Goal: Task Accomplishment & Management: Use online tool/utility

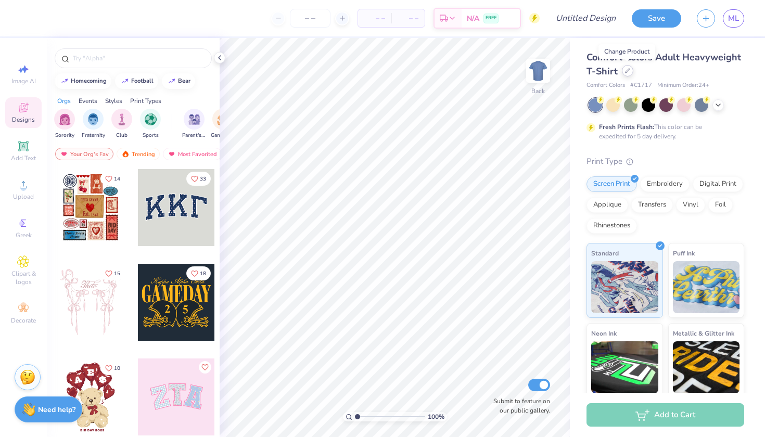
click at [628, 74] on div at bounding box center [627, 70] width 11 height 11
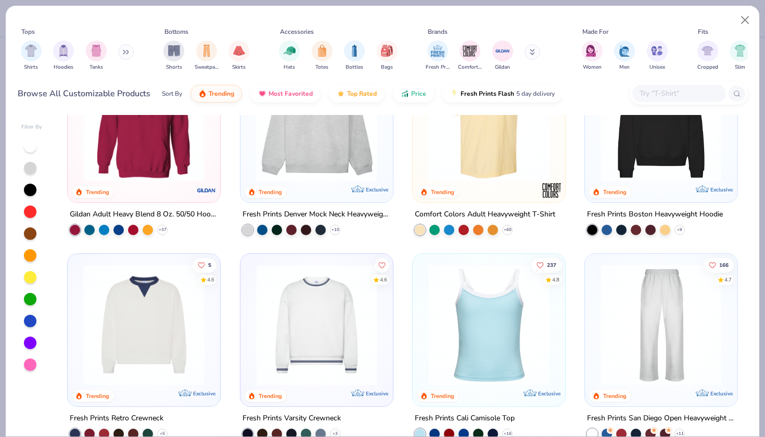
scroll to position [158, 0]
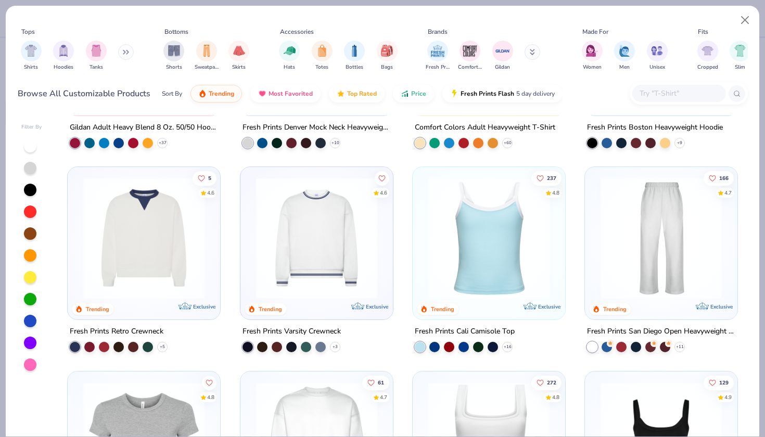
click at [336, 330] on div "Fresh Prints Varsity Crewneck" at bounding box center [291, 331] width 98 height 13
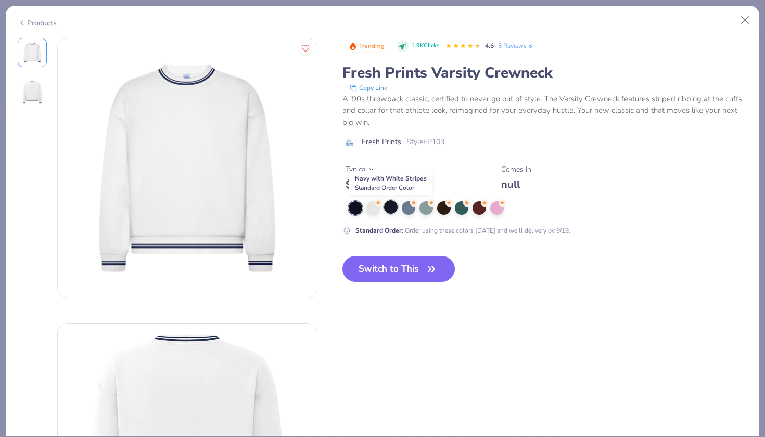
click at [394, 208] on div at bounding box center [391, 207] width 14 height 14
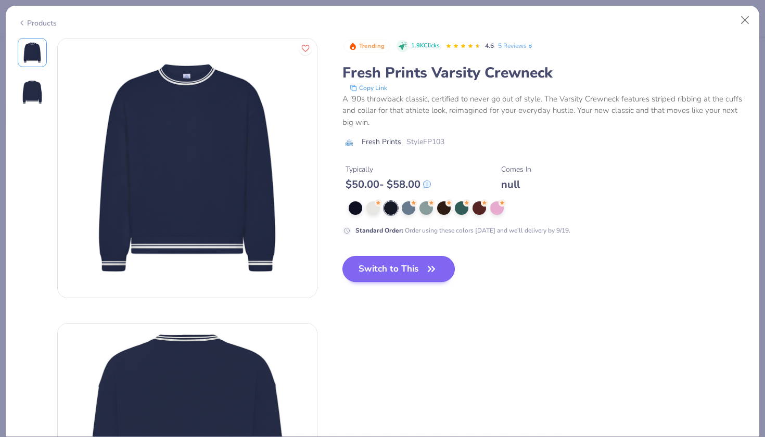
click at [388, 279] on button "Switch to This" at bounding box center [398, 269] width 113 height 26
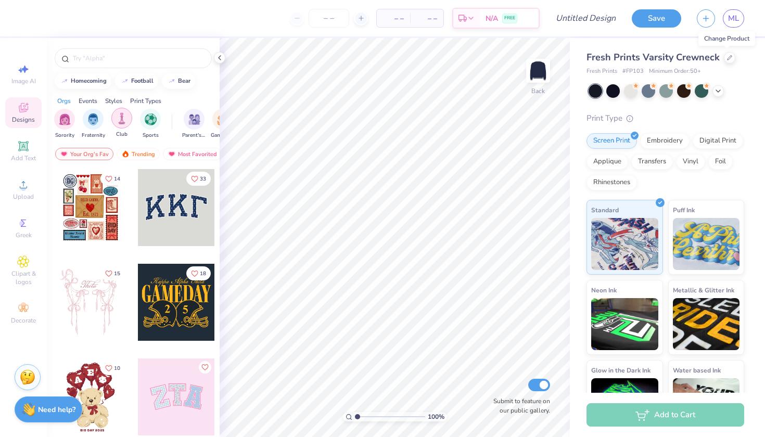
click at [128, 121] on div "filter for Club" at bounding box center [121, 118] width 21 height 21
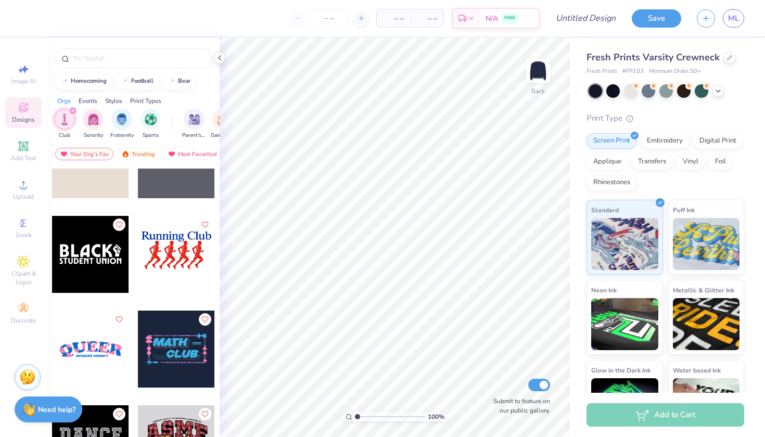
scroll to position [5350, 0]
click at [140, 62] on input "text" at bounding box center [138, 58] width 133 height 10
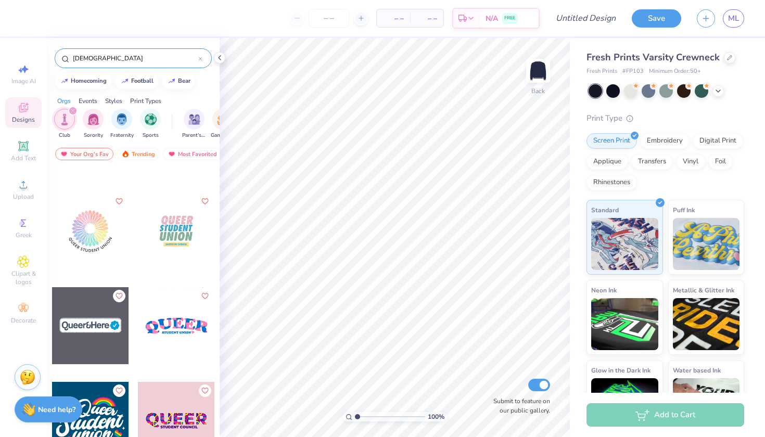
scroll to position [71, 0]
type input "q"
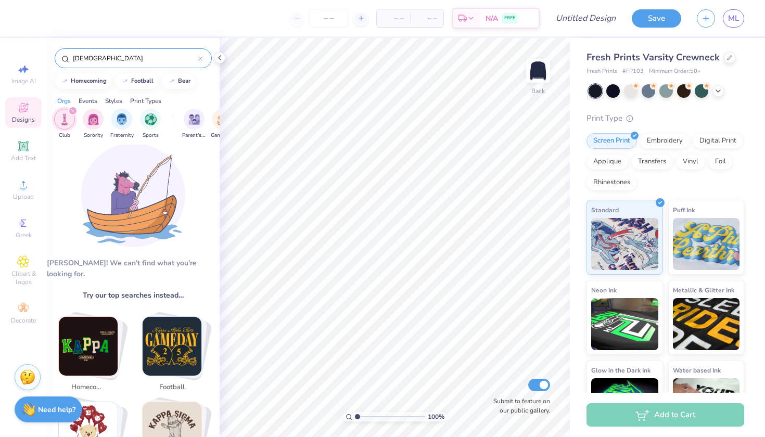
scroll to position [15, 0]
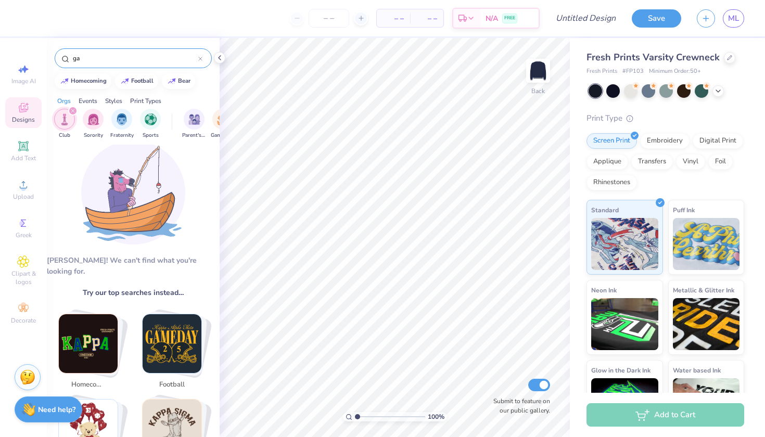
type input "g"
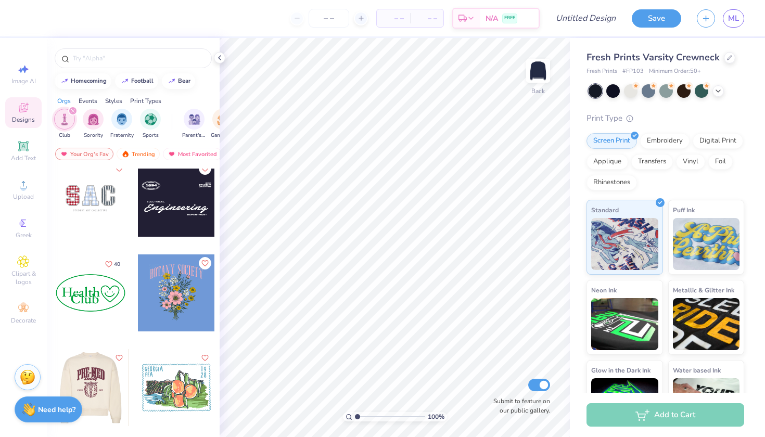
scroll to position [104, 0]
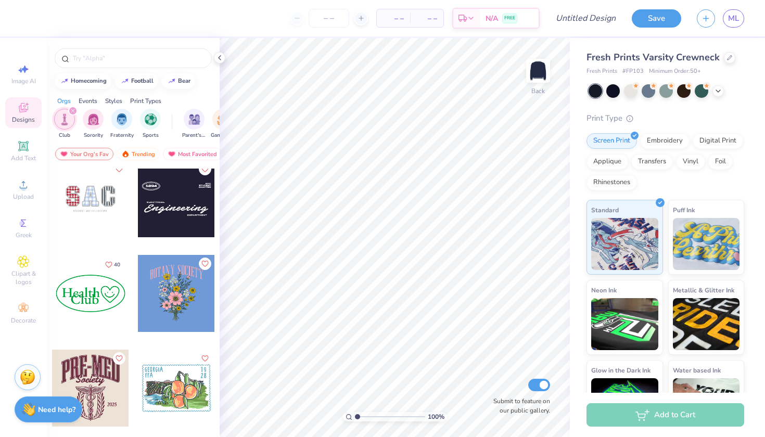
click at [93, 208] on div at bounding box center [90, 198] width 77 height 77
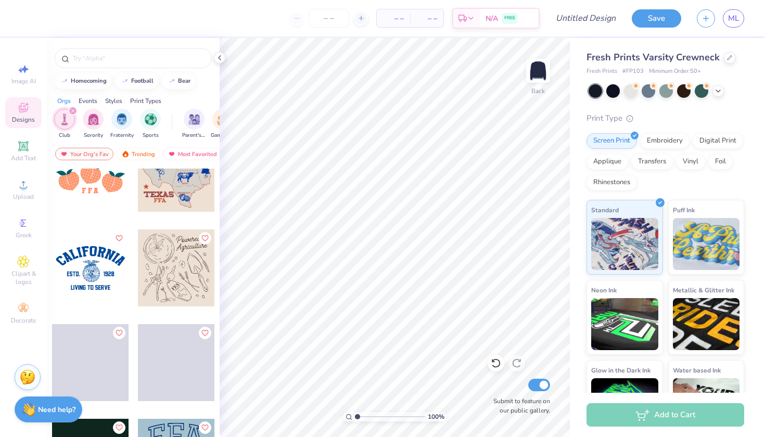
scroll to position [11588, 0]
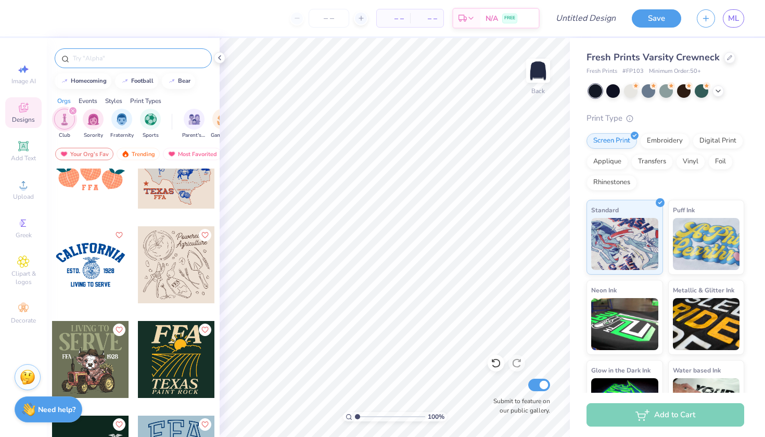
click at [157, 52] on div at bounding box center [133, 58] width 157 height 20
click at [156, 61] on input "text" at bounding box center [138, 58] width 133 height 10
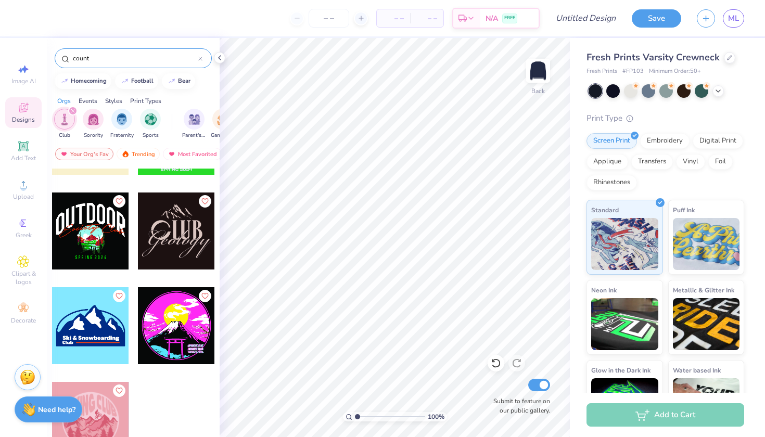
scroll to position [829, 0]
type input "count"
click at [73, 111] on icon "filter for Club" at bounding box center [73, 111] width 4 height 4
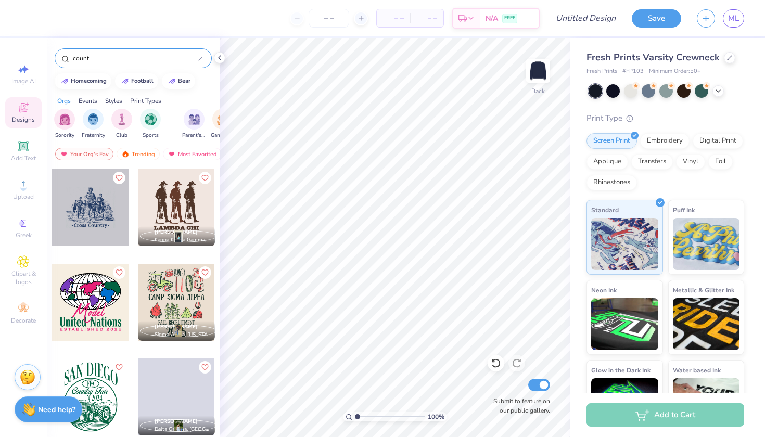
click at [196, 54] on input "count" at bounding box center [135, 58] width 126 height 10
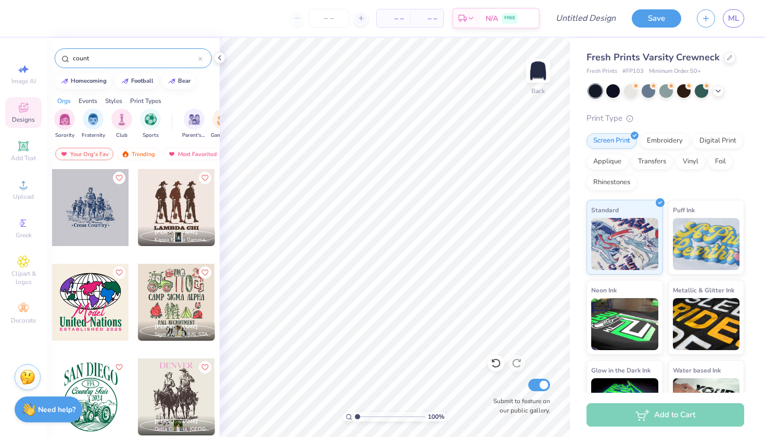
click at [204, 59] on div "count" at bounding box center [133, 58] width 157 height 20
click at [153, 56] on input "count" at bounding box center [135, 58] width 126 height 10
click at [200, 58] on icon at bounding box center [200, 59] width 4 height 4
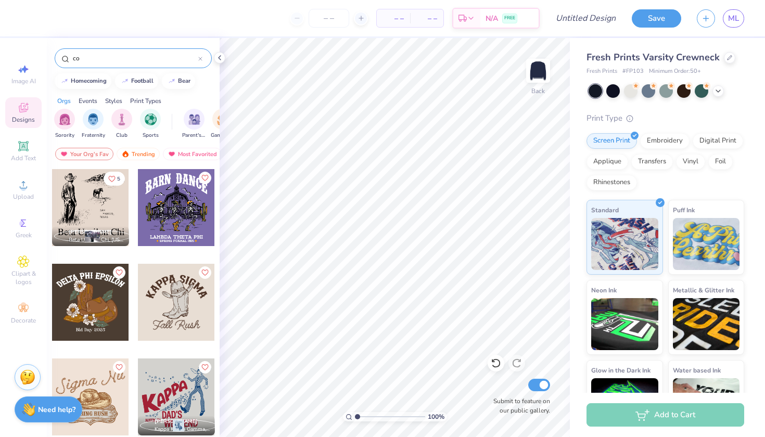
type input "c"
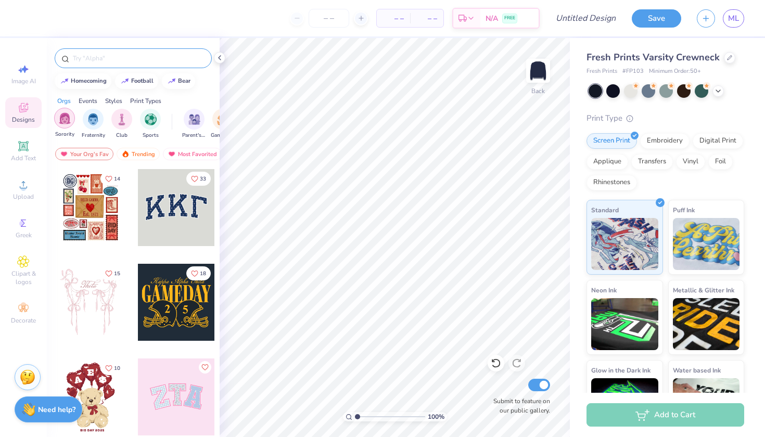
click at [66, 118] on img "filter for Sorority" at bounding box center [65, 118] width 12 height 12
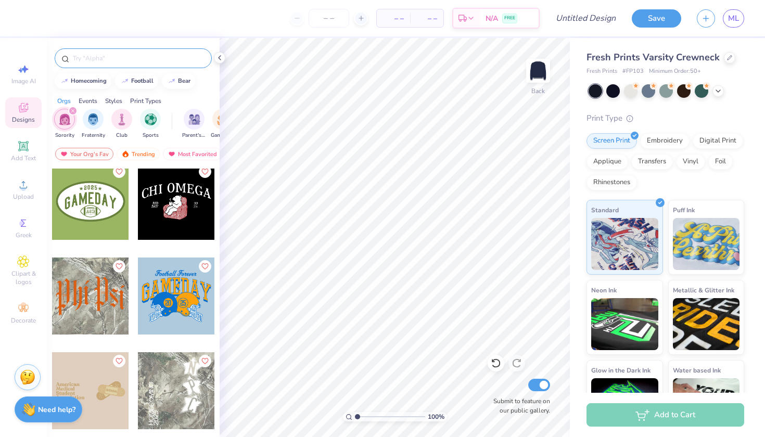
scroll to position [10140, 0]
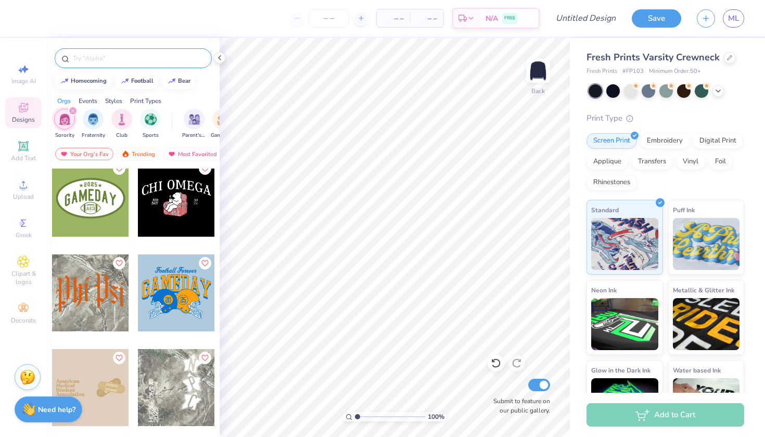
click at [186, 213] on div at bounding box center [176, 198] width 77 height 77
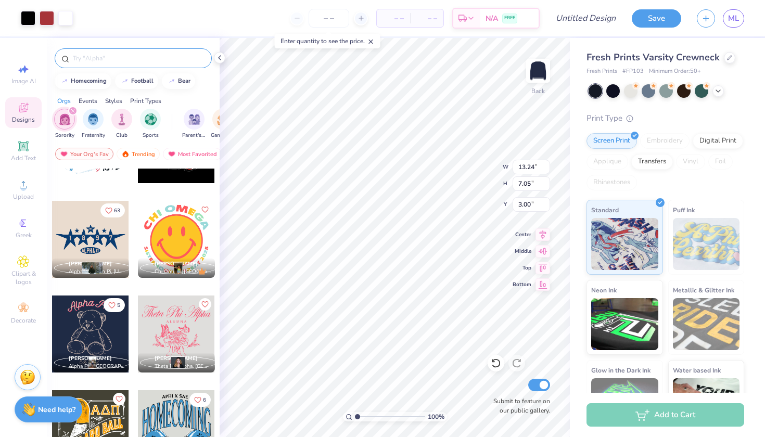
scroll to position [10952, 0]
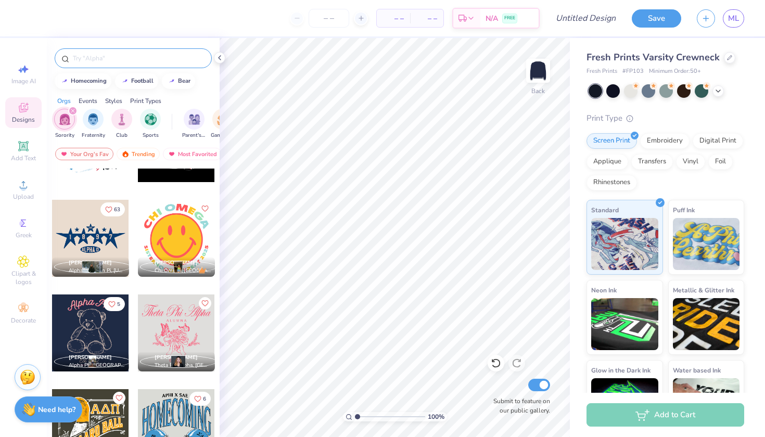
click at [85, 330] on div at bounding box center [90, 332] width 77 height 77
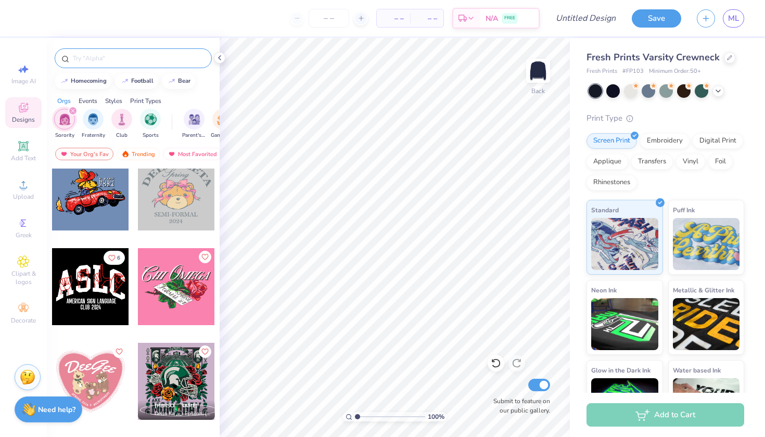
scroll to position [24938, 0]
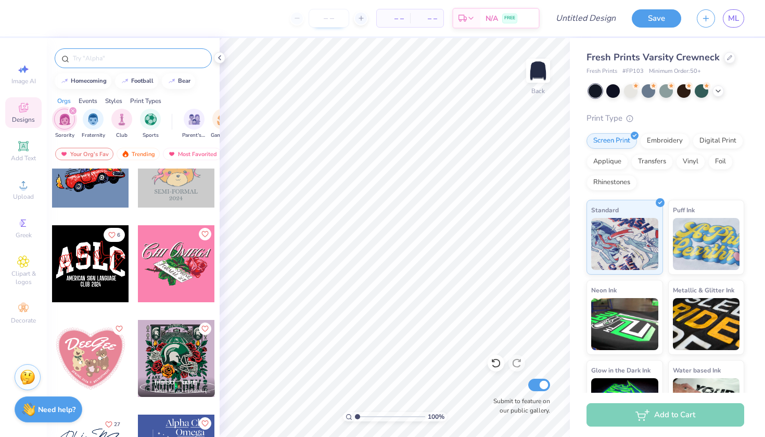
click at [317, 15] on input "number" at bounding box center [328, 18] width 41 height 19
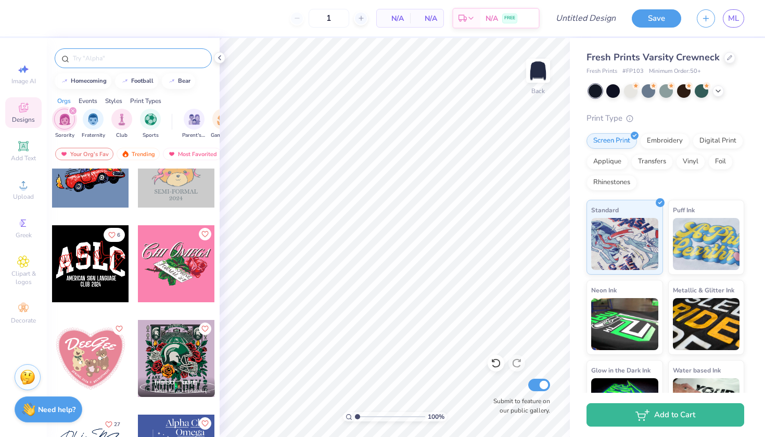
type input "50"
click at [401, 22] on span "N/A" at bounding box center [393, 18] width 21 height 11
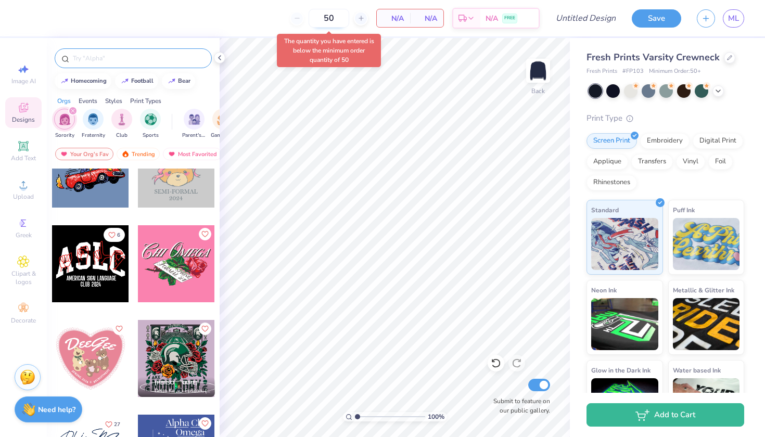
click at [343, 15] on input "50" at bounding box center [328, 18] width 41 height 19
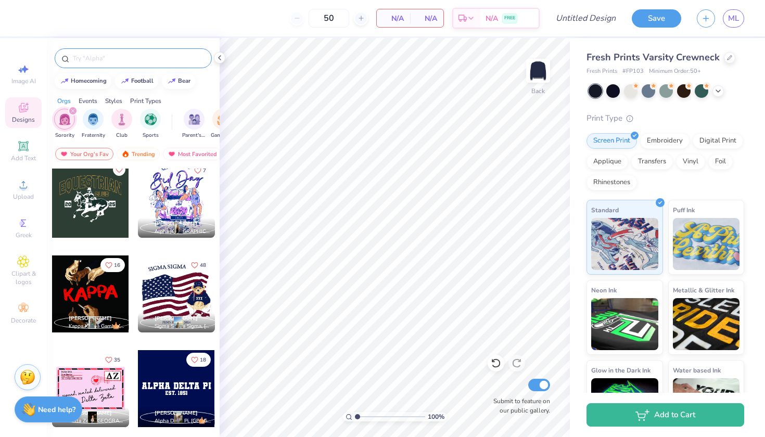
scroll to position [29274, 0]
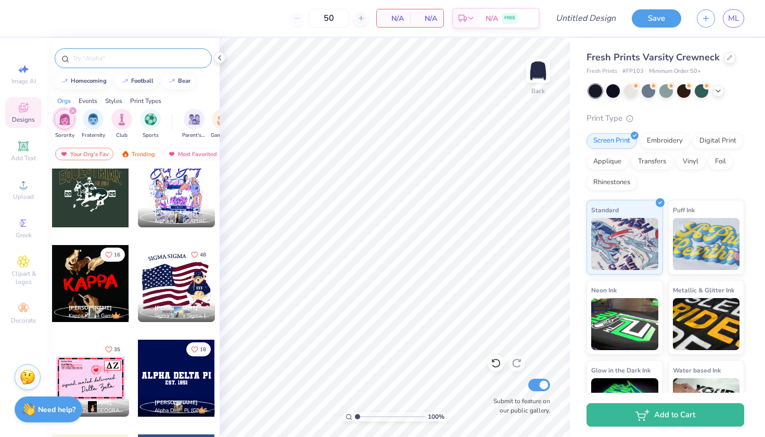
click at [189, 288] on div at bounding box center [176, 283] width 77 height 77
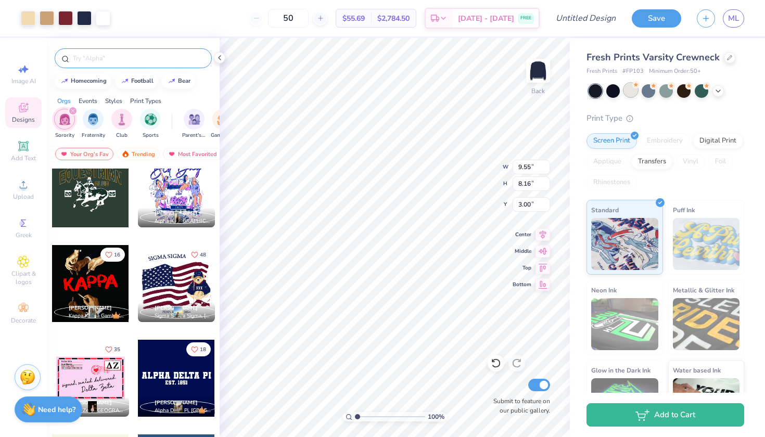
click at [631, 92] on div at bounding box center [631, 90] width 14 height 14
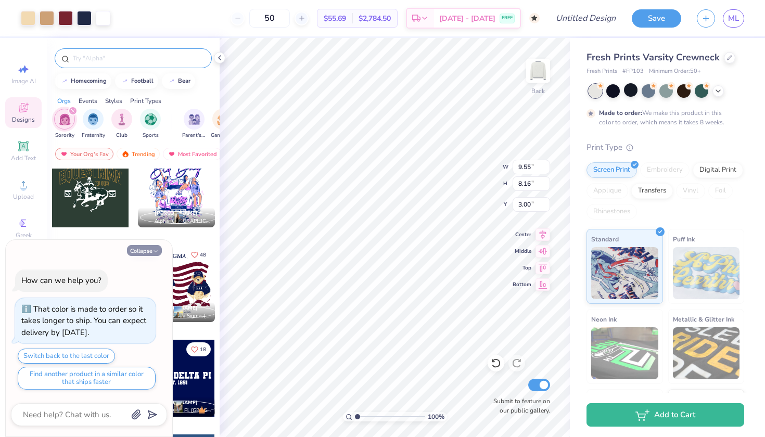
click at [157, 251] on icon "button" at bounding box center [155, 251] width 6 height 6
type textarea "x"
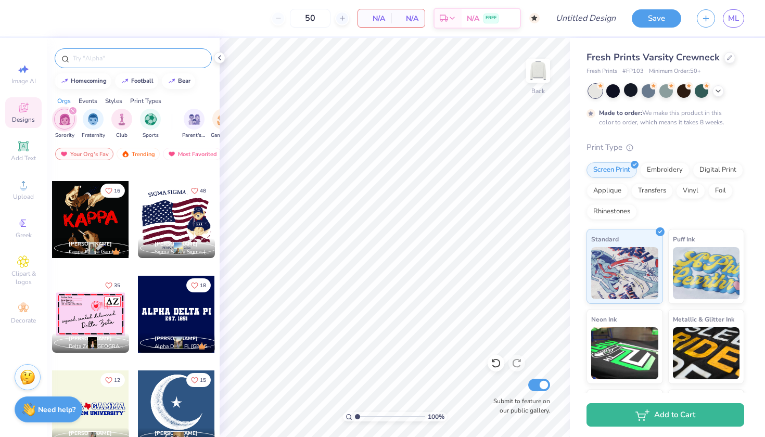
scroll to position [29287, 0]
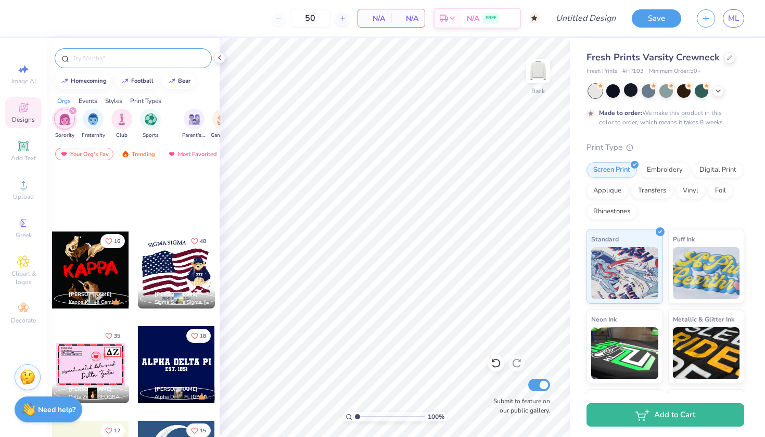
click at [178, 268] on div at bounding box center [176, 269] width 77 height 77
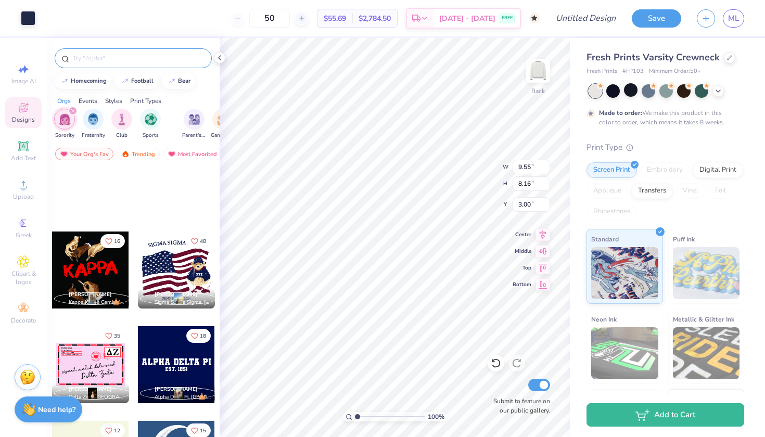
type input "9.49"
type input "4.31"
type input "4.38"
type input "0.89"
type input "0.38"
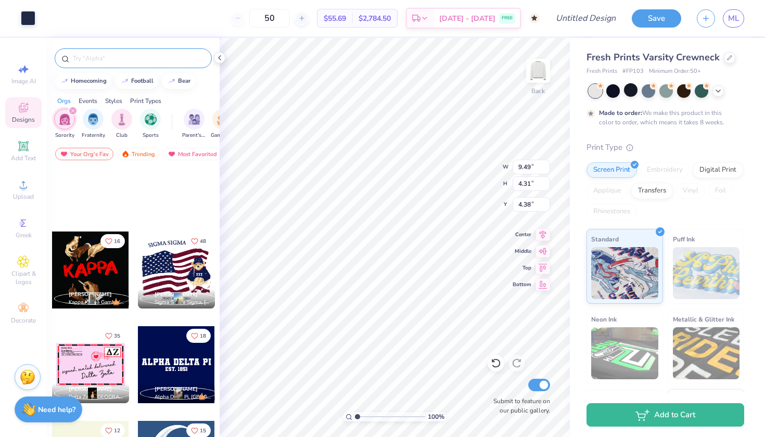
type input "7.52"
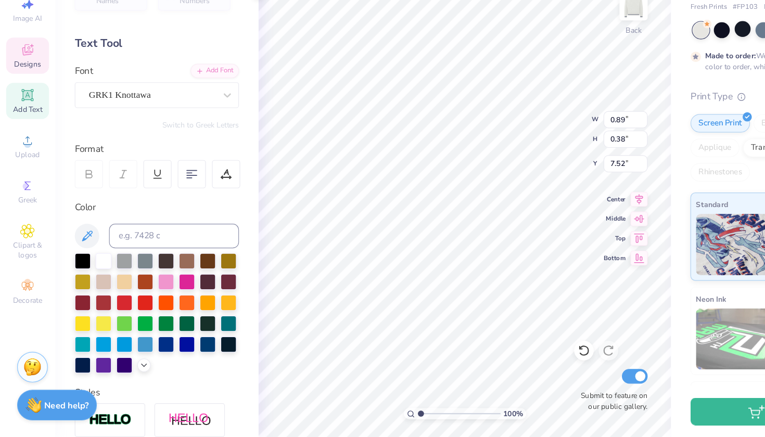
type textarea "S"
click at [186, 137] on div at bounding box center [193, 146] width 19 height 19
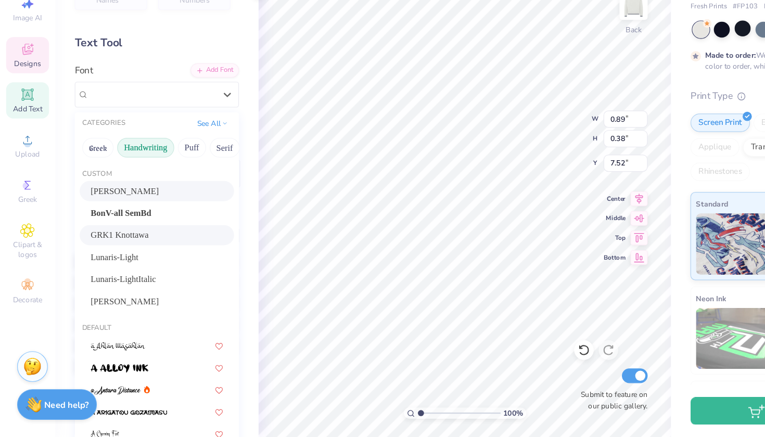
click at [128, 183] on button "Handwriting" at bounding box center [123, 191] width 48 height 17
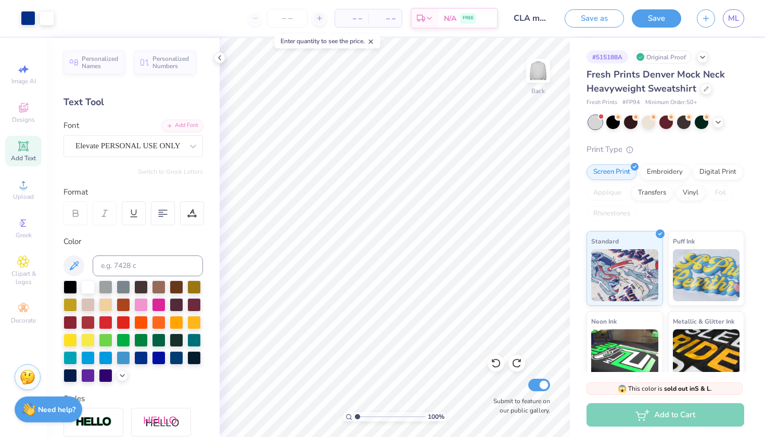
scroll to position [35, 0]
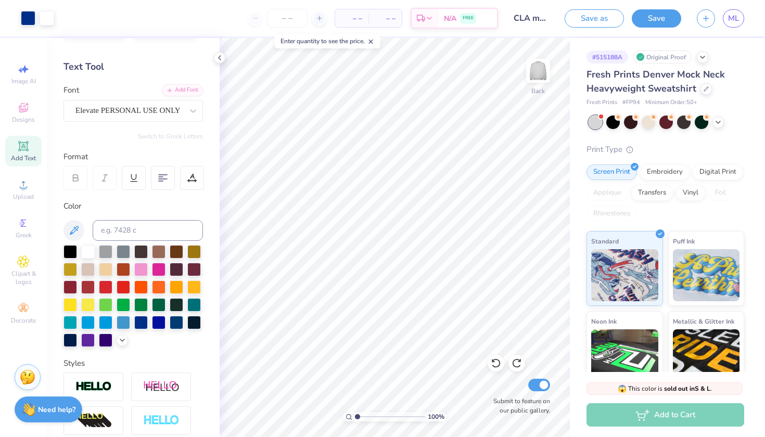
click at [683, 418] on div "Add to Cart" at bounding box center [665, 414] width 158 height 23
click at [287, 20] on input "number" at bounding box center [287, 18] width 41 height 19
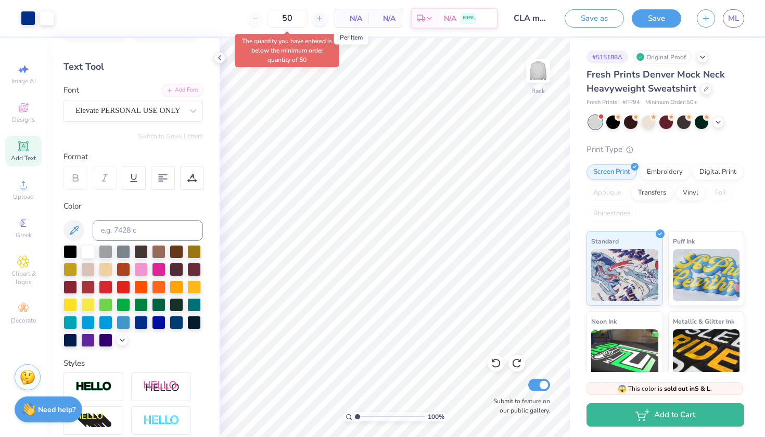
click at [353, 23] on span "N/A" at bounding box center [351, 18] width 21 height 11
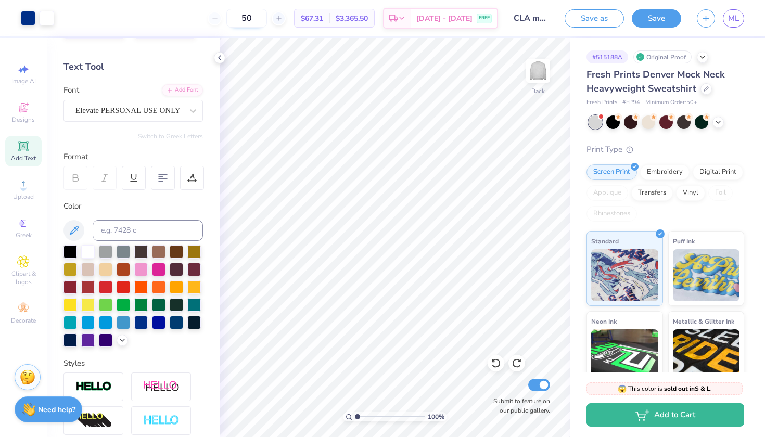
click at [257, 19] on input "50" at bounding box center [246, 18] width 41 height 19
click at [266, 19] on input "50" at bounding box center [246, 18] width 41 height 19
type input "5"
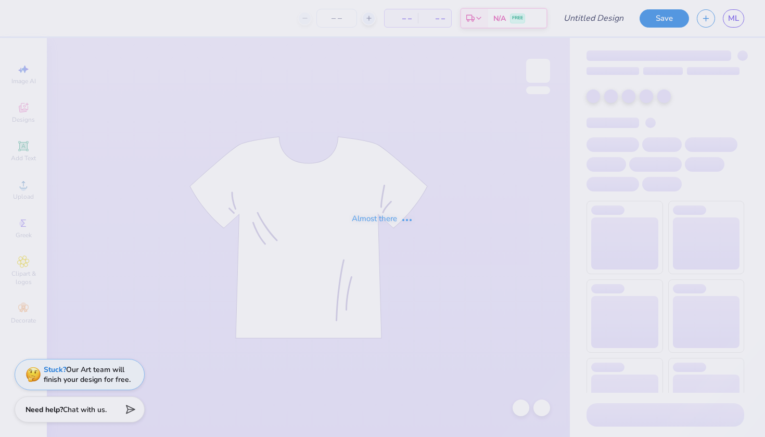
type input "CLA mock neck"
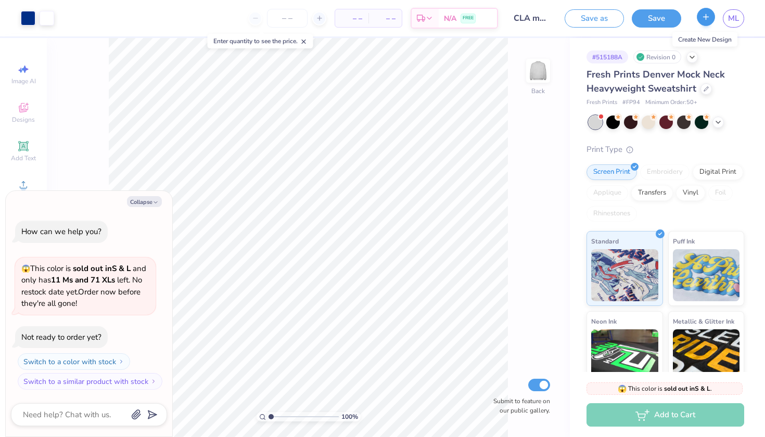
click at [712, 17] on button "button" at bounding box center [706, 17] width 18 height 18
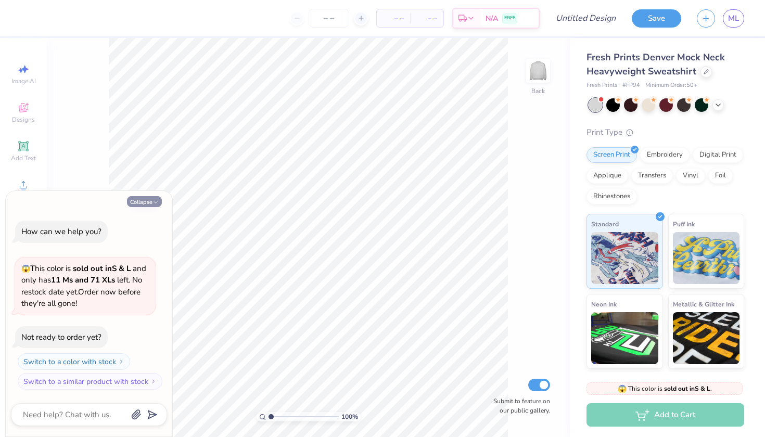
click at [161, 200] on button "Collapse" at bounding box center [144, 201] width 35 height 11
type textarea "x"
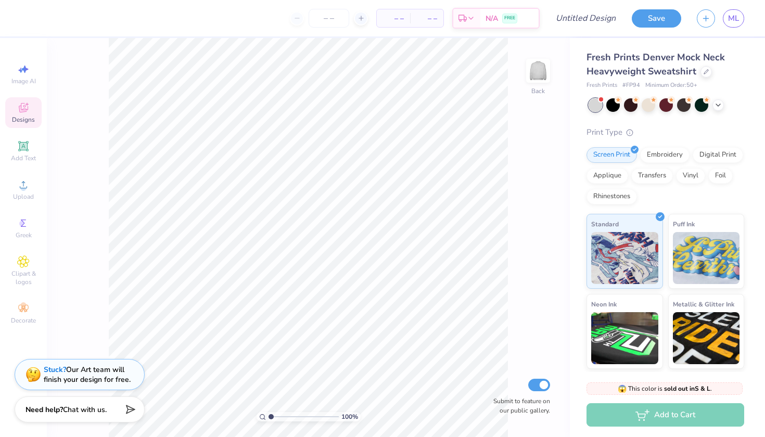
click at [29, 99] on div "Designs" at bounding box center [23, 112] width 36 height 31
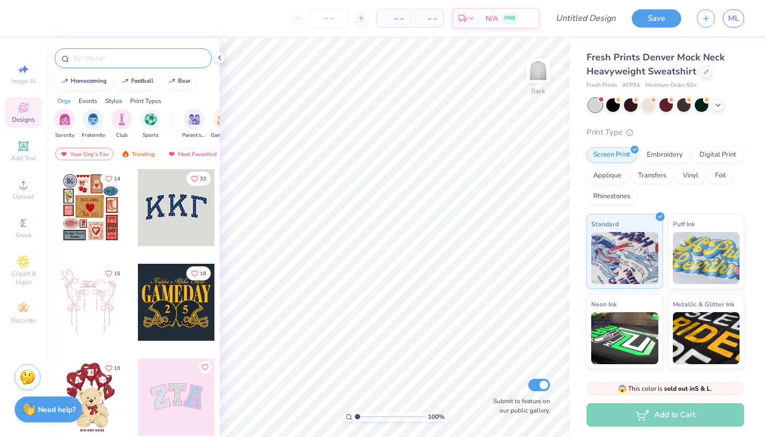
click at [140, 66] on div at bounding box center [133, 58] width 157 height 20
click at [133, 61] on input "text" at bounding box center [138, 58] width 133 height 10
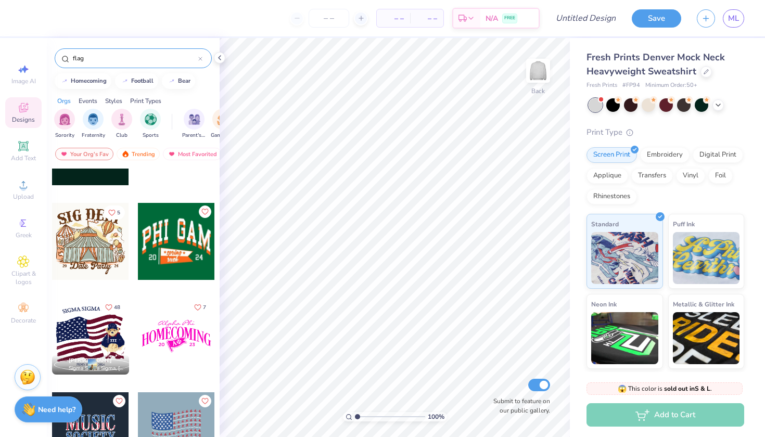
scroll to position [342, 0]
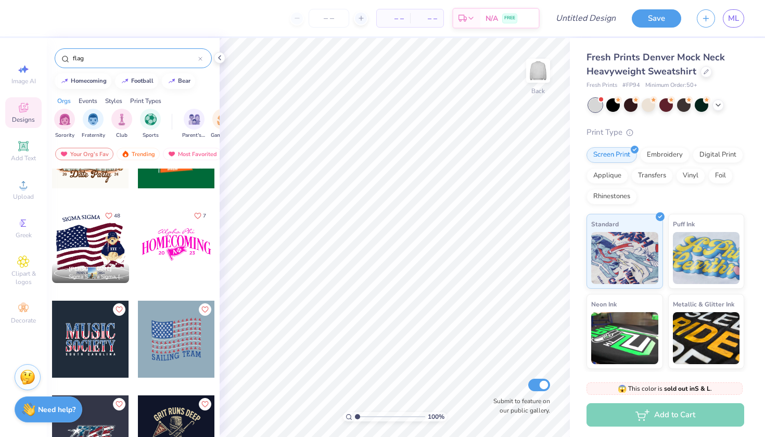
type input "flag"
click at [73, 240] on div at bounding box center [90, 244] width 77 height 77
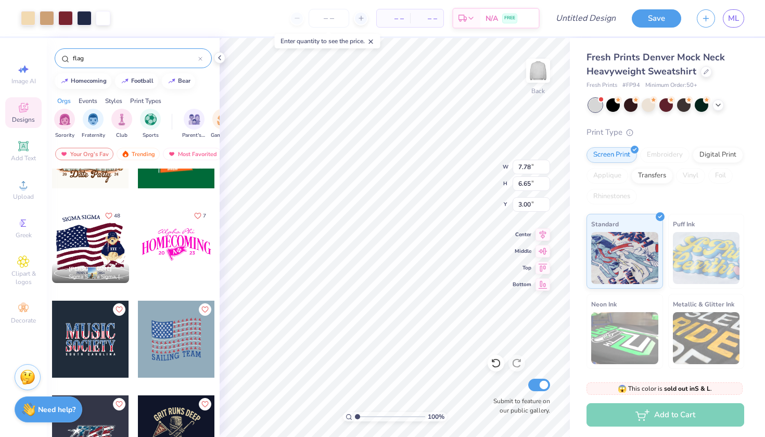
type input "11.15"
type input "9.53"
type input "2.50"
type input "9.09"
type input "1.07"
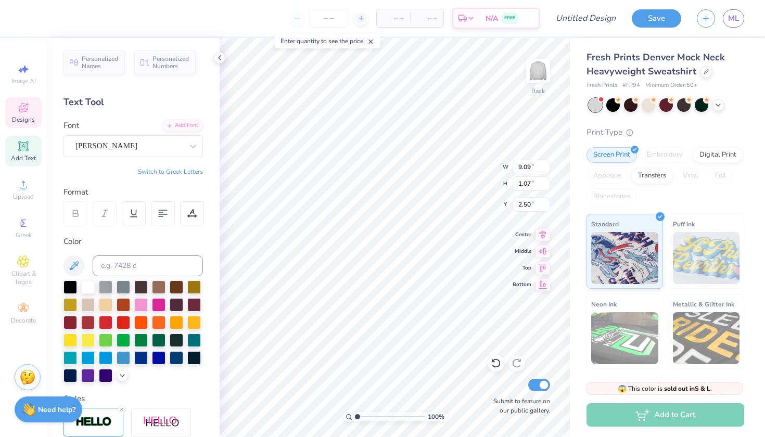
scroll to position [0, 6]
type textarea "SMU [PERSON_NAME] School of Law"
type textarea "P"
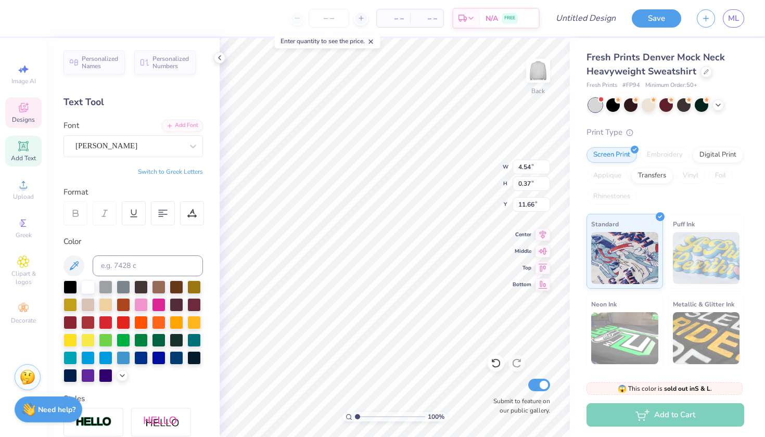
type textarea "Corporate Law Association"
click at [197, 147] on icon at bounding box center [193, 146] width 10 height 10
click at [130, 229] on div "[PERSON_NAME]" at bounding box center [133, 228] width 112 height 11
type input "arn"
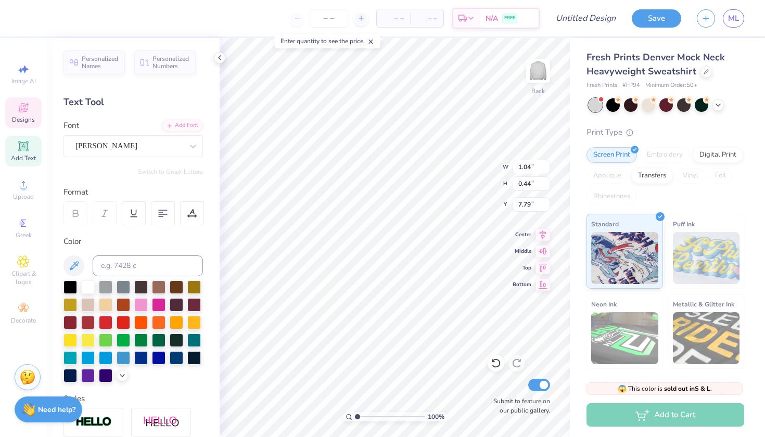
type textarea "SMU"
click at [82, 209] on div at bounding box center [75, 213] width 24 height 24
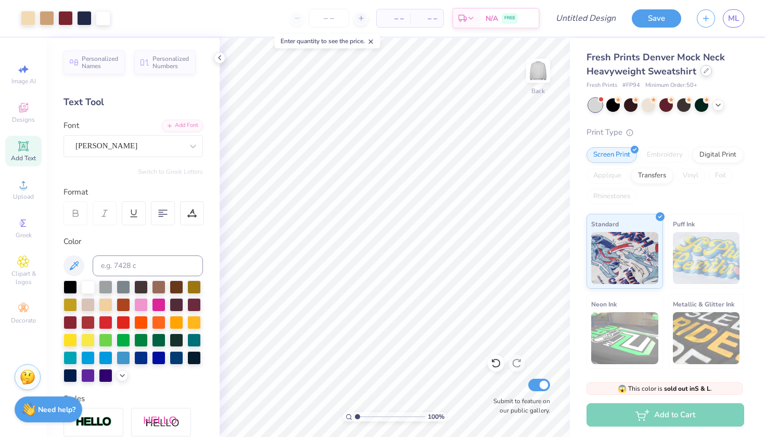
click at [706, 73] on icon at bounding box center [705, 70] width 5 height 5
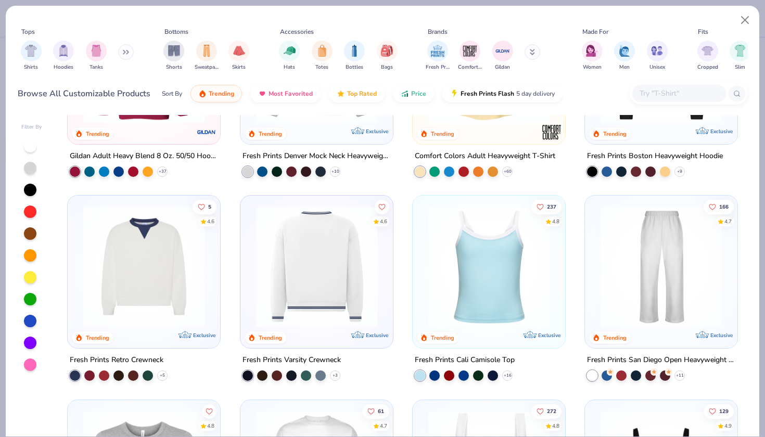
scroll to position [131, 0]
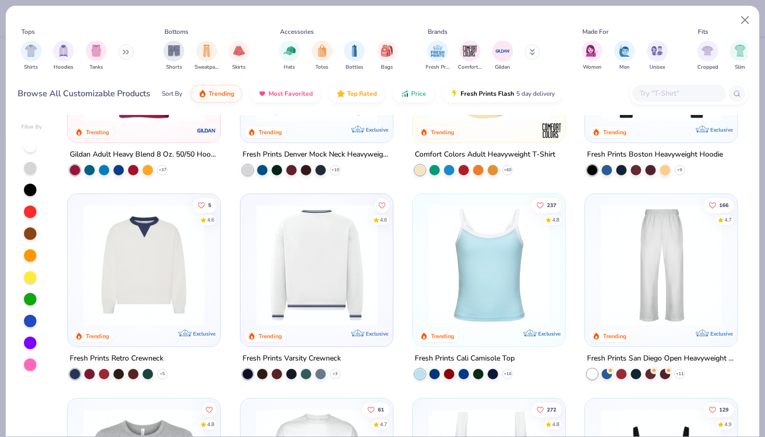
click at [292, 313] on img at bounding box center [317, 264] width 132 height 121
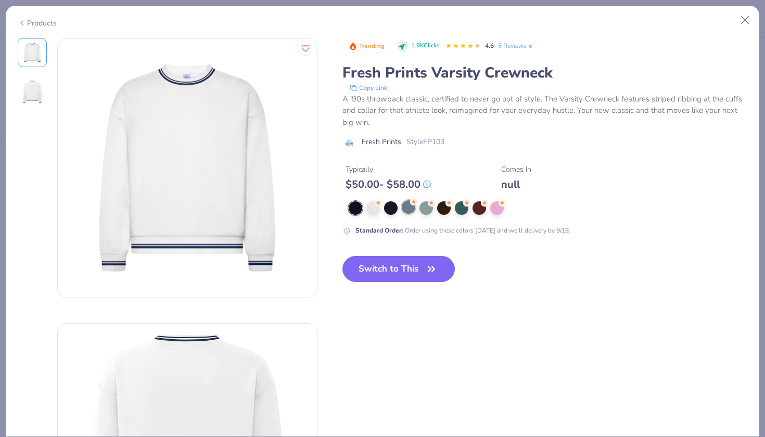
click at [405, 211] on div at bounding box center [409, 207] width 14 height 14
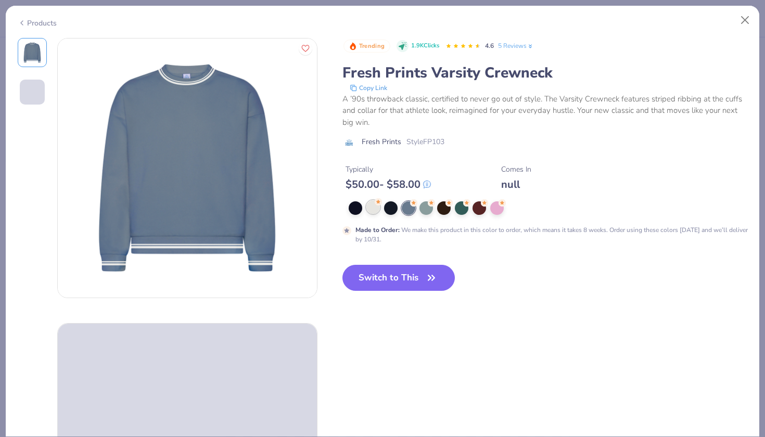
click at [377, 208] on div at bounding box center [373, 207] width 14 height 14
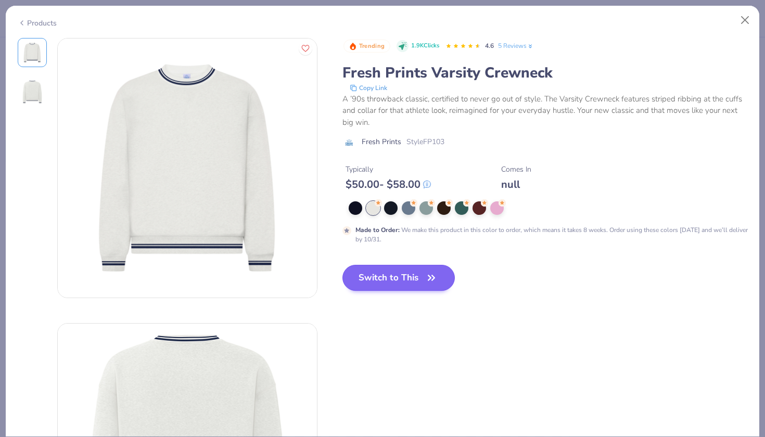
click at [374, 282] on button "Switch to This" at bounding box center [398, 278] width 113 height 26
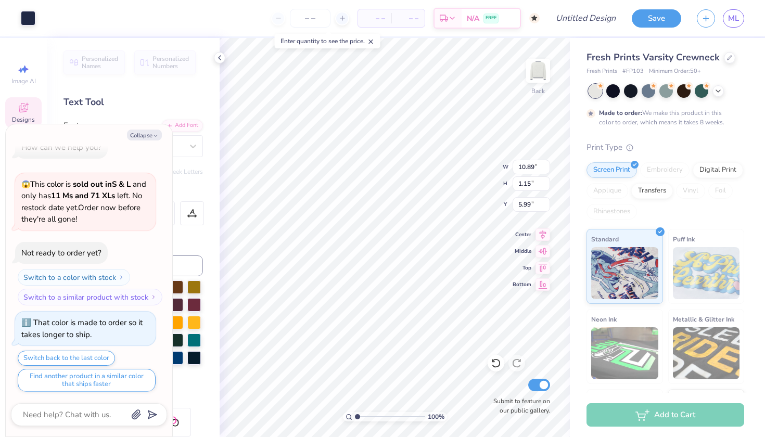
type textarea "x"
type input "6.17"
click at [450, 166] on div "100 % Back W 10.89 10.89 " H 1.15 1.15 " Y 6.17 6.17 " Center Middle Top Bottom…" at bounding box center [395, 237] width 350 height 399
type textarea "x"
type input "7.32"
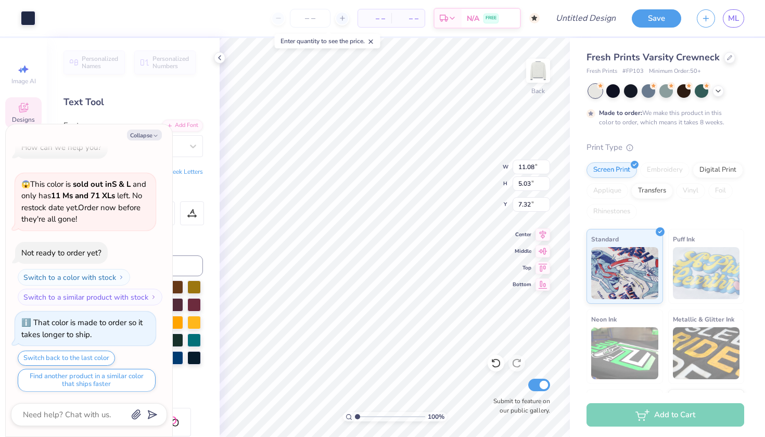
type textarea "x"
type input "7.55"
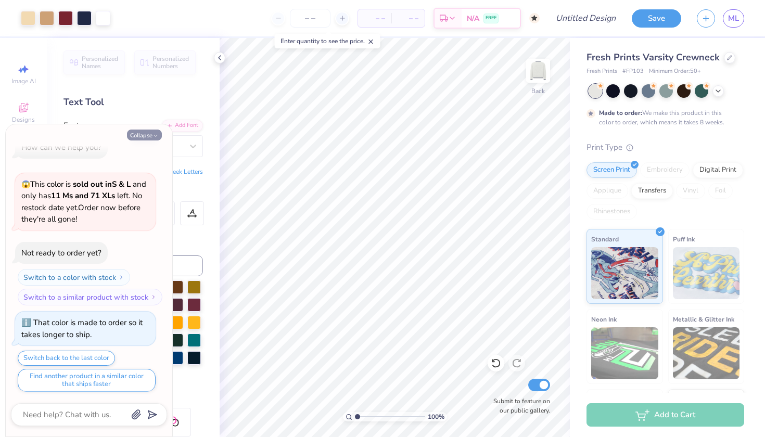
click at [147, 135] on button "Collapse" at bounding box center [144, 135] width 35 height 11
type textarea "x"
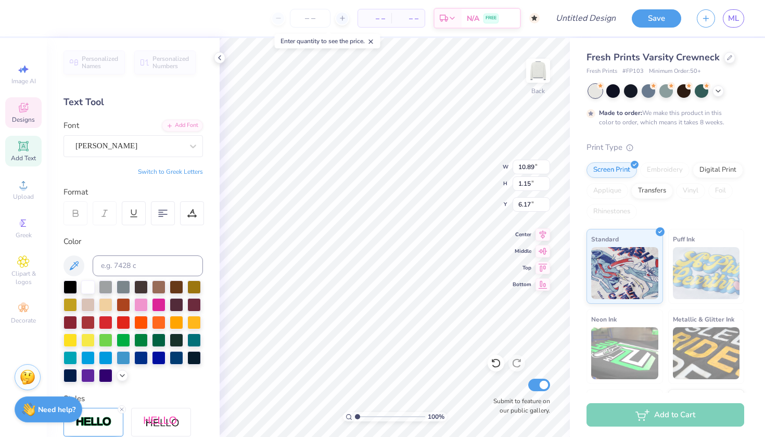
type input "4.74"
type input "11.08"
type input "7.65"
type input "6.24"
type input "7.25"
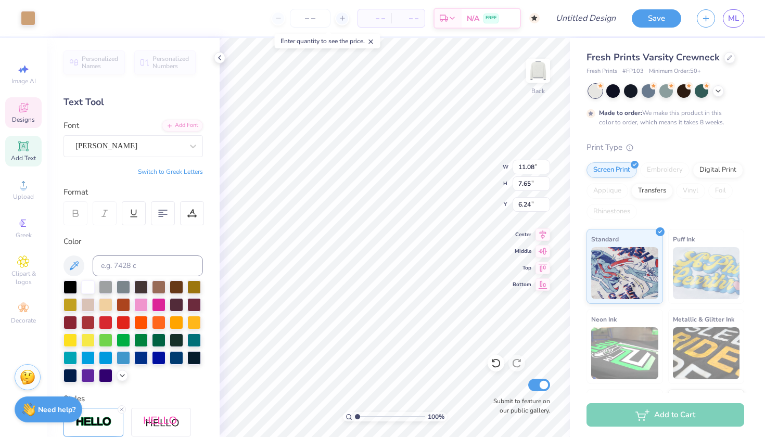
type input "7.20"
click at [495, 369] on div at bounding box center [495, 363] width 17 height 17
type input "7.55"
click at [495, 366] on icon at bounding box center [496, 363] width 10 height 10
click at [494, 365] on icon at bounding box center [496, 363] width 10 height 10
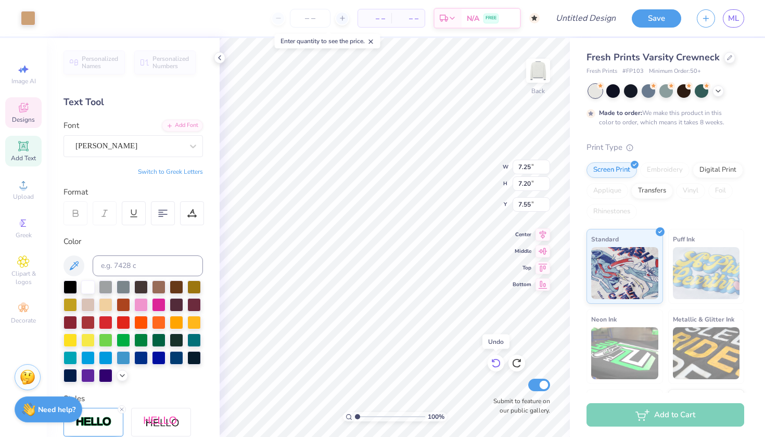
click at [494, 365] on icon at bounding box center [496, 363] width 10 height 10
type input "10.89"
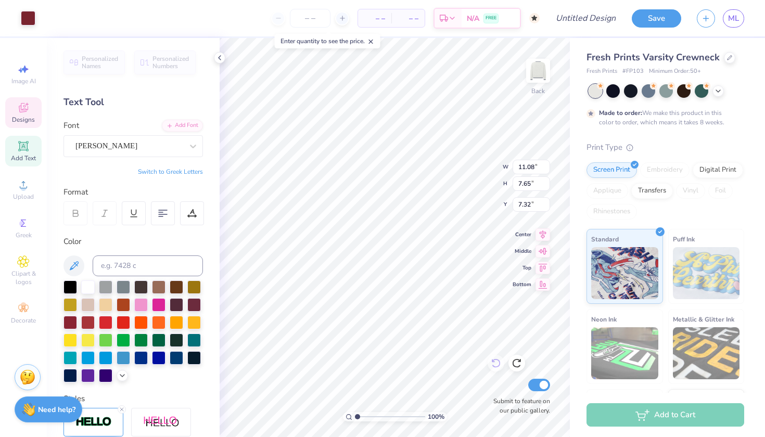
type input "1.15"
type input "5.99"
type input "7.25"
type input "7.20"
type input "7.55"
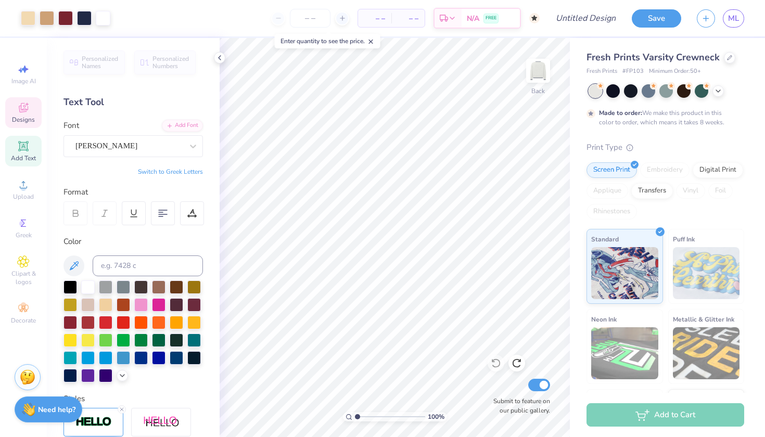
click at [37, 110] on div "Designs" at bounding box center [23, 112] width 36 height 31
type input "5.61"
type input "11.17"
type input "1.18"
type input "5.58"
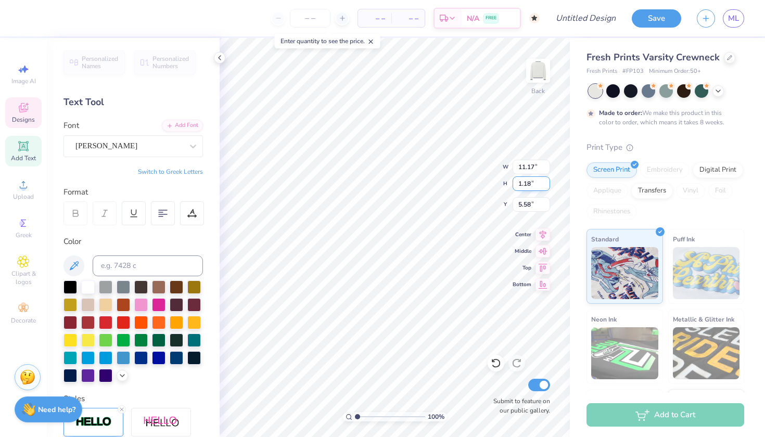
scroll to position [0, 5]
type input "5.73"
type input "6.14"
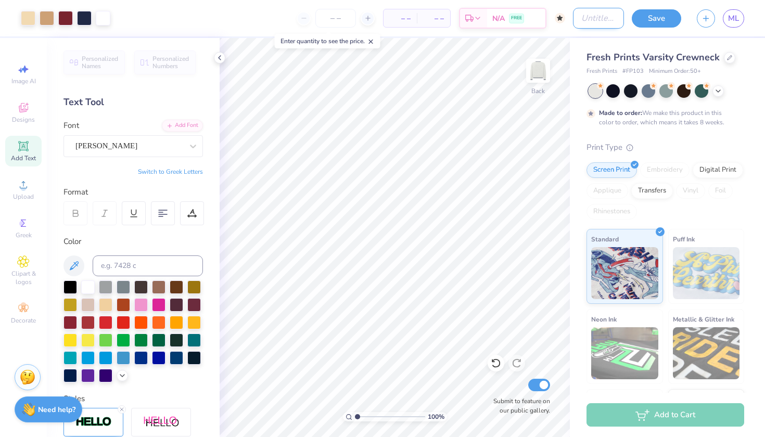
click at [605, 14] on input "Design Title" at bounding box center [598, 18] width 51 height 21
type input "flag CLA"
click at [663, 17] on button "Save" at bounding box center [656, 17] width 49 height 18
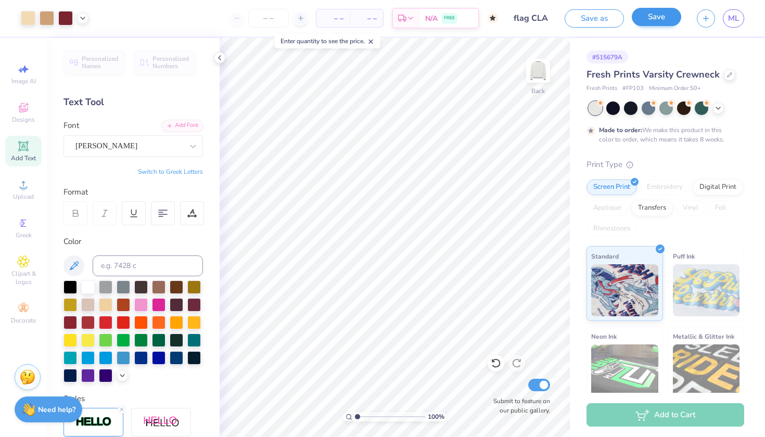
click at [671, 20] on button "Save" at bounding box center [656, 17] width 49 height 18
click at [711, 15] on button "button" at bounding box center [706, 18] width 18 height 18
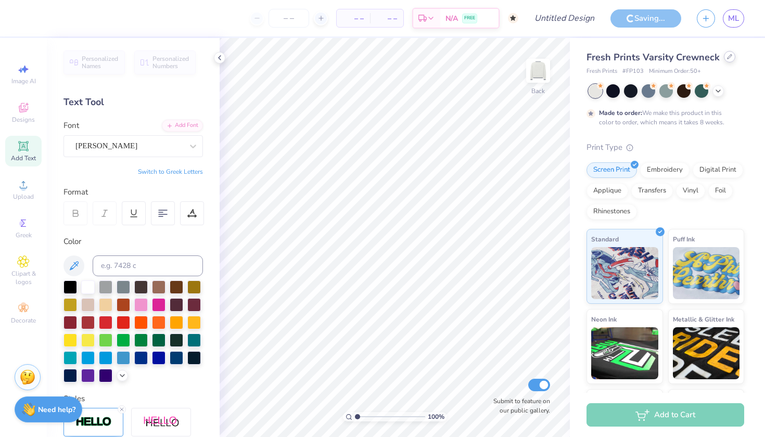
click at [727, 57] on icon at bounding box center [729, 56] width 5 height 5
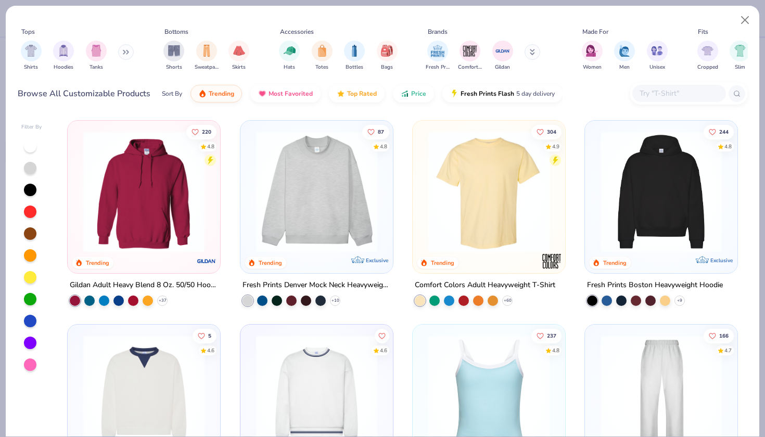
scroll to position [355, 0]
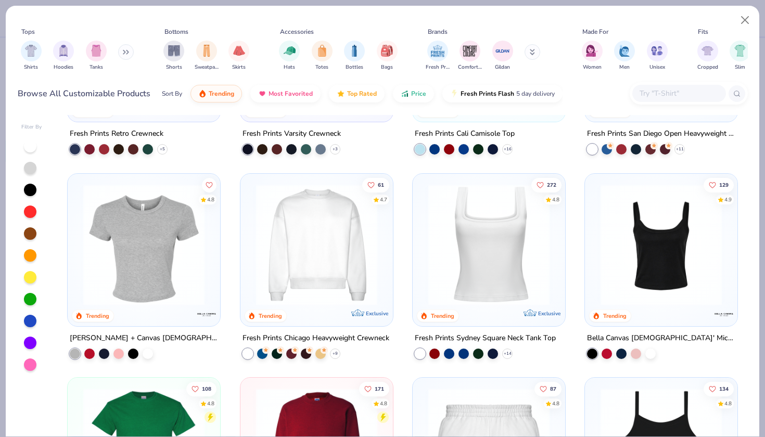
click at [346, 311] on div at bounding box center [317, 246] width 142 height 137
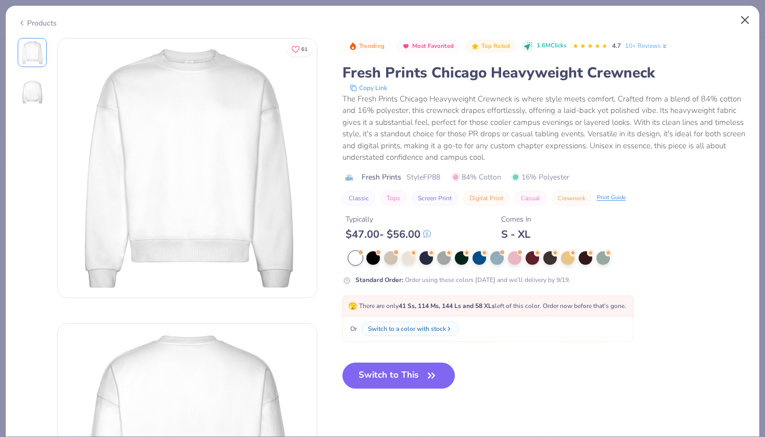
click at [749, 20] on button "Close" at bounding box center [745, 20] width 20 height 20
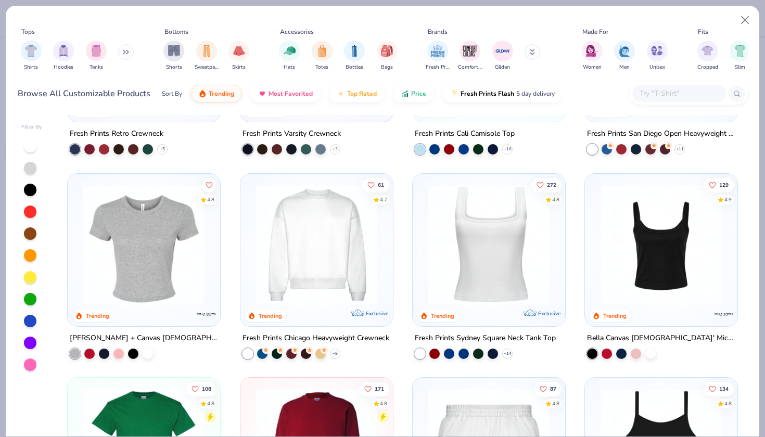
click at [373, 234] on img at bounding box center [317, 244] width 132 height 121
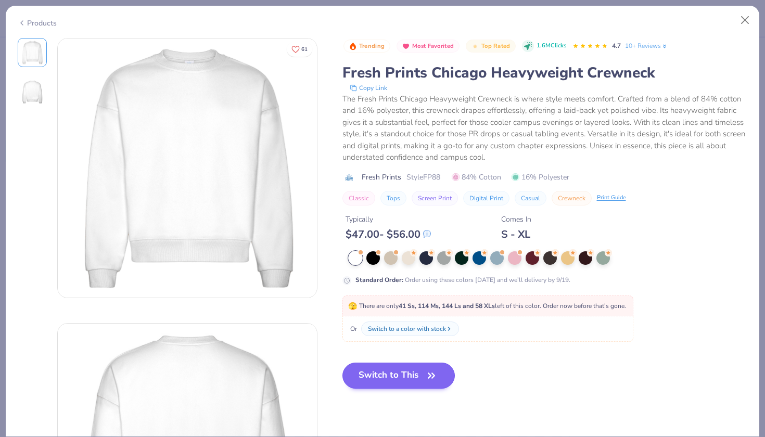
click at [378, 379] on button "Switch to This" at bounding box center [398, 376] width 113 height 26
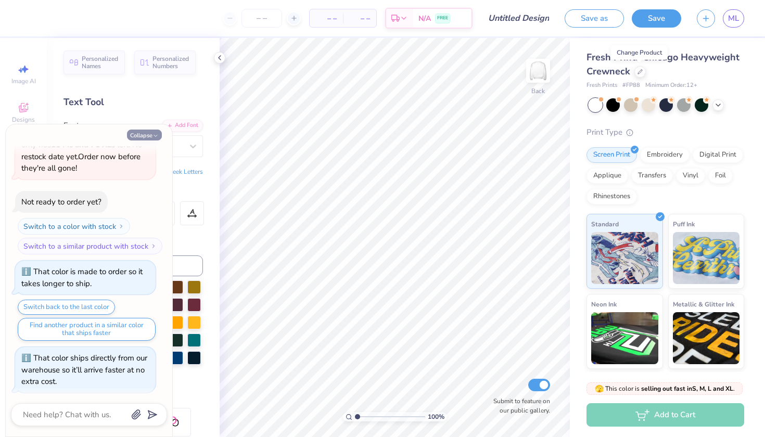
click at [155, 133] on icon "button" at bounding box center [155, 136] width 6 height 6
type textarea "x"
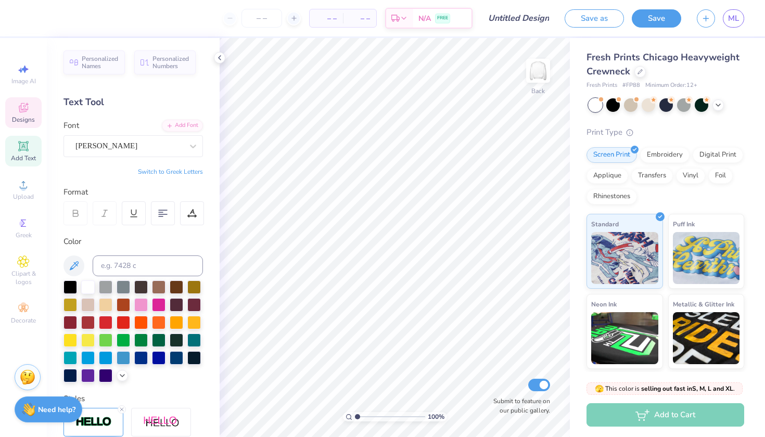
click at [25, 114] on div "Designs" at bounding box center [23, 112] width 36 height 31
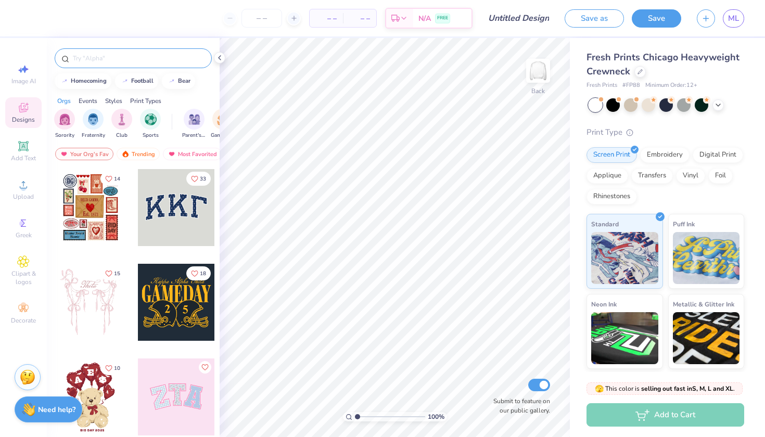
click at [96, 62] on input "text" at bounding box center [138, 58] width 133 height 10
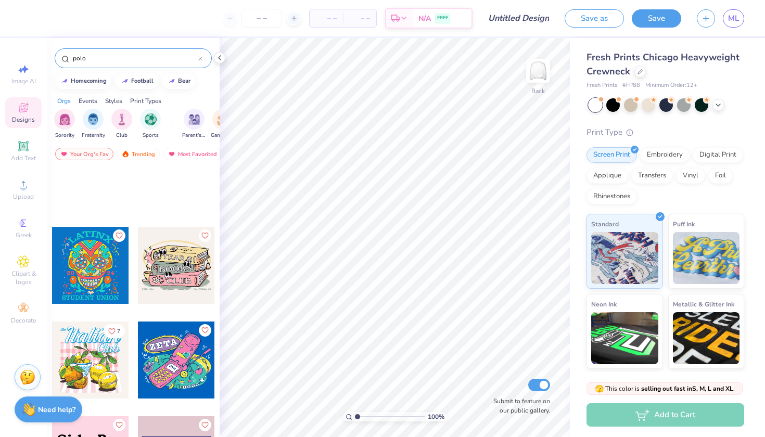
scroll to position [8426, 0]
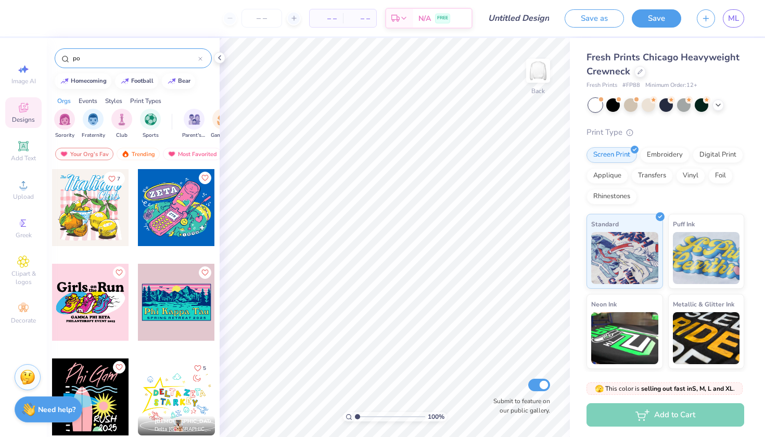
type input "p"
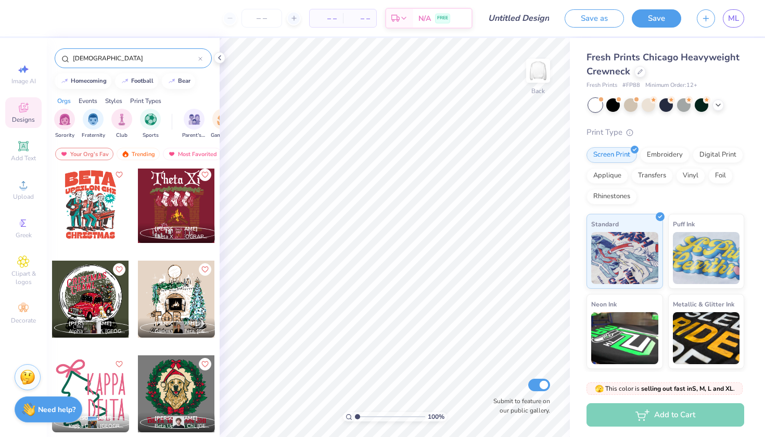
scroll to position [0, 0]
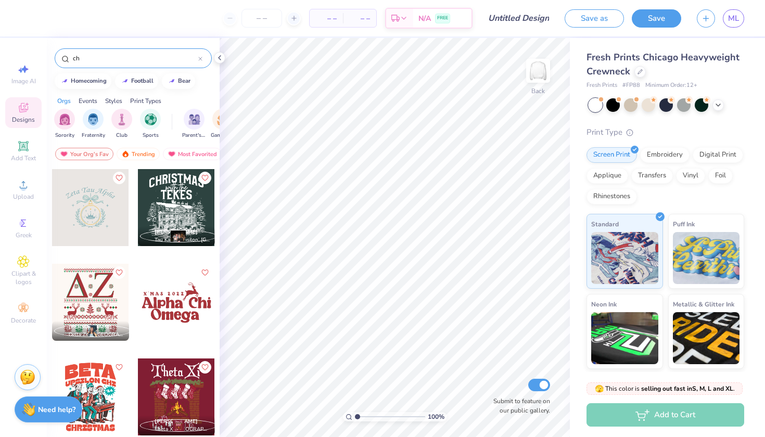
type input "c"
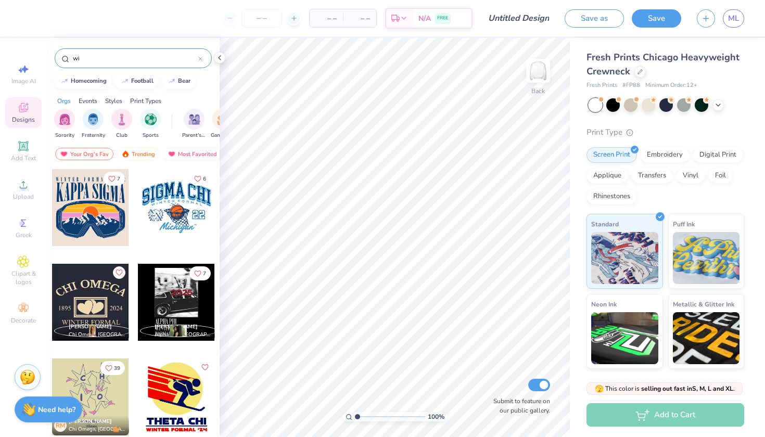
type input "w"
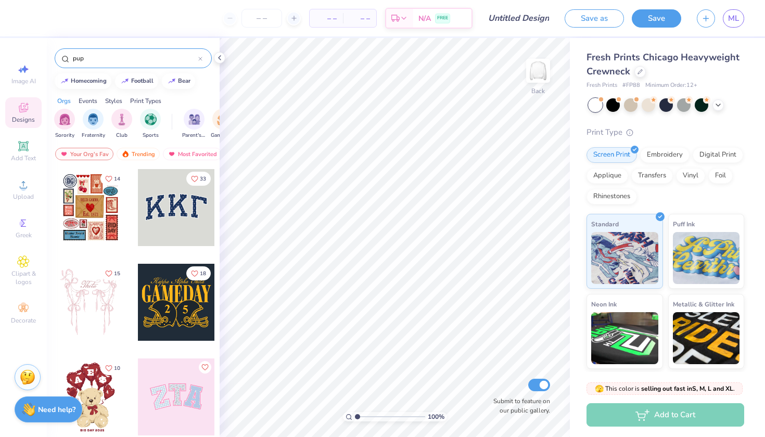
type input "pupp"
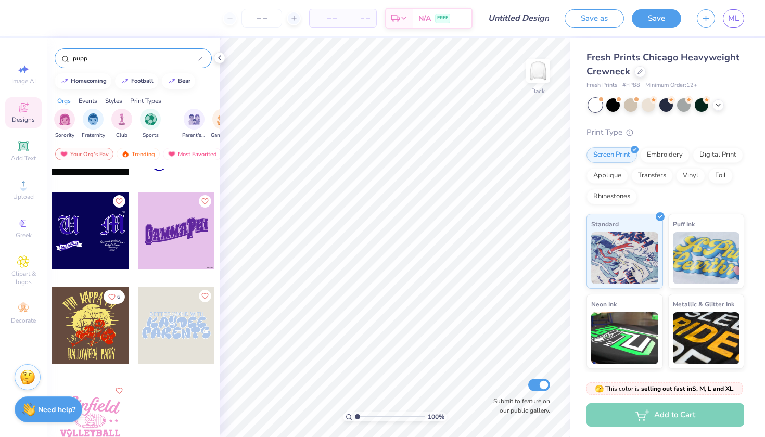
scroll to position [8687, 0]
drag, startPoint x: 179, startPoint y: 59, endPoint x: 66, endPoint y: 59, distance: 113.4
click at [66, 59] on div "pupp" at bounding box center [133, 58] width 157 height 20
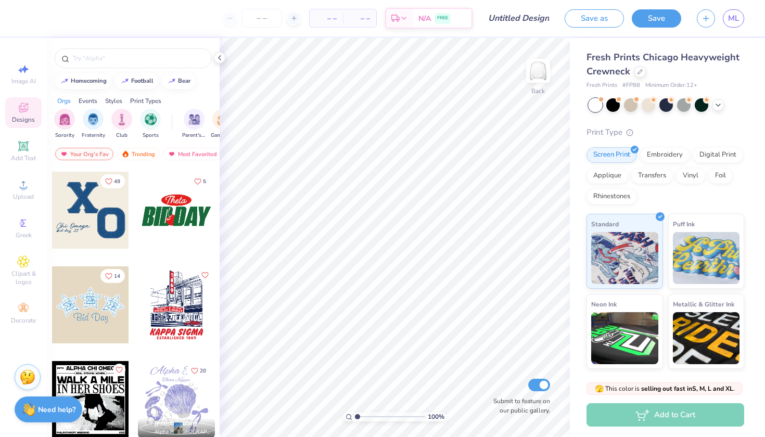
scroll to position [5874, 0]
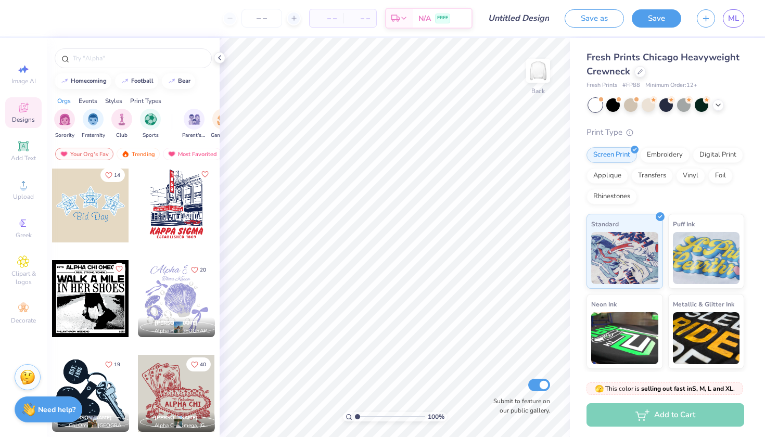
click at [97, 215] on div at bounding box center [90, 203] width 77 height 77
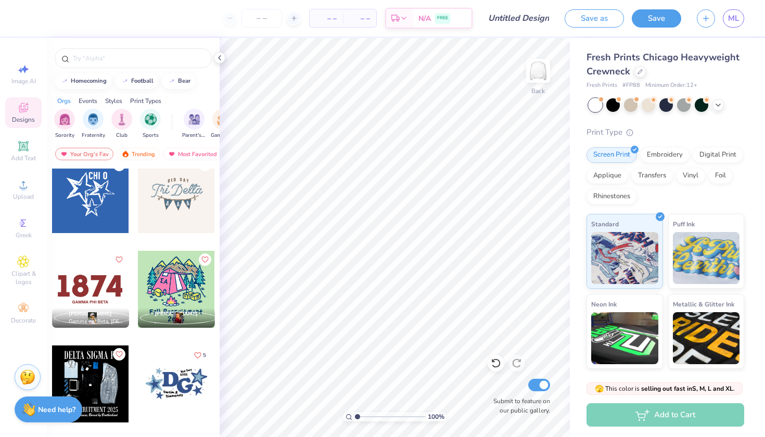
scroll to position [6452, 0]
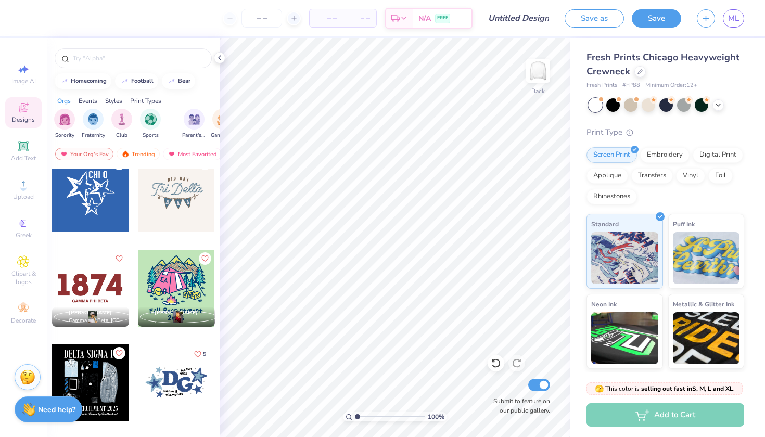
click at [196, 217] on div at bounding box center [176, 193] width 77 height 77
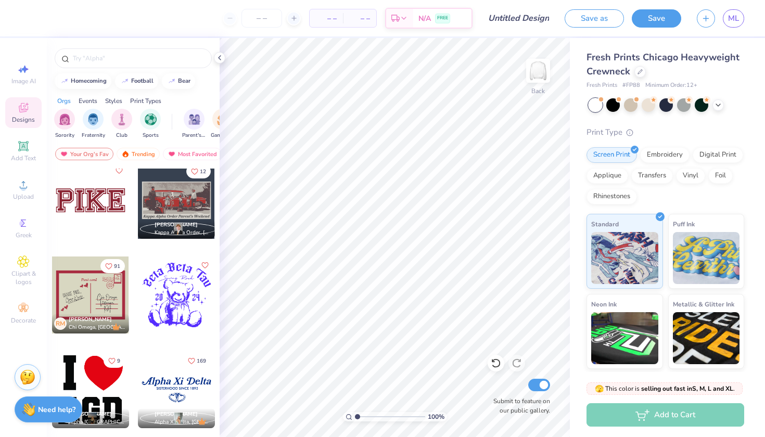
scroll to position [11842, 0]
click at [184, 170] on div at bounding box center [176, 200] width 77 height 77
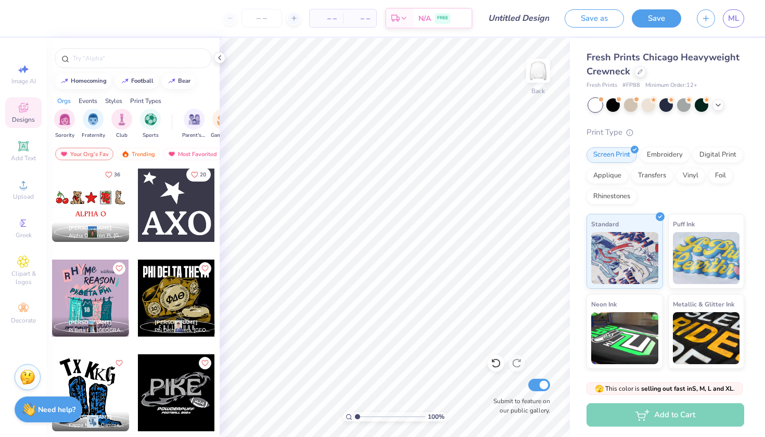
scroll to position [23951, 0]
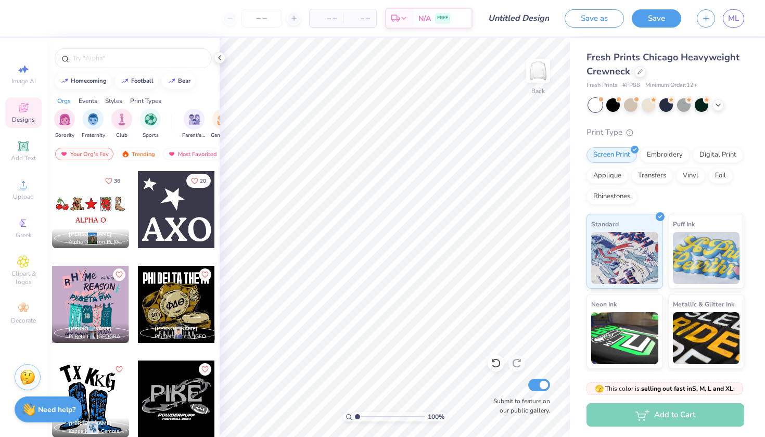
click at [114, 209] on div at bounding box center [90, 209] width 77 height 77
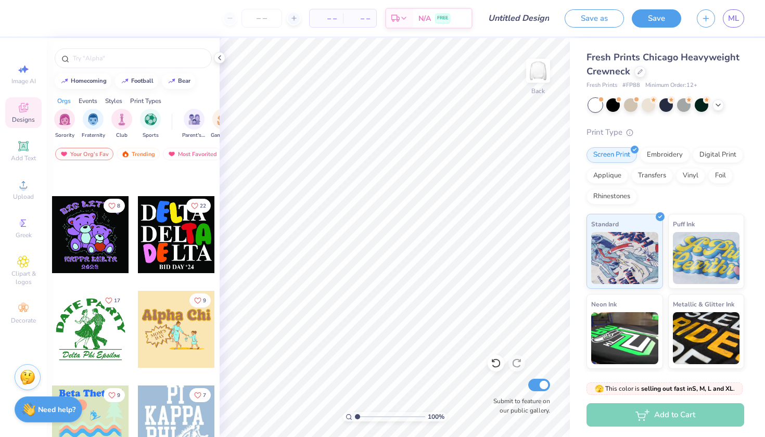
scroll to position [30743, 0]
click at [196, 243] on div at bounding box center [176, 234] width 77 height 77
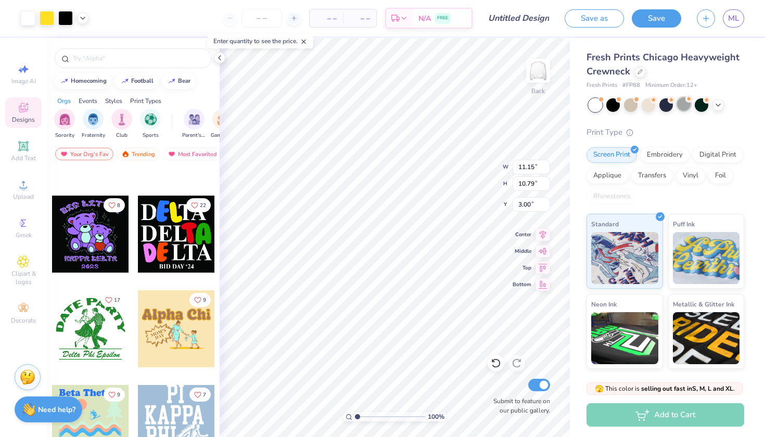
click at [678, 102] on div at bounding box center [684, 104] width 14 height 14
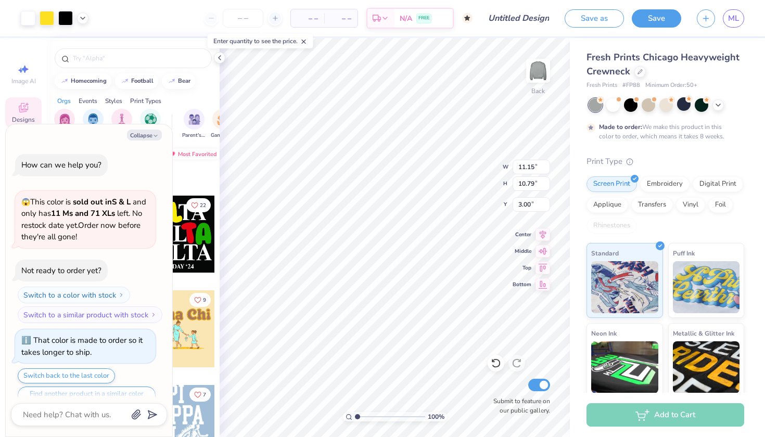
scroll to position [154, 0]
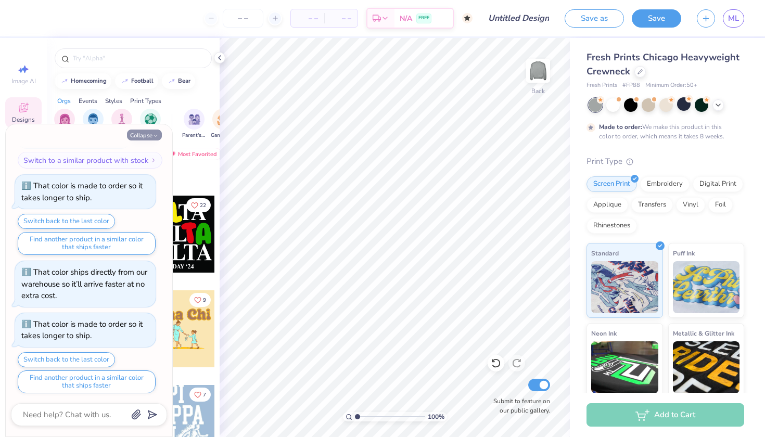
click at [145, 134] on button "Collapse" at bounding box center [144, 135] width 35 height 11
type textarea "x"
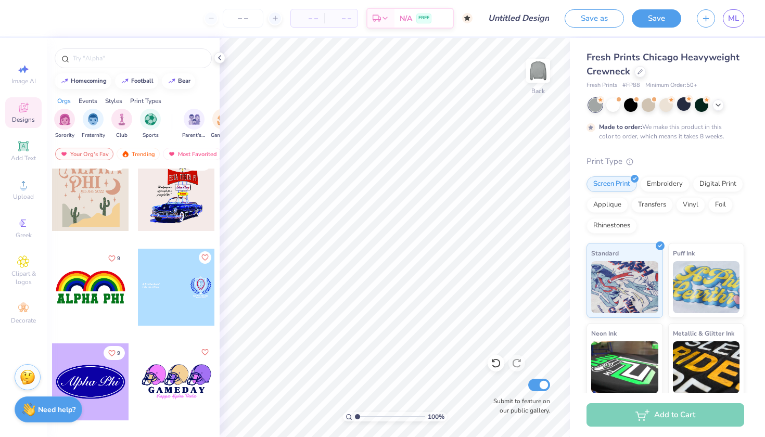
scroll to position [33692, 0]
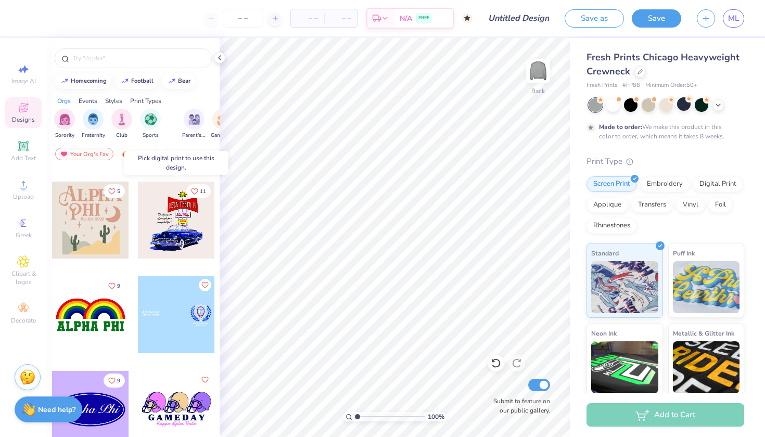
click at [203, 223] on div at bounding box center [176, 220] width 77 height 77
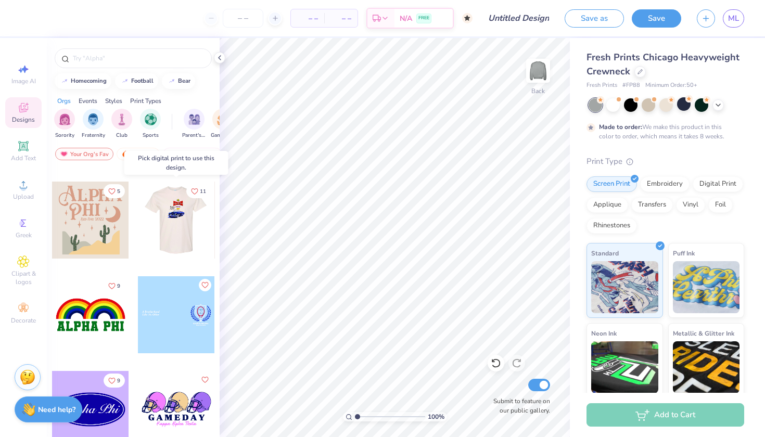
click at [192, 227] on div at bounding box center [175, 220] width 77 height 77
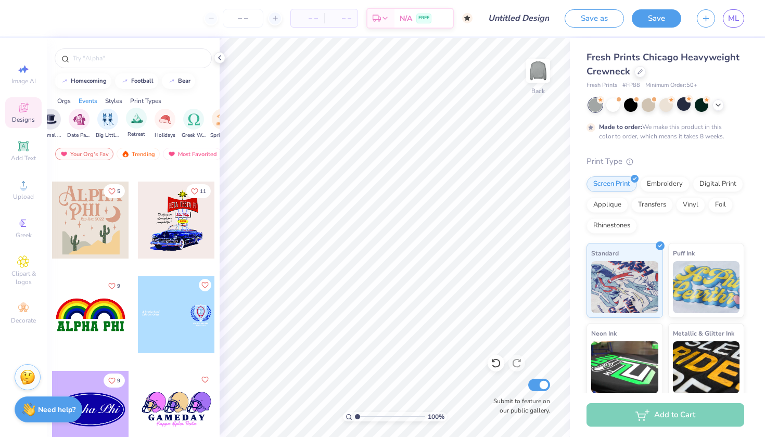
scroll to position [0, 288]
click at [163, 118] on img "filter for Holidays" at bounding box center [164, 118] width 12 height 12
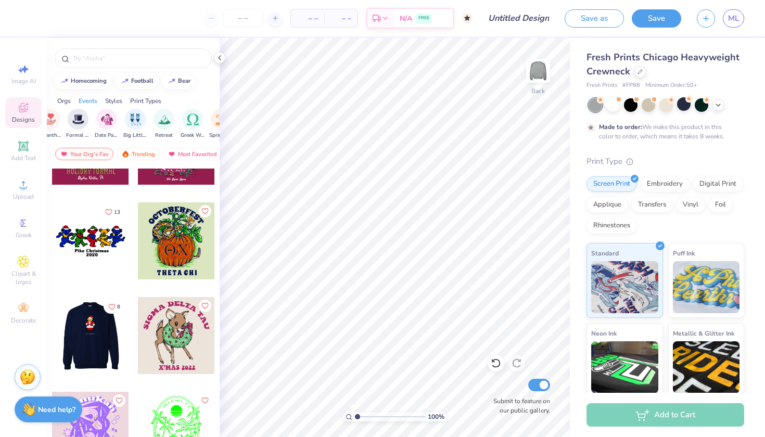
scroll to position [852, 0]
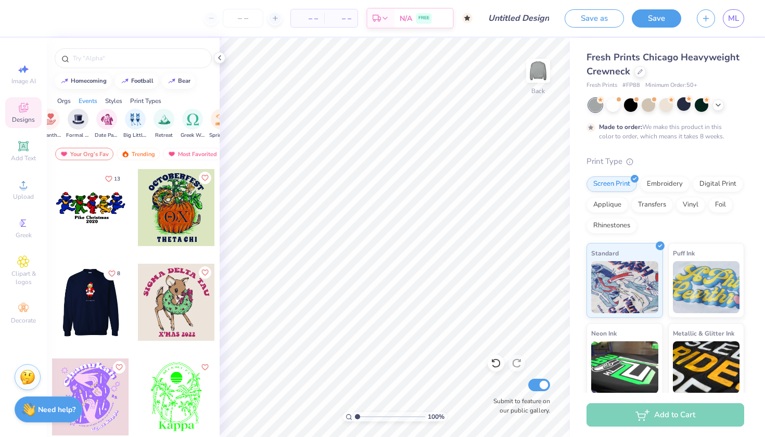
click at [78, 300] on div at bounding box center [90, 302] width 77 height 77
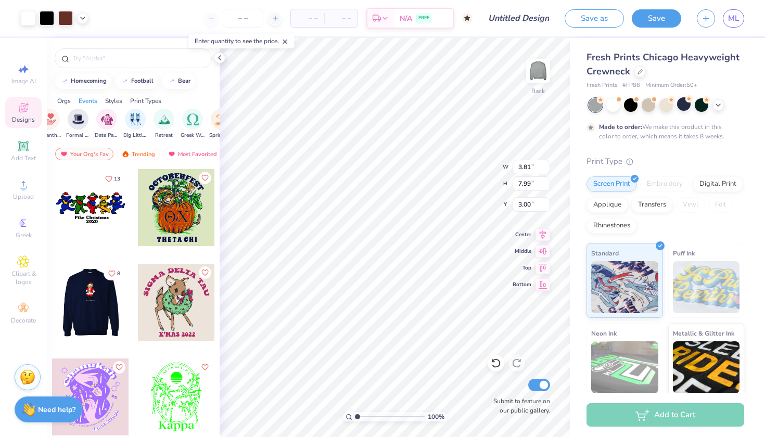
type input "4.43"
type input "5.22"
type input "10.96"
type input "3.38"
type input "3.88"
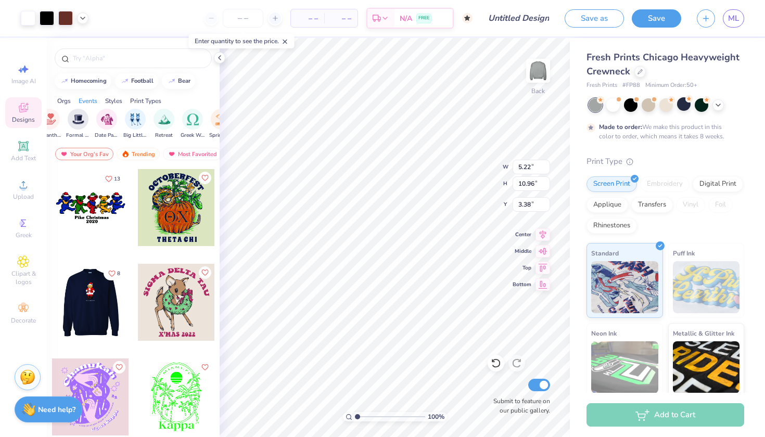
type input "8.15"
type input "3.88"
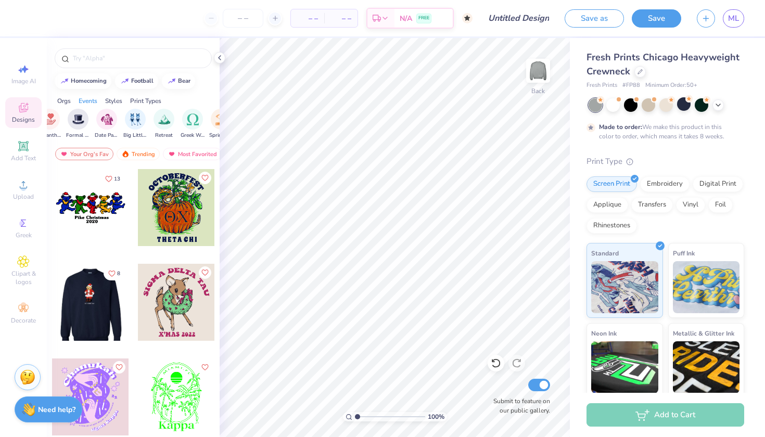
click at [82, 310] on div at bounding box center [89, 302] width 77 height 77
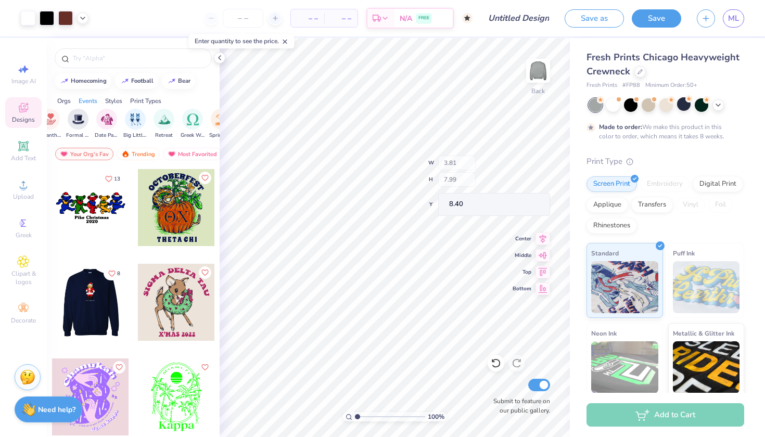
type input "8.40"
type input "6.36"
type input "13.34"
type input "2.99"
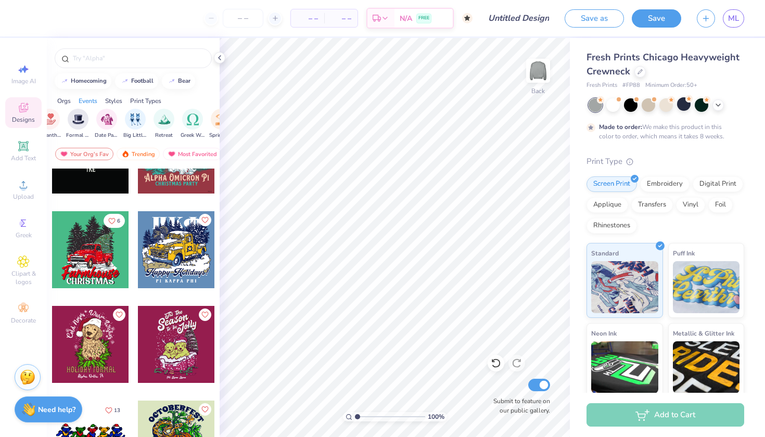
scroll to position [619, 0]
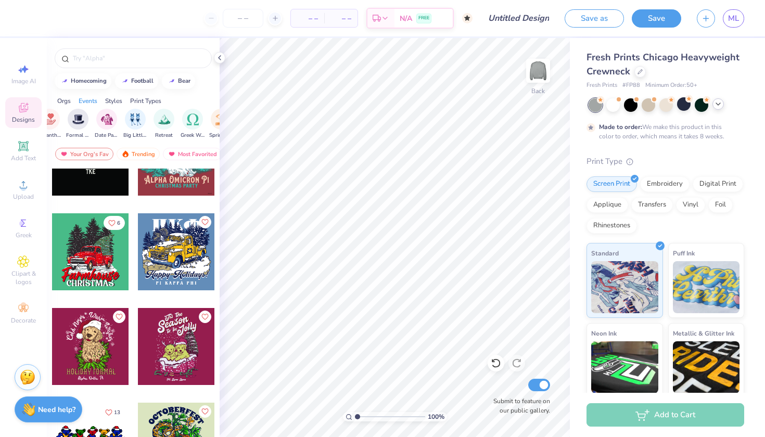
click at [716, 104] on icon at bounding box center [718, 104] width 8 height 8
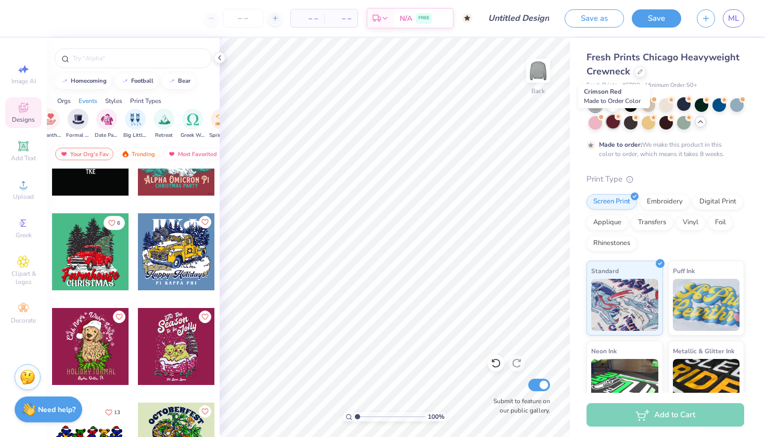
click at [617, 124] on div at bounding box center [613, 122] width 14 height 14
click at [664, 108] on div at bounding box center [666, 104] width 14 height 14
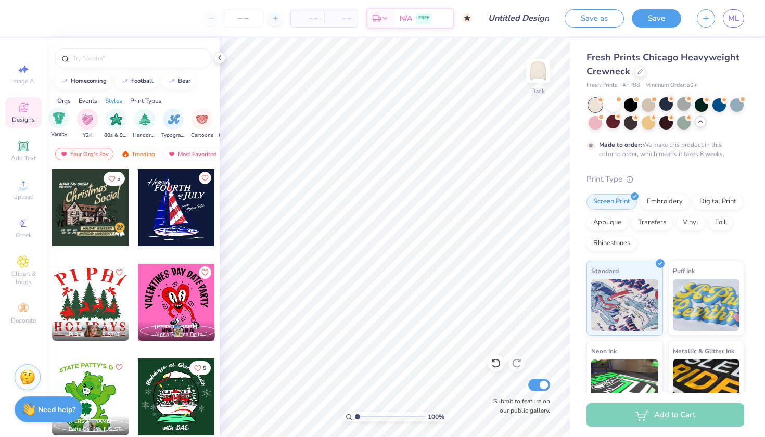
scroll to position [0, 613]
click at [141, 125] on div "filter for Handdrawn" at bounding box center [139, 118] width 21 height 21
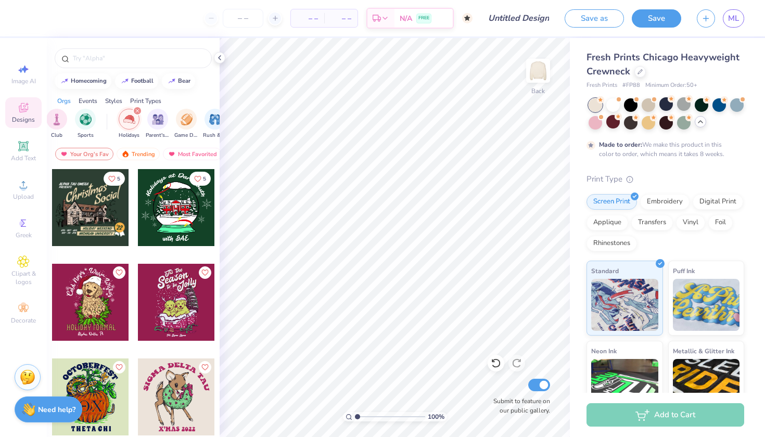
scroll to position [0, 64]
click at [139, 111] on icon "filter for Holidays" at bounding box center [138, 111] width 4 height 4
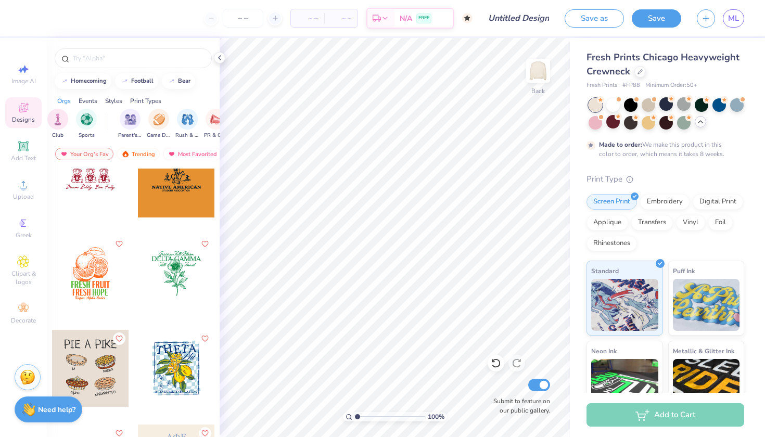
scroll to position [8734, 0]
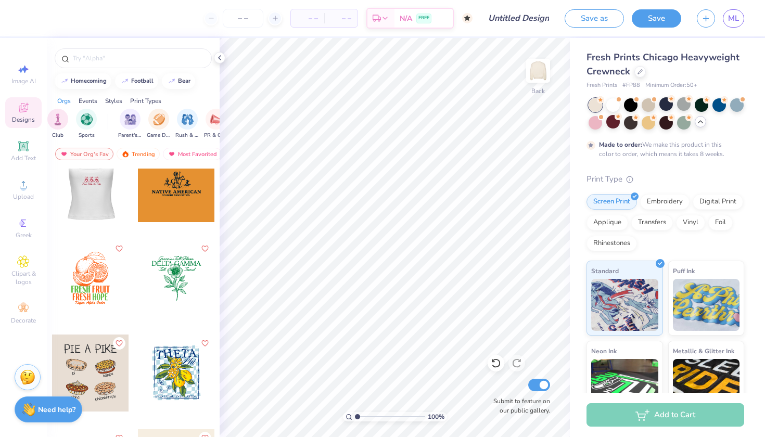
click at [52, 197] on div at bounding box center [13, 183] width 77 height 77
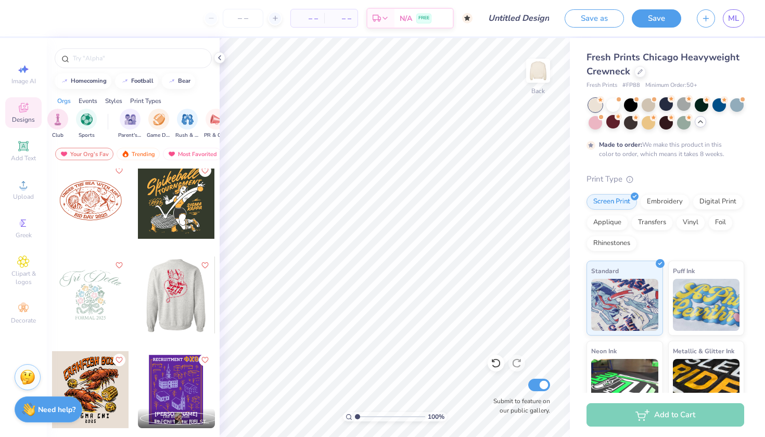
scroll to position [10922, 0]
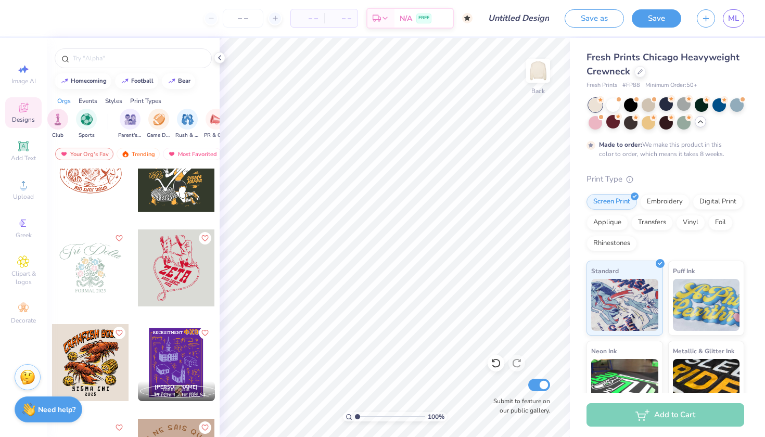
click at [157, 289] on div at bounding box center [176, 267] width 77 height 77
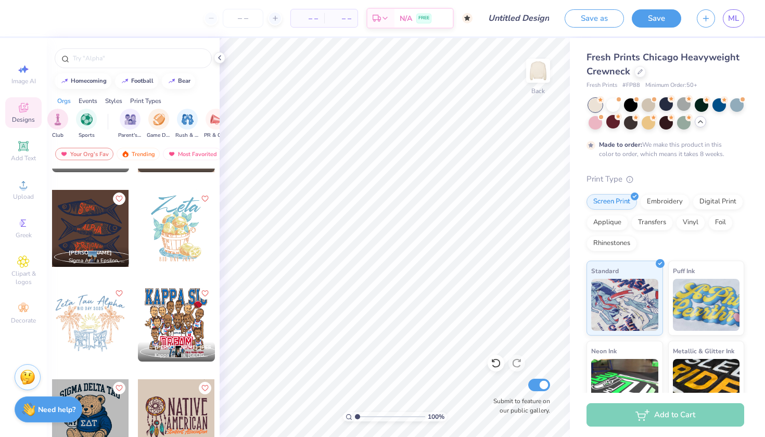
scroll to position [11321, 0]
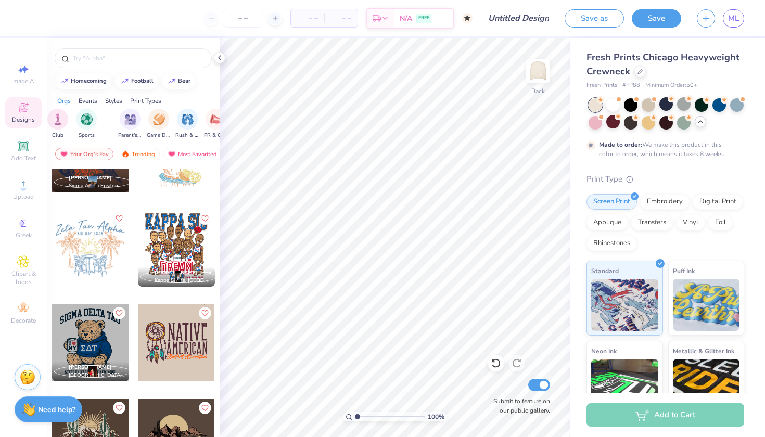
click at [109, 355] on div at bounding box center [90, 342] width 77 height 77
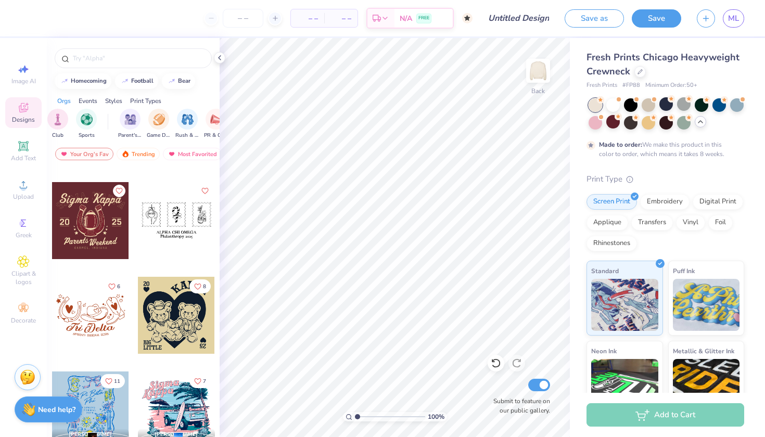
scroll to position [23851, 0]
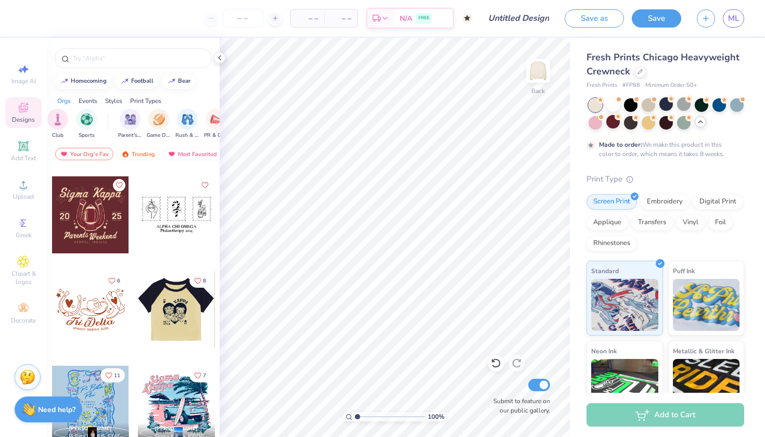
click at [162, 322] on div at bounding box center [175, 309] width 77 height 77
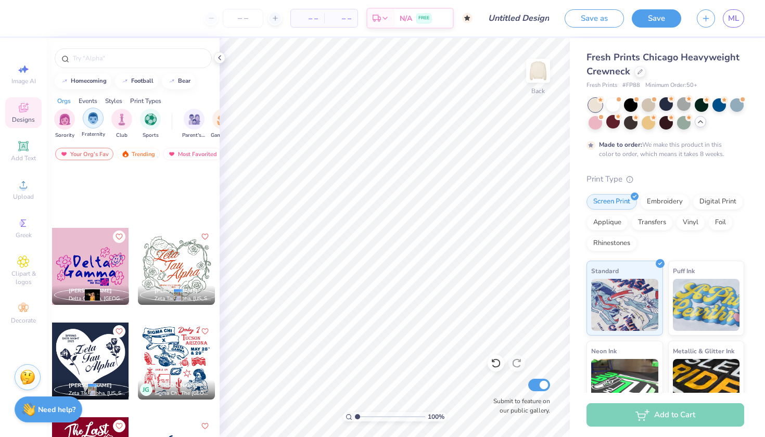
scroll to position [0, 0]
click at [93, 116] on img "filter for Fraternity" at bounding box center [92, 118] width 11 height 12
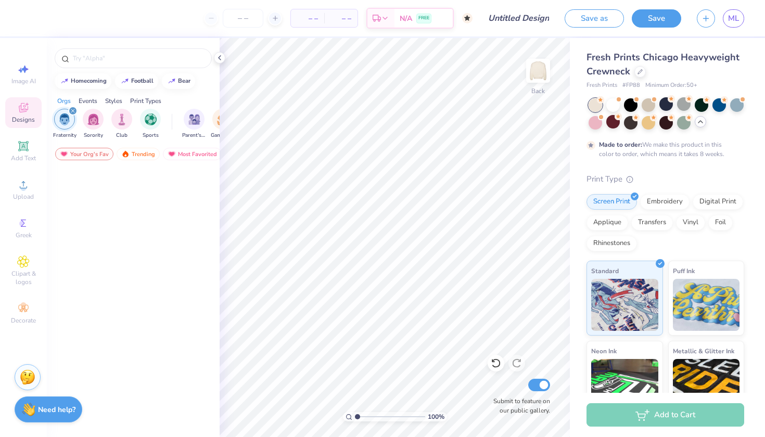
scroll to position [8879, 0]
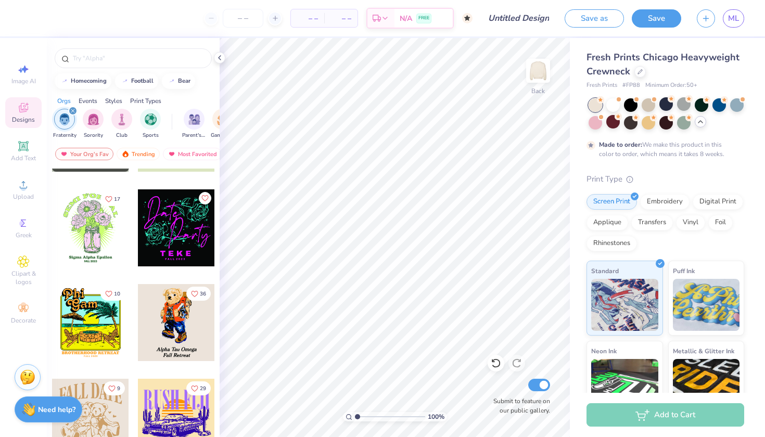
click at [73, 112] on icon "filter for Fraternity" at bounding box center [72, 110] width 3 height 3
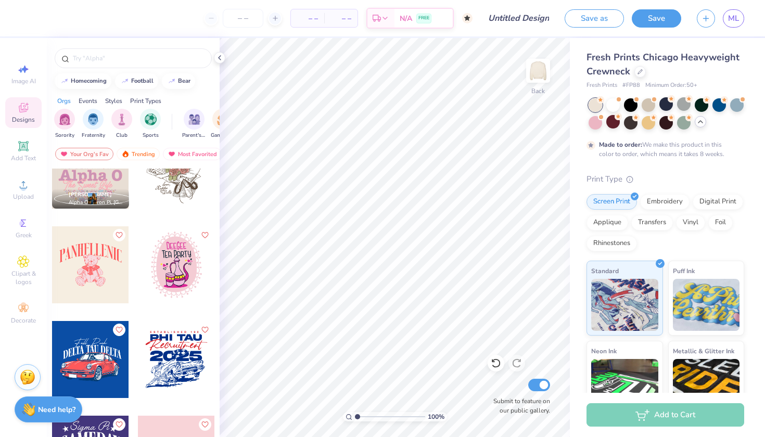
scroll to position [12857, 0]
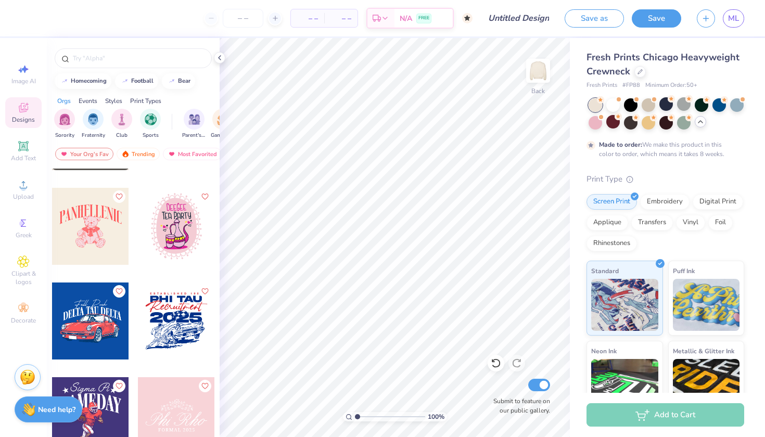
click at [106, 240] on div at bounding box center [90, 226] width 77 height 77
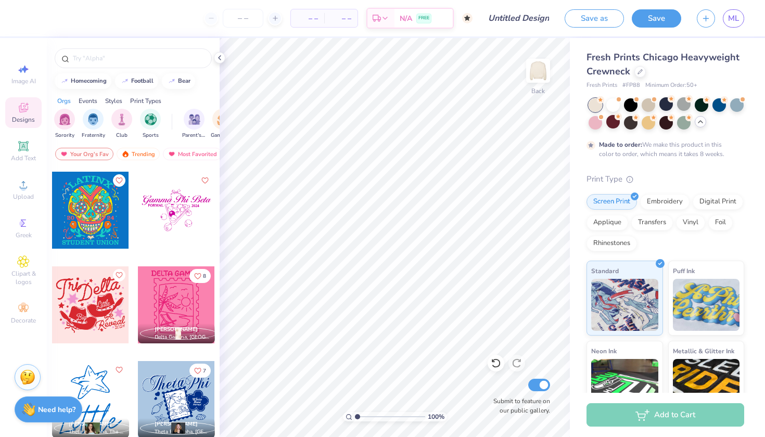
scroll to position [25839, 0]
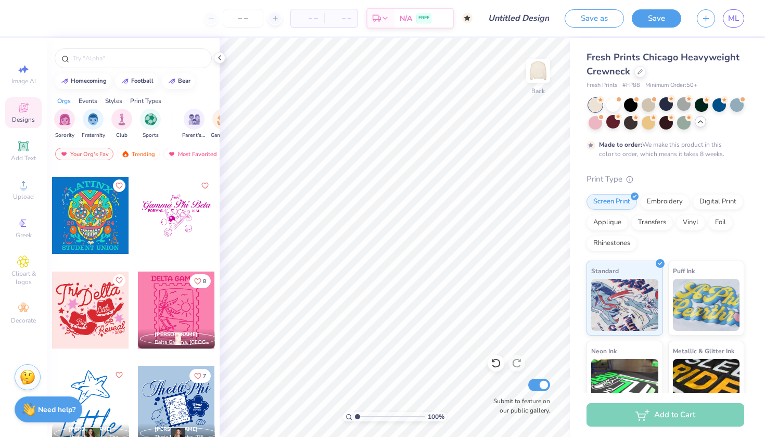
click at [91, 315] on div at bounding box center [90, 310] width 77 height 77
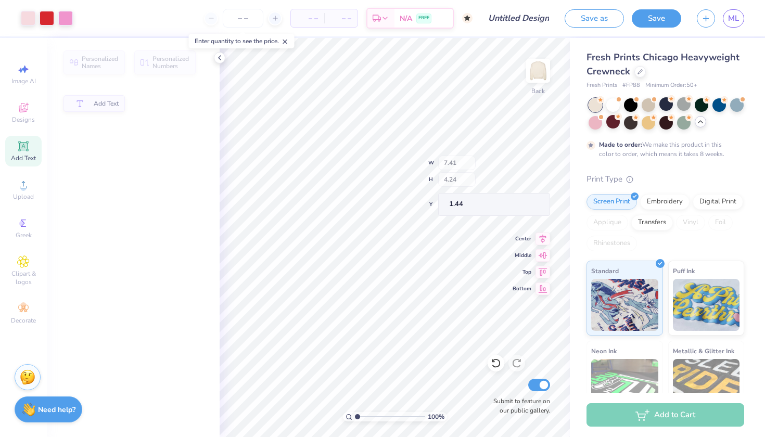
type input "7.41"
type input "4.24"
type input "1.44"
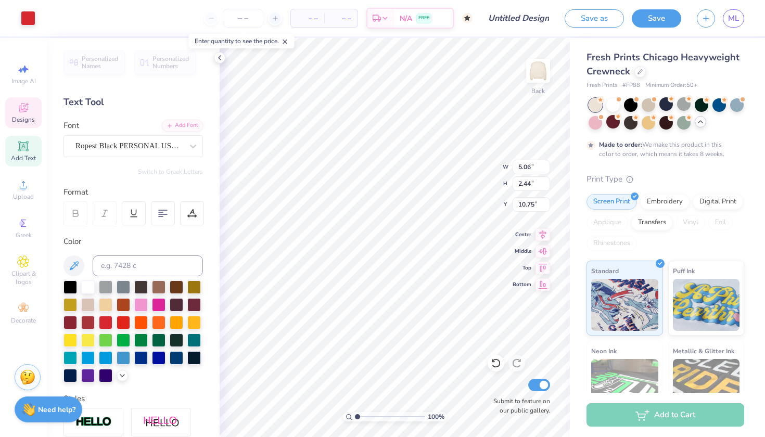
type input "10.75"
type input "6.26"
type input "4.08"
type input "5.75"
type input "2.28"
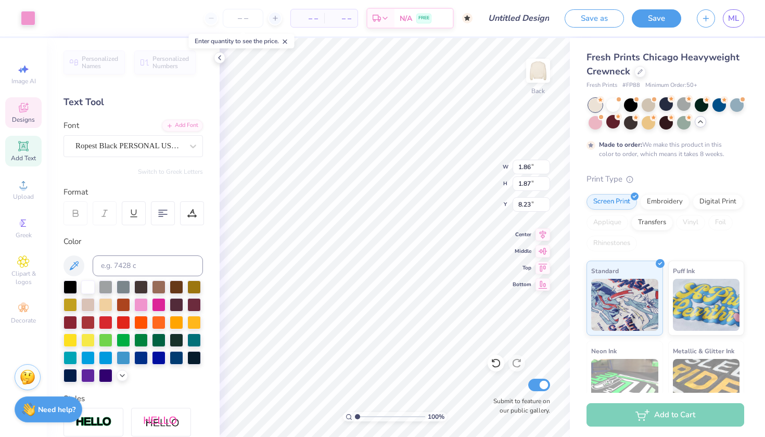
type input "2.13"
type input "5.68"
type input "4.34"
type input "3.75"
type input "3.12"
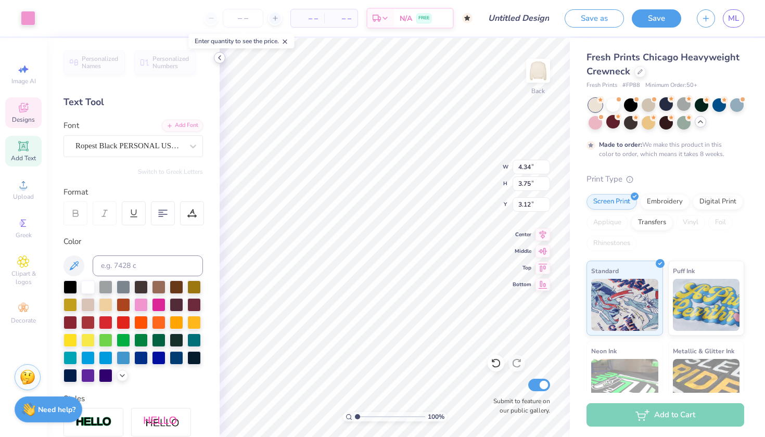
type input "2.28"
type input "2.13"
type input "5.68"
type input "6.33"
type input "4.03"
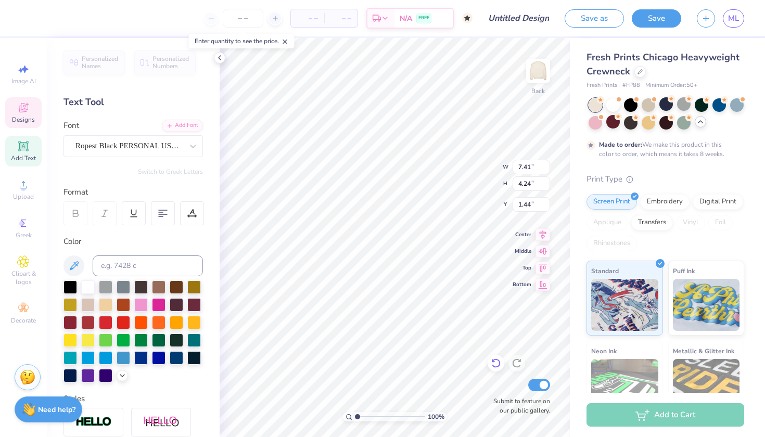
type input "7.96"
click at [497, 360] on icon at bounding box center [496, 363] width 10 height 10
click at [497, 359] on icon at bounding box center [495, 363] width 9 height 9
click at [490, 360] on div at bounding box center [495, 363] width 17 height 17
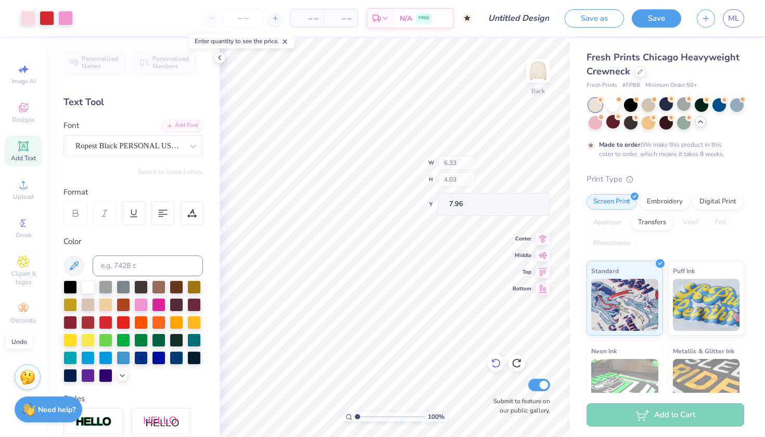
click at [490, 360] on div at bounding box center [495, 363] width 17 height 17
click at [495, 363] on icon at bounding box center [496, 363] width 10 height 10
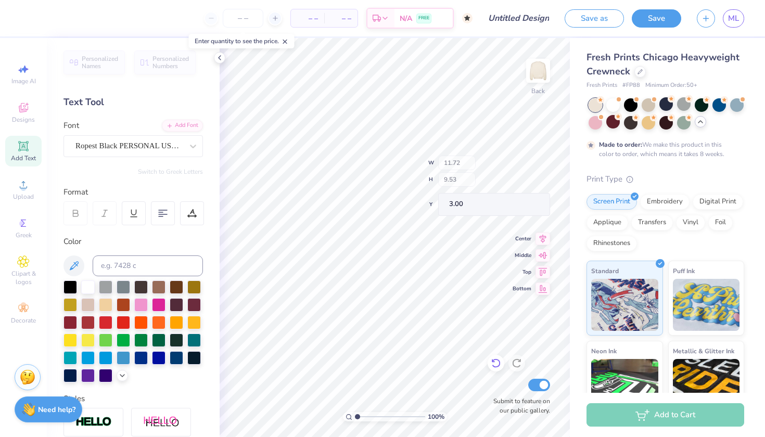
click at [495, 363] on icon at bounding box center [496, 363] width 10 height 10
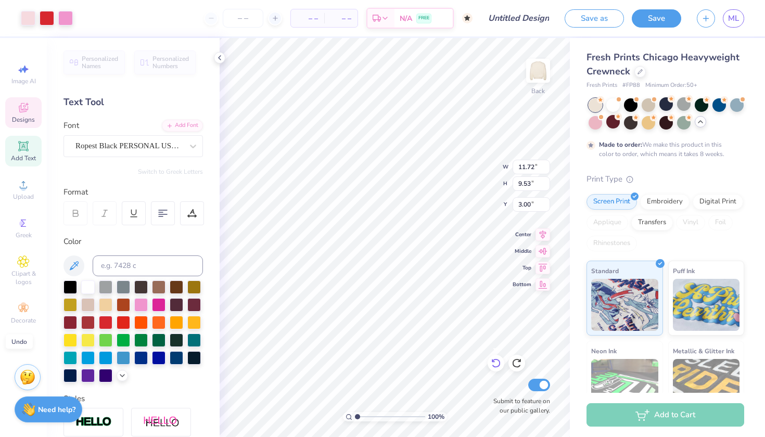
click at [495, 363] on icon at bounding box center [496, 363] width 10 height 10
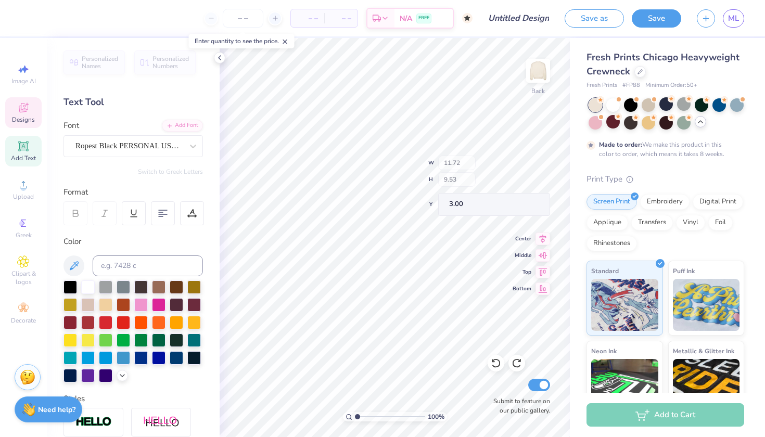
click at [37, 112] on div "Designs" at bounding box center [23, 112] width 36 height 31
click at [32, 98] on div "Designs" at bounding box center [23, 112] width 36 height 31
click at [22, 112] on icon at bounding box center [23, 107] width 9 height 9
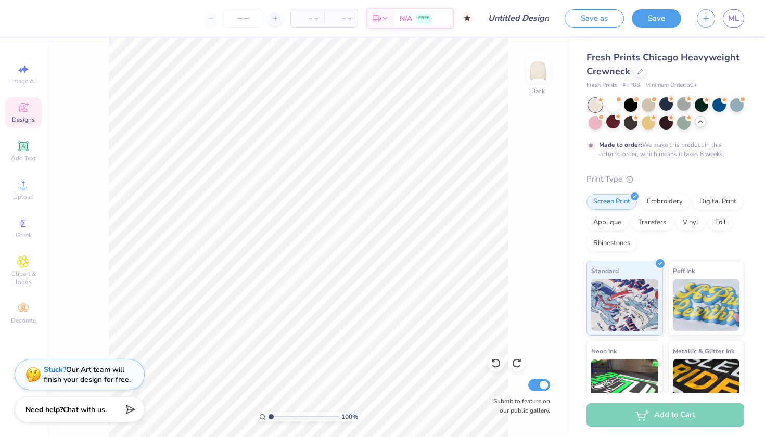
click at [32, 126] on div "Designs" at bounding box center [23, 112] width 36 height 31
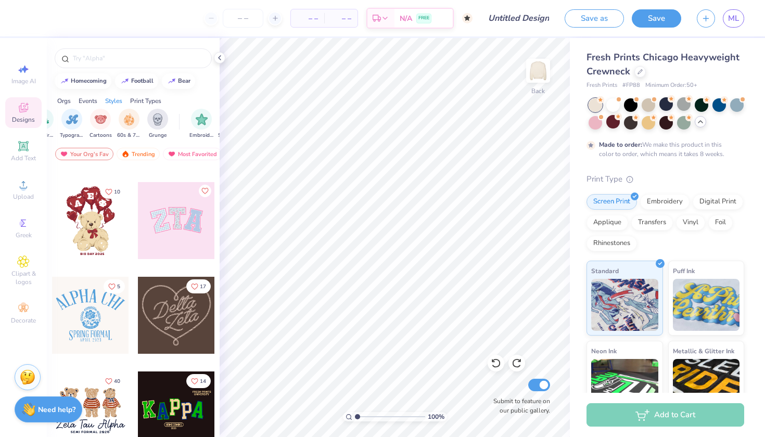
scroll to position [0, 707]
click at [125, 120] on img "filter for 60s & 70s" at bounding box center [130, 118] width 11 height 12
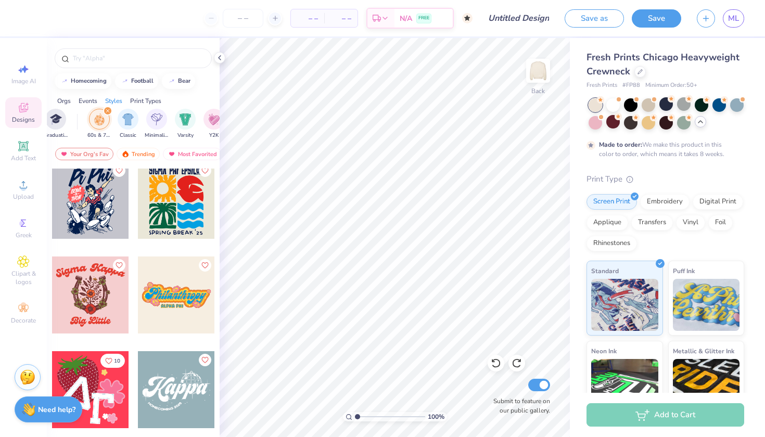
scroll to position [0, 479]
click at [139, 110] on icon "filter for 60s & 70s" at bounding box center [139, 111] width 4 height 4
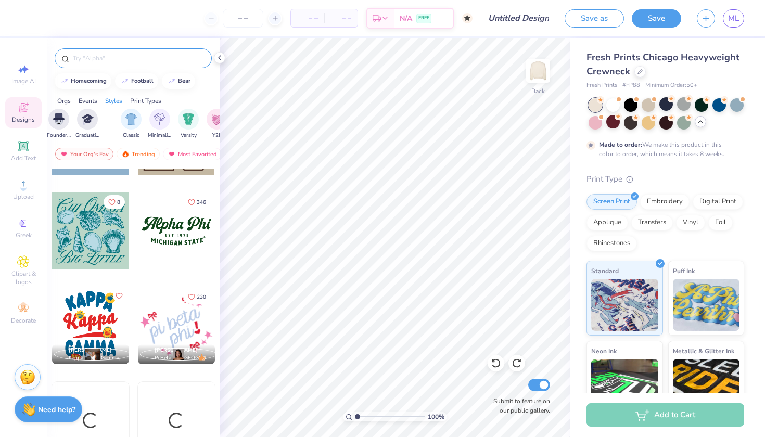
click at [114, 61] on input "text" at bounding box center [138, 58] width 133 height 10
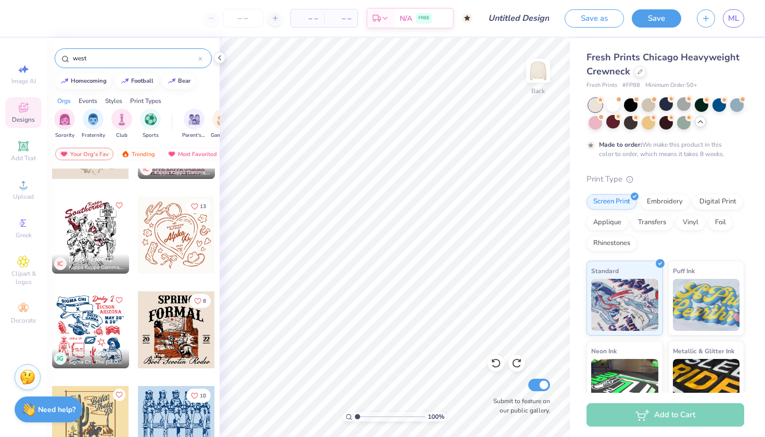
scroll to position [2040, 0]
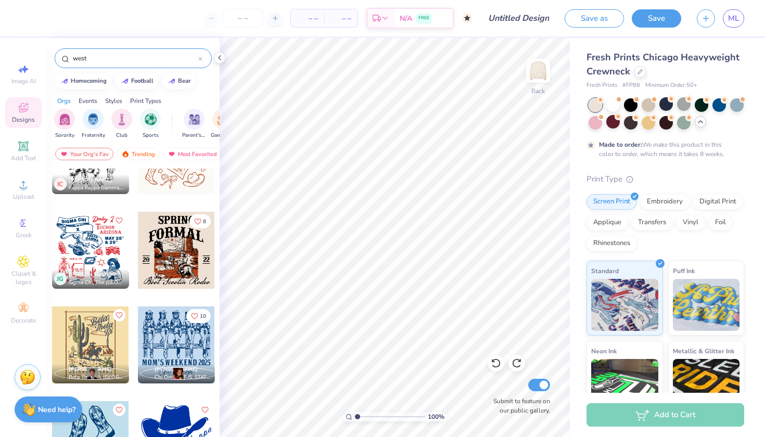
type input "west"
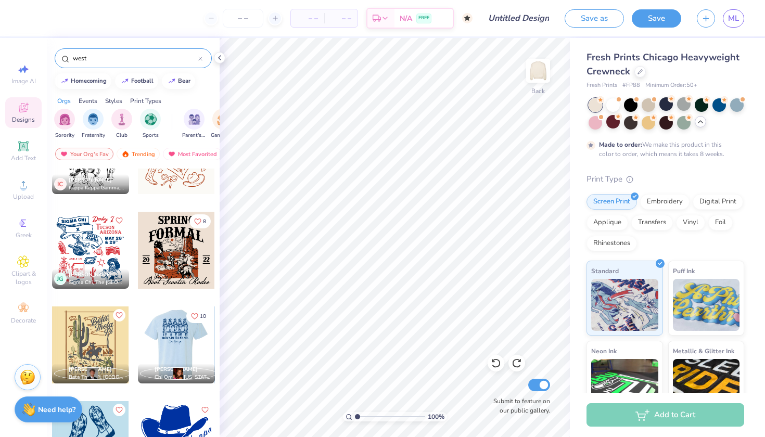
click at [185, 350] on div at bounding box center [176, 344] width 231 height 77
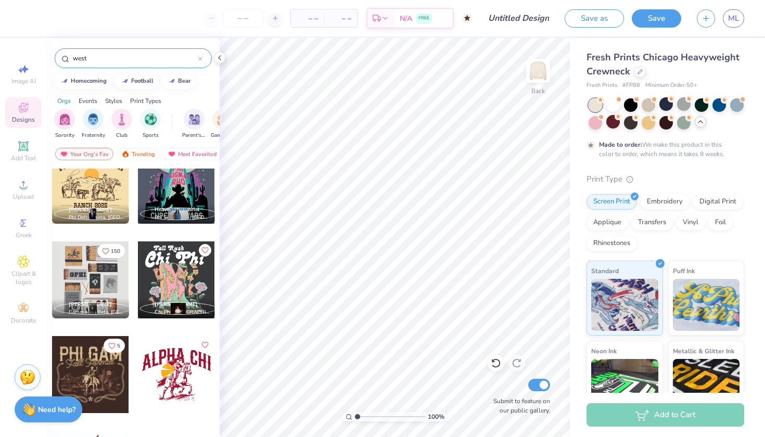
scroll to position [2703, 0]
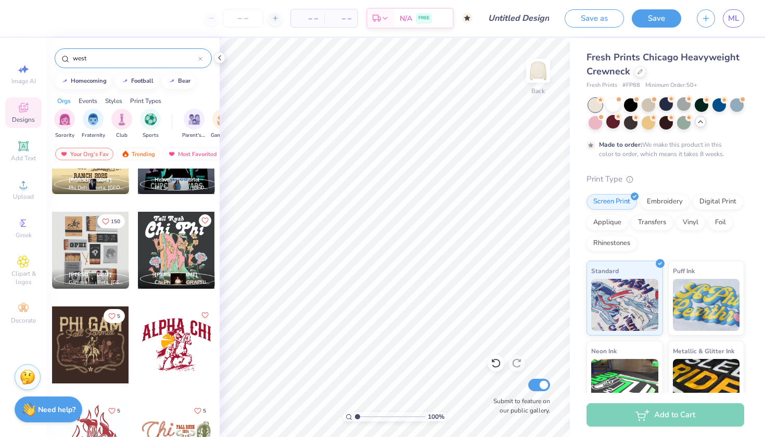
click at [100, 250] on div at bounding box center [90, 250] width 77 height 77
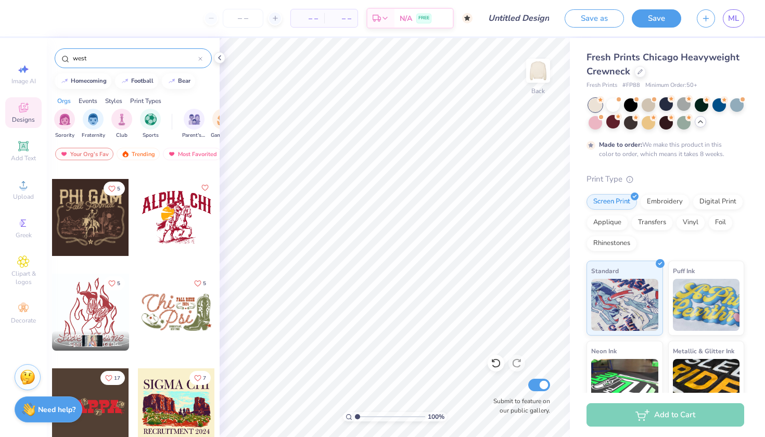
click at [195, 323] on div at bounding box center [176, 312] width 77 height 77
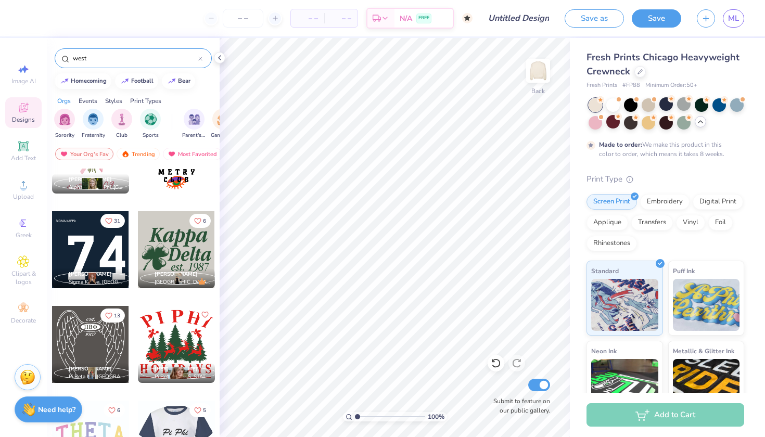
scroll to position [5689, 0]
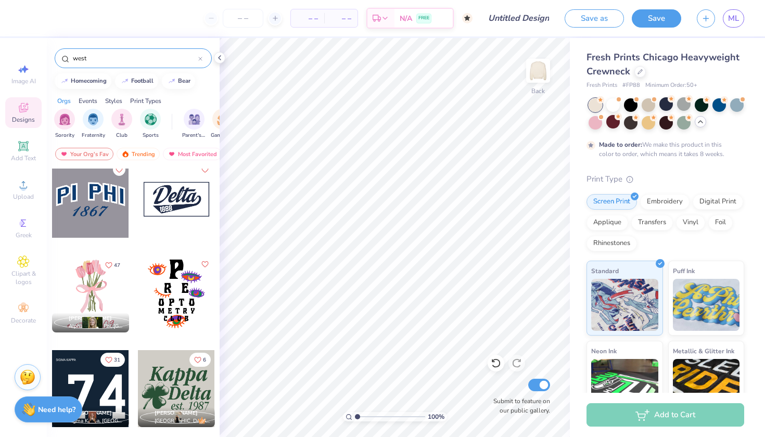
click at [201, 59] on icon at bounding box center [200, 59] width 4 height 4
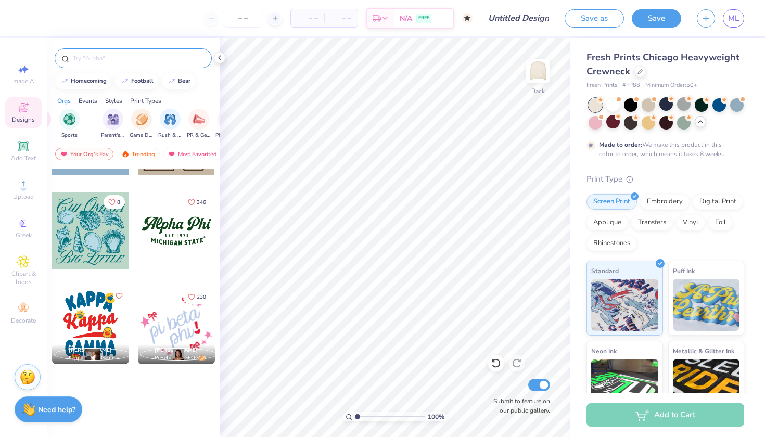
scroll to position [0, 82]
click at [171, 124] on img "filter for Rush & Bid" at bounding box center [170, 118] width 12 height 12
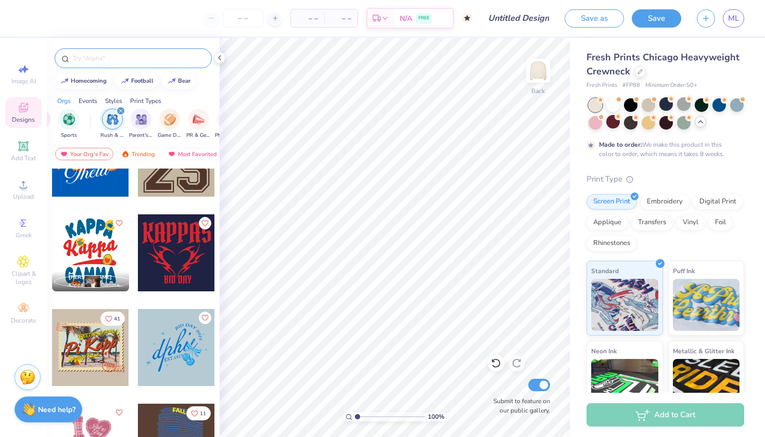
scroll to position [136, 0]
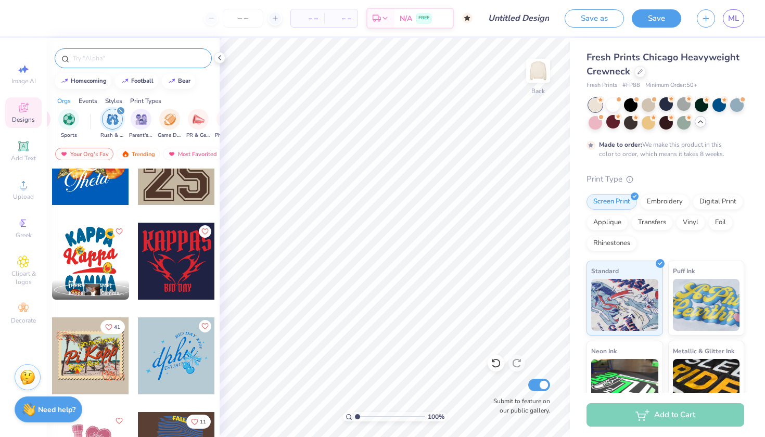
click at [92, 262] on div at bounding box center [90, 261] width 77 height 77
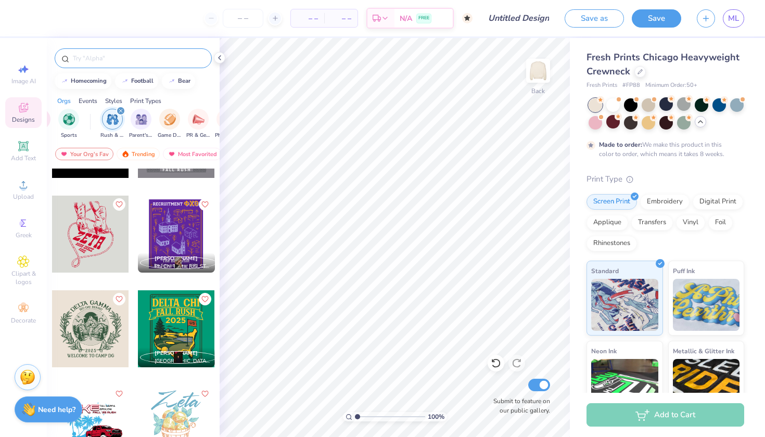
scroll to position [8491, 0]
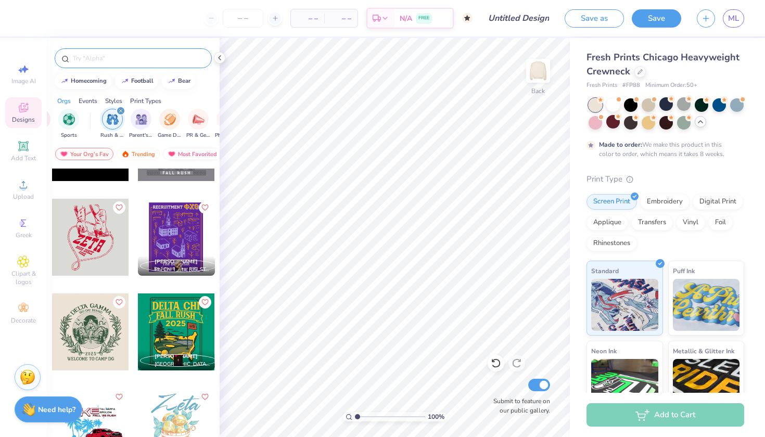
click at [91, 247] on div at bounding box center [90, 237] width 77 height 77
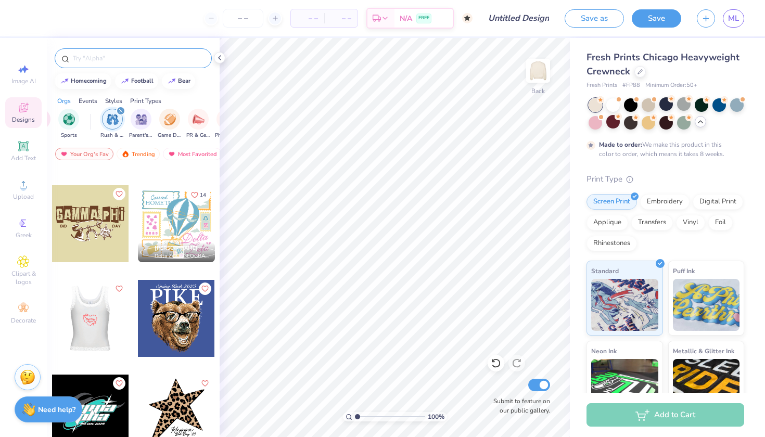
scroll to position [17881, 0]
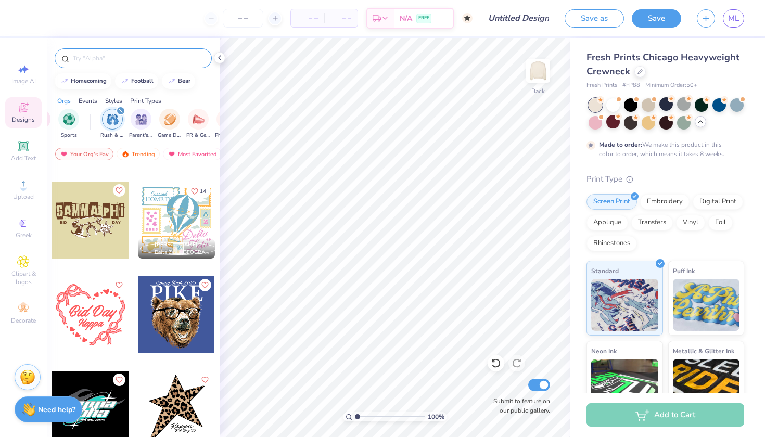
click at [81, 227] on div at bounding box center [90, 220] width 77 height 77
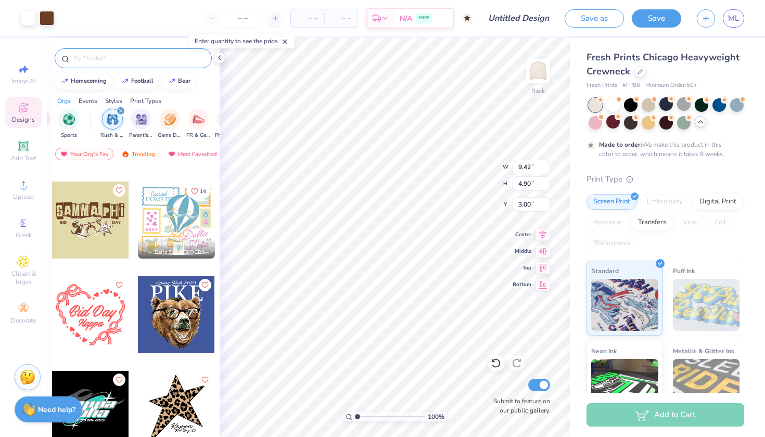
type input "9.29"
type input "4.84"
click at [468, 182] on div "100 % Back W 9.29 9.42 " H 4.84 4.90 " Y 3.00 3.00 " Center Middle Top Bottom S…" at bounding box center [395, 237] width 350 height 399
type input "5.07"
type input "12.42"
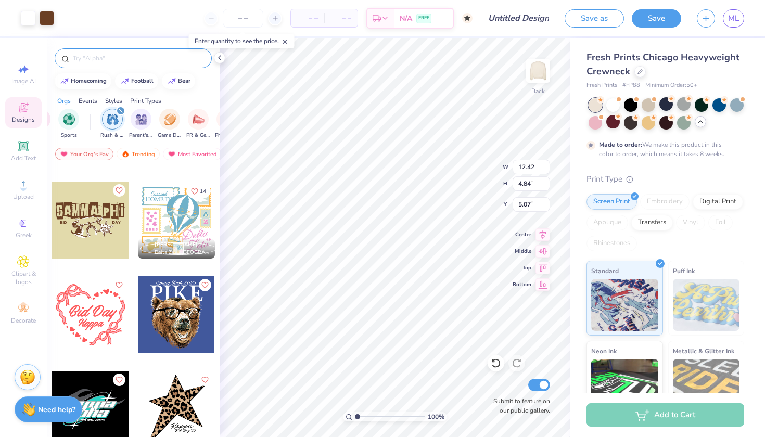
type input "6.46"
type input "4.04"
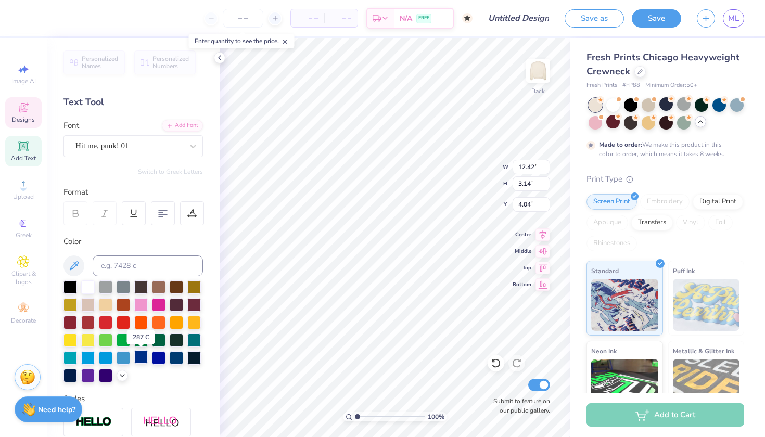
click at [146, 356] on div at bounding box center [141, 357] width 14 height 14
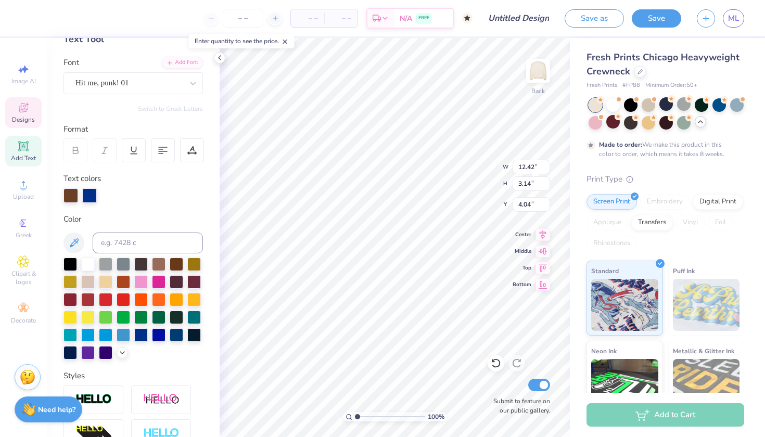
scroll to position [67, 0]
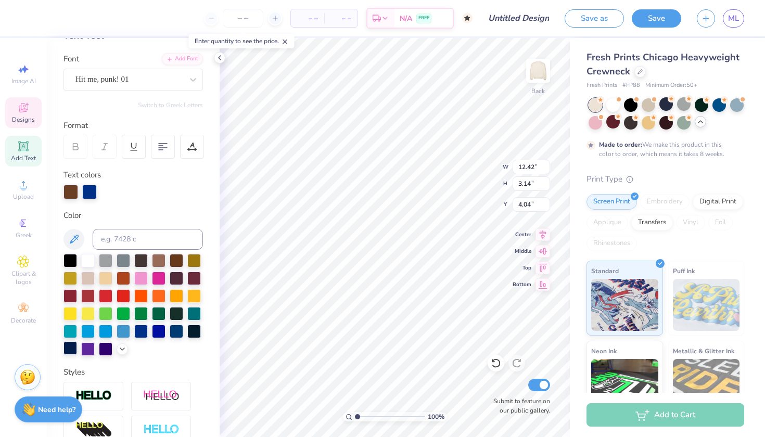
click at [72, 351] on div at bounding box center [70, 348] width 14 height 14
click at [71, 350] on div at bounding box center [70, 348] width 14 height 14
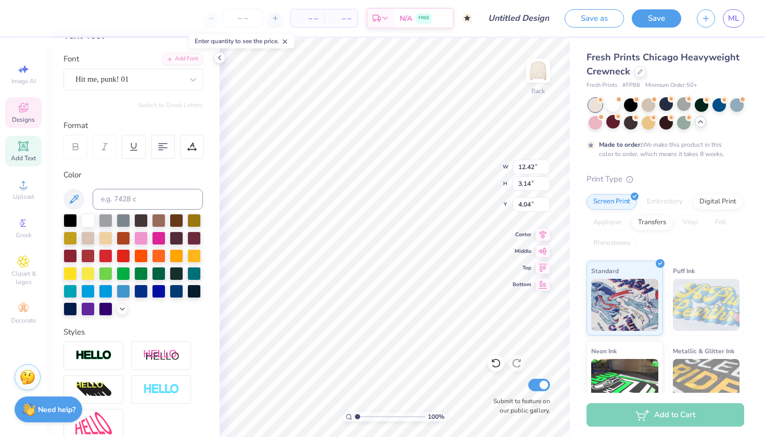
type textarea "outlaw SMU"
type input "1.30"
type input "0.62"
type input "8.47"
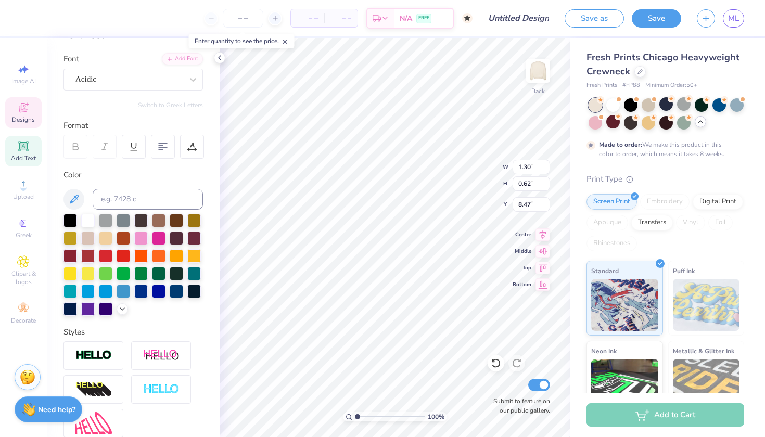
type input "1.53"
type input "0.59"
type input "7.39"
click at [496, 370] on div at bounding box center [495, 363] width 17 height 17
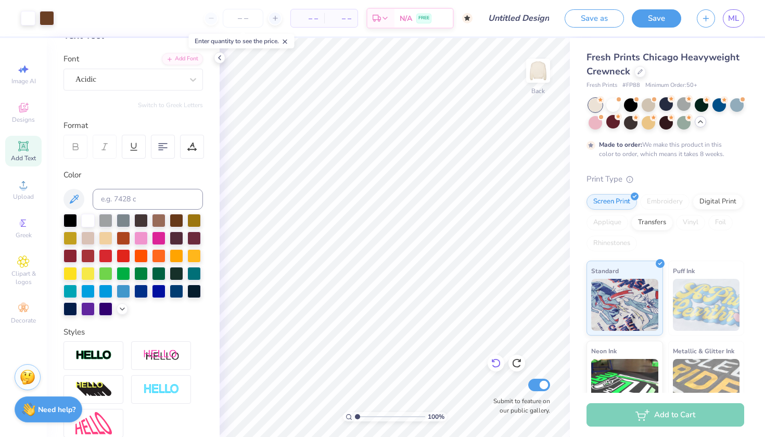
click at [493, 371] on div at bounding box center [495, 363] width 17 height 17
click at [496, 365] on icon at bounding box center [496, 363] width 10 height 10
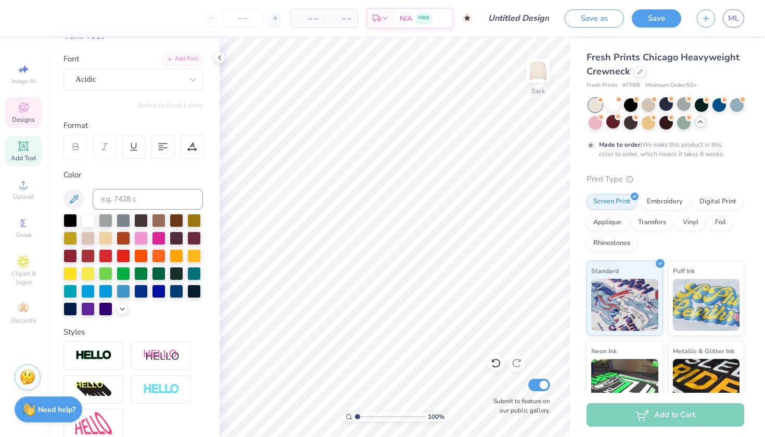
click at [21, 118] on span "Designs" at bounding box center [23, 119] width 23 height 8
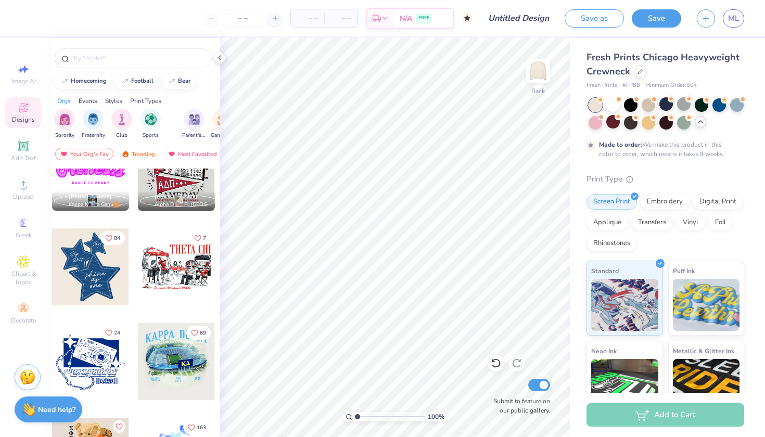
scroll to position [780, 0]
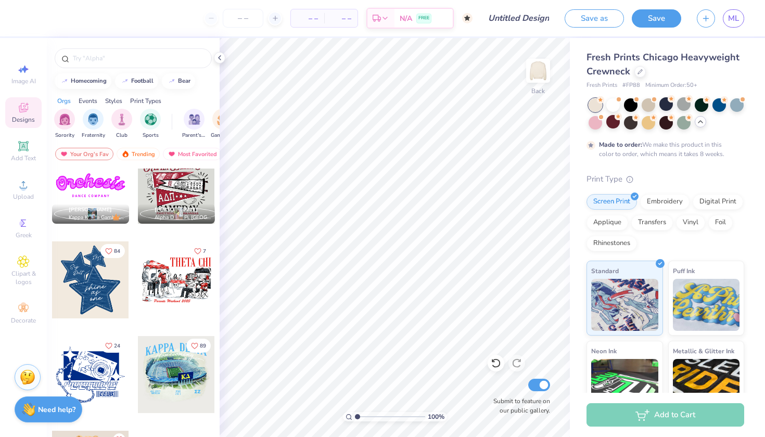
click at [123, 340] on div at bounding box center [90, 374] width 77 height 77
click at [77, 284] on div at bounding box center [90, 279] width 77 height 77
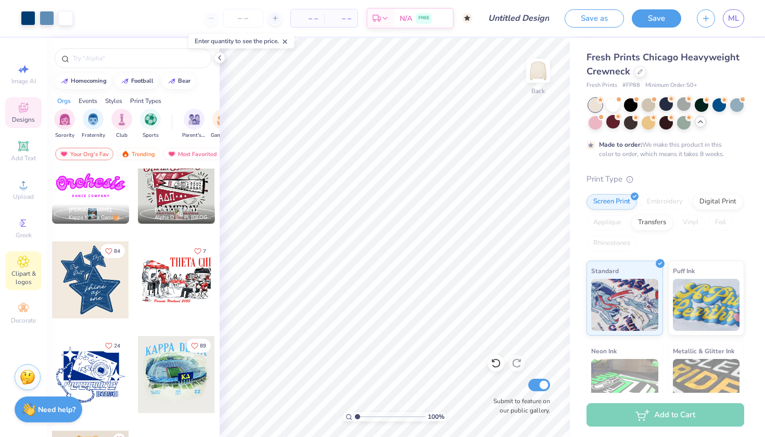
click at [34, 272] on span "Clipart & logos" at bounding box center [23, 277] width 36 height 17
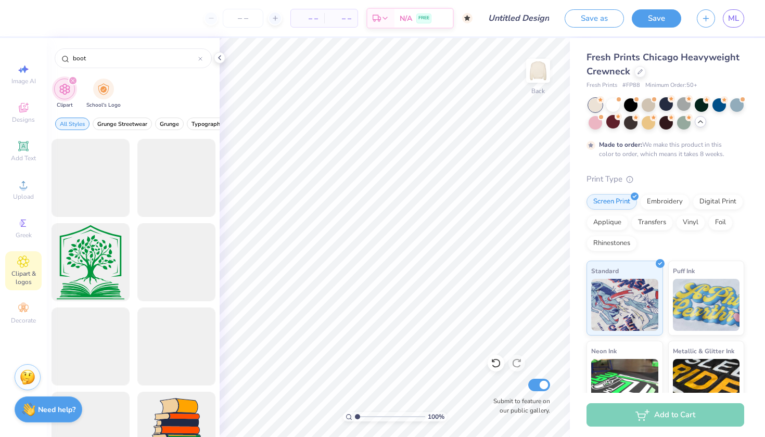
scroll to position [1718, 0]
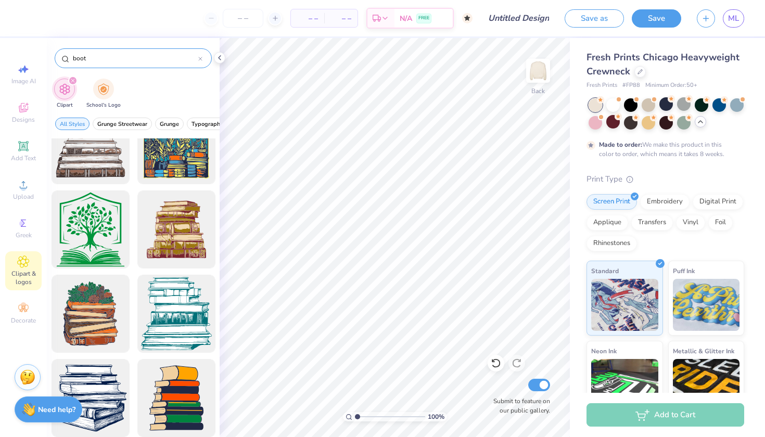
click at [108, 58] on input "boot" at bounding box center [135, 58] width 126 height 10
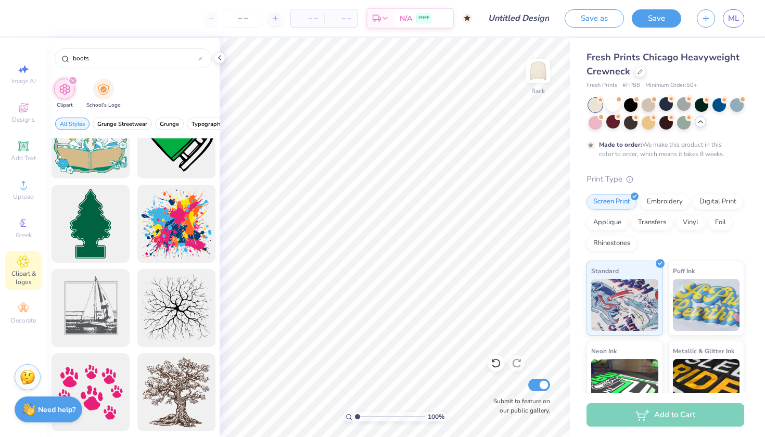
scroll to position [2229, 0]
type input "b"
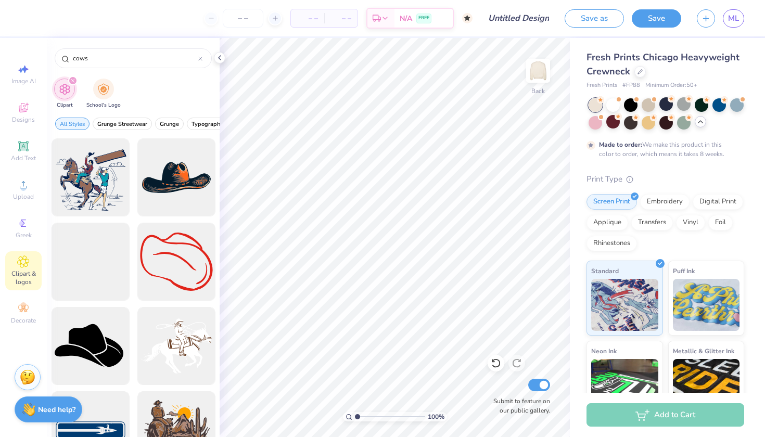
scroll to position [114, 0]
click at [154, 307] on div at bounding box center [176, 346] width 86 height 86
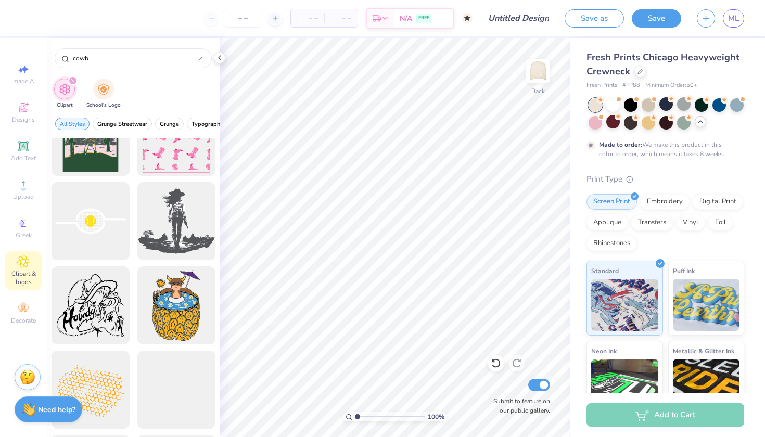
scroll to position [4591, 0]
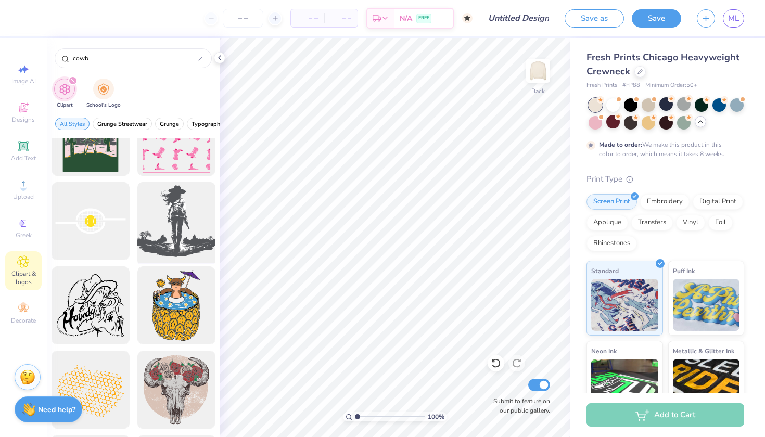
click at [173, 219] on div at bounding box center [176, 221] width 86 height 86
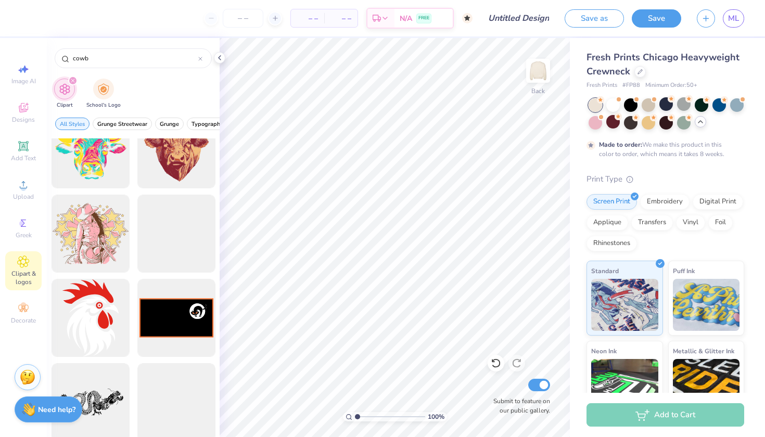
scroll to position [5192, 0]
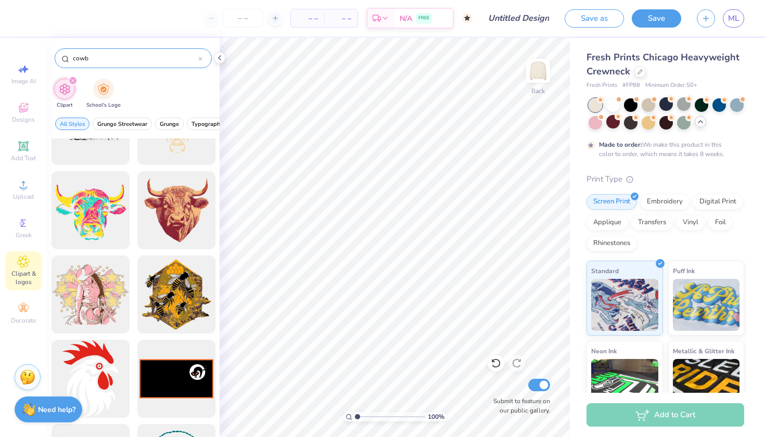
click at [158, 50] on div "cowb" at bounding box center [133, 58] width 157 height 20
click at [155, 60] on input "cowb" at bounding box center [135, 58] width 126 height 10
type input "c"
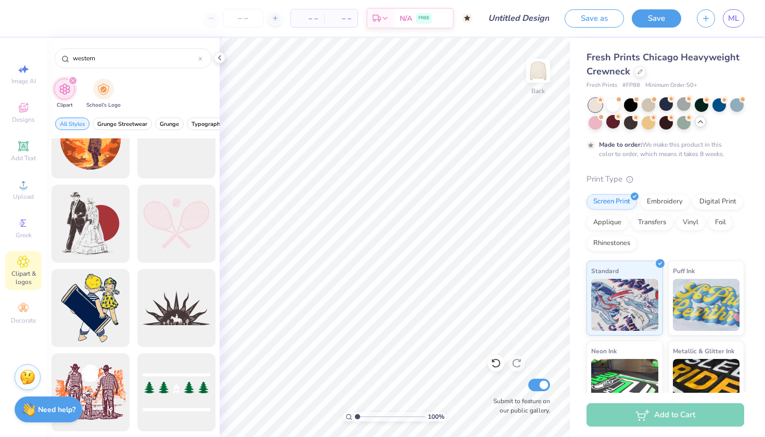
scroll to position [1386, 0]
type input "w"
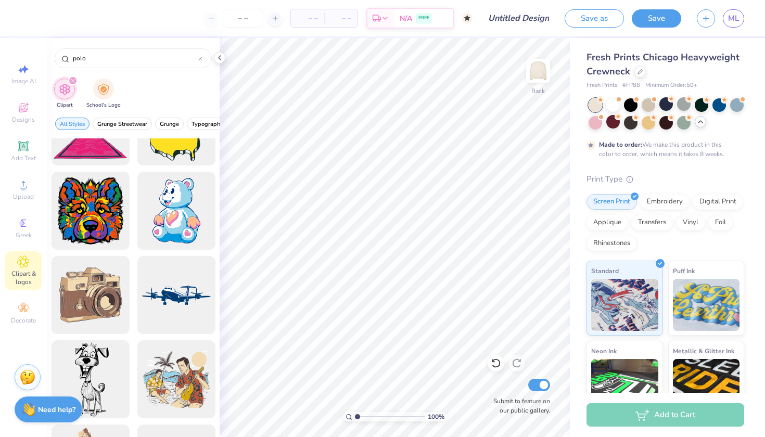
scroll to position [1821, 0]
type input "p"
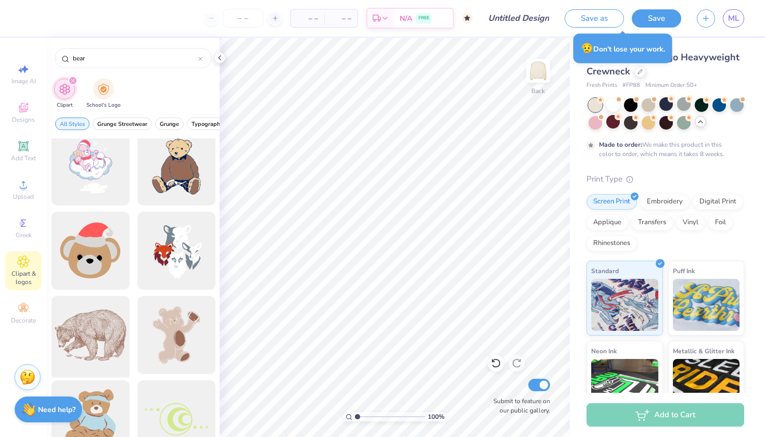
scroll to position [4804, 0]
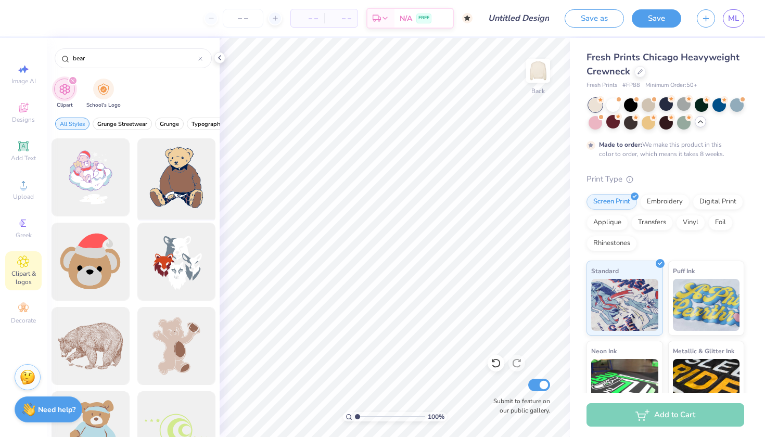
type input "bear"
click at [197, 191] on div at bounding box center [176, 178] width 86 height 86
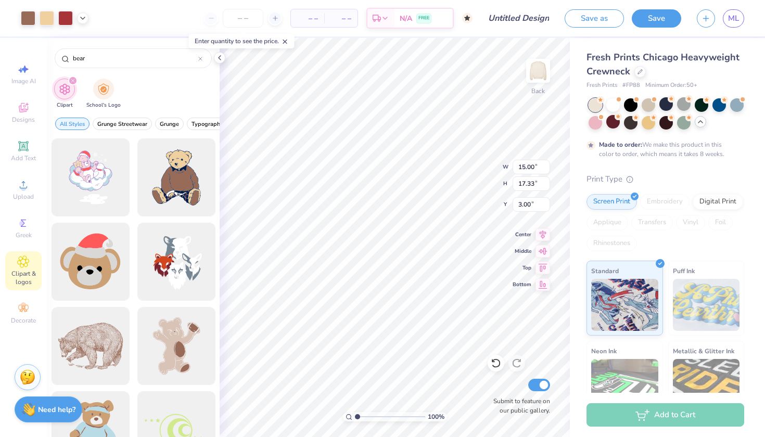
type input "5.79"
type input "6.69"
click at [450, 178] on div "100 % Back W 5.79 H 6.69 Y 3.34 Center Middle Top Bottom Submit to feature on o…" at bounding box center [395, 237] width 350 height 399
type input "3.46"
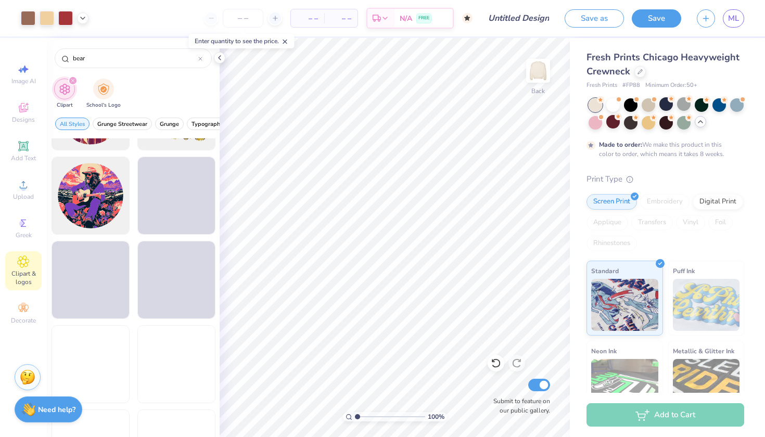
scroll to position [7482, 0]
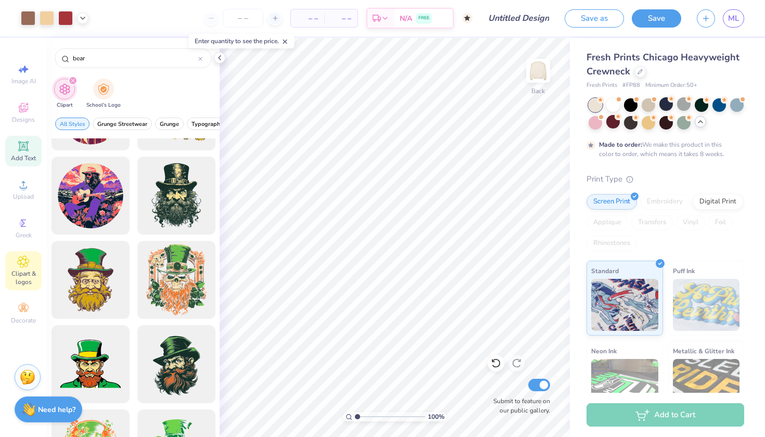
click at [25, 158] on span "Add Text" at bounding box center [23, 158] width 25 height 8
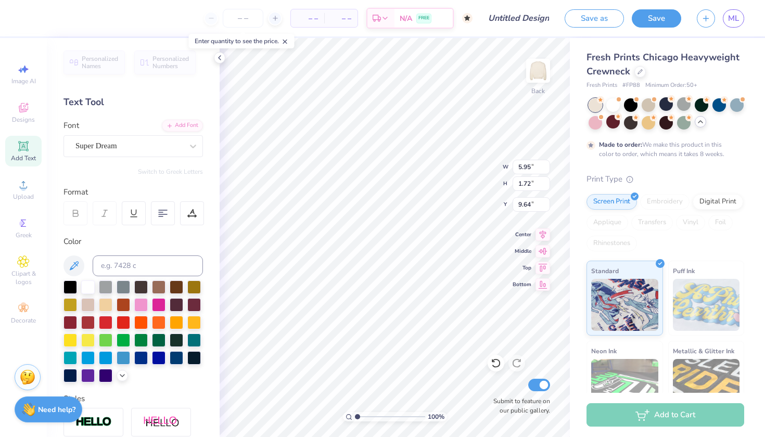
type textarea "T"
type textarea "outlaw"
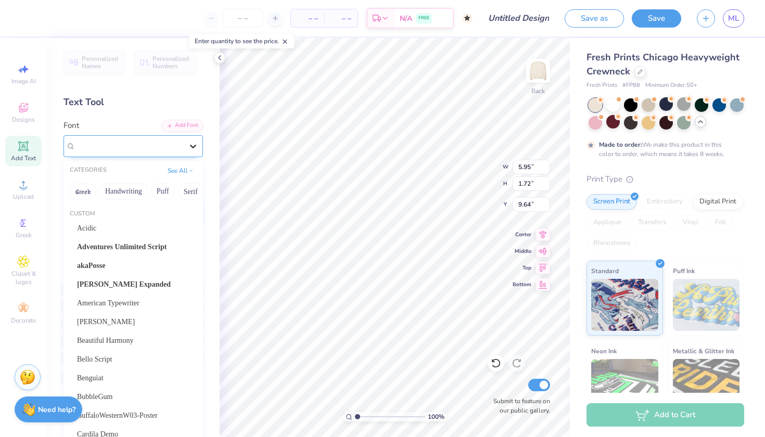
click at [189, 145] on icon at bounding box center [193, 146] width 10 height 10
click at [184, 194] on button "Retro" at bounding box center [189, 191] width 28 height 17
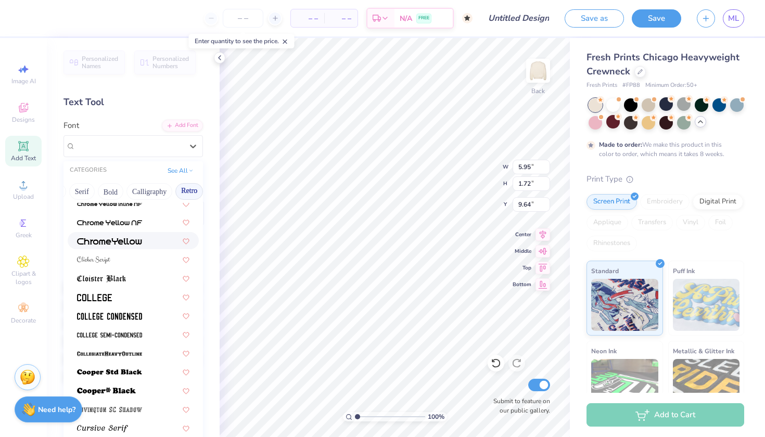
scroll to position [349, 0]
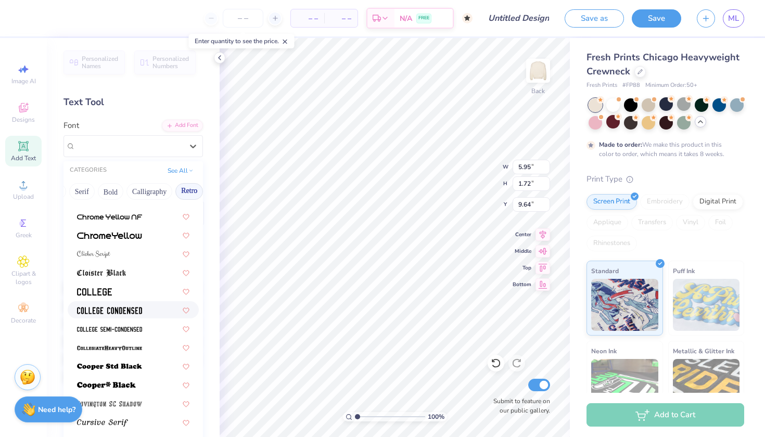
click at [143, 313] on div at bounding box center [133, 309] width 112 height 11
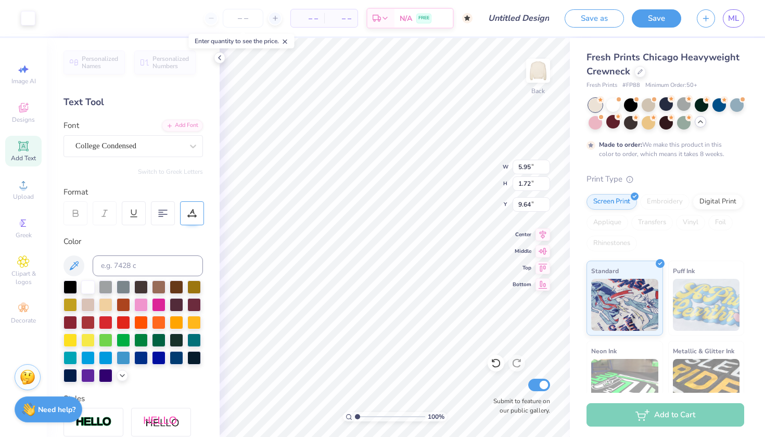
type input "6.24"
type input "1.68"
type input "9.66"
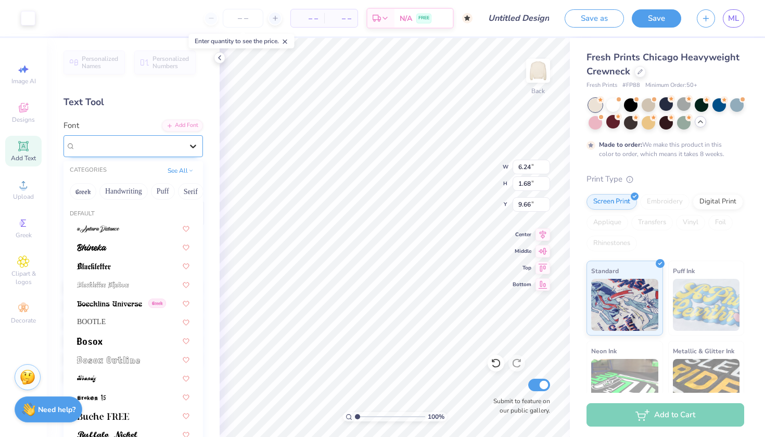
click at [195, 144] on icon at bounding box center [193, 146] width 10 height 10
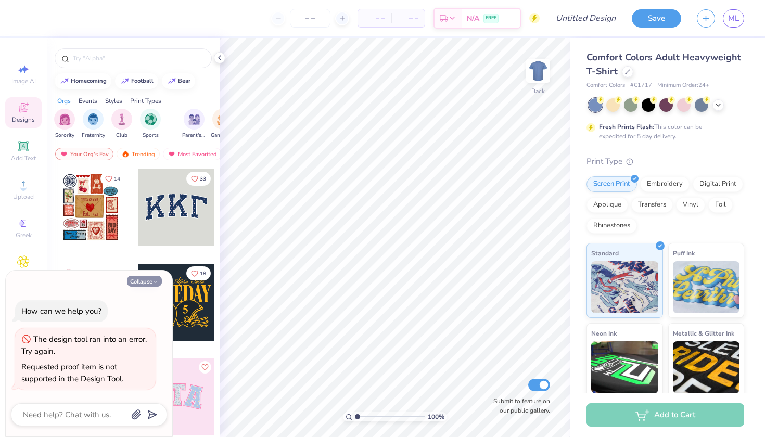
click at [150, 281] on button "Collapse" at bounding box center [144, 281] width 35 height 11
type textarea "x"
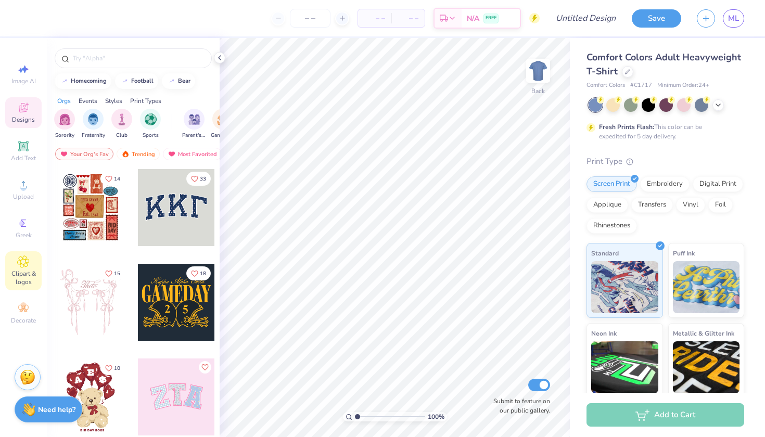
click at [34, 278] on span "Clipart & logos" at bounding box center [23, 277] width 36 height 17
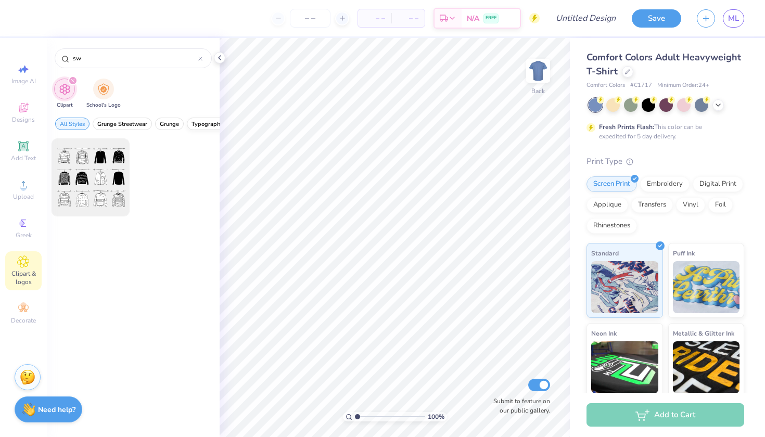
type input "s"
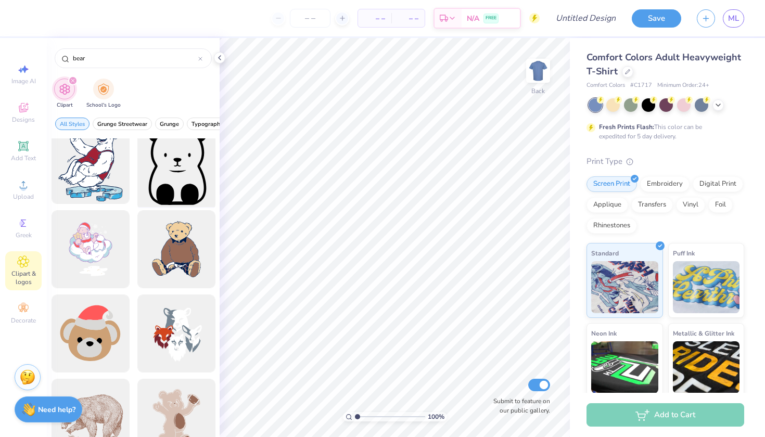
scroll to position [4772, 0]
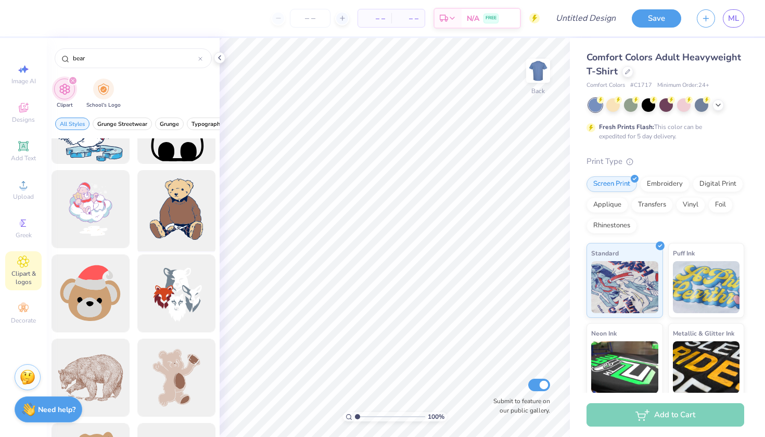
type input "bear"
click at [173, 197] on div at bounding box center [176, 209] width 86 height 86
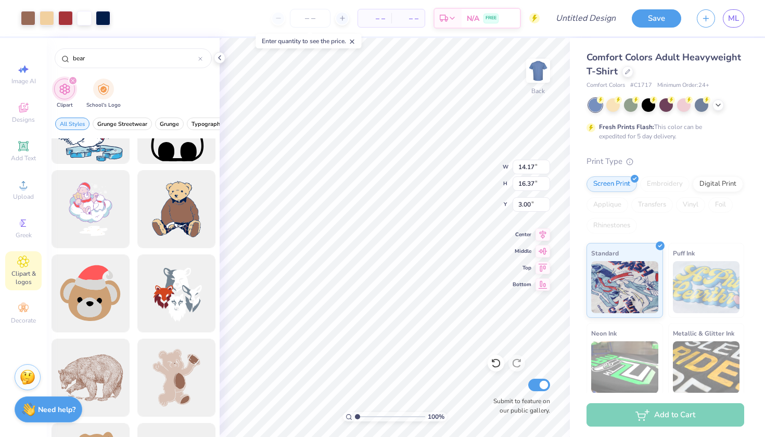
type input "6.50"
type input "7.51"
type input "4.45"
click at [25, 145] on icon at bounding box center [23, 146] width 8 height 8
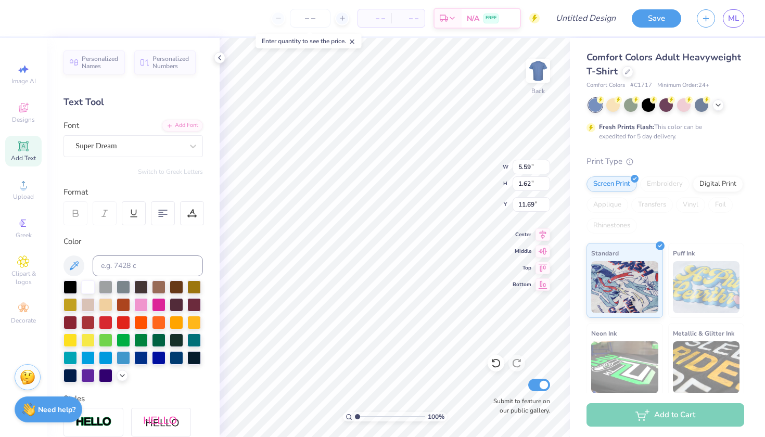
scroll to position [0, 1]
type textarea "outlaw"
click at [193, 147] on icon at bounding box center [193, 147] width 6 height 4
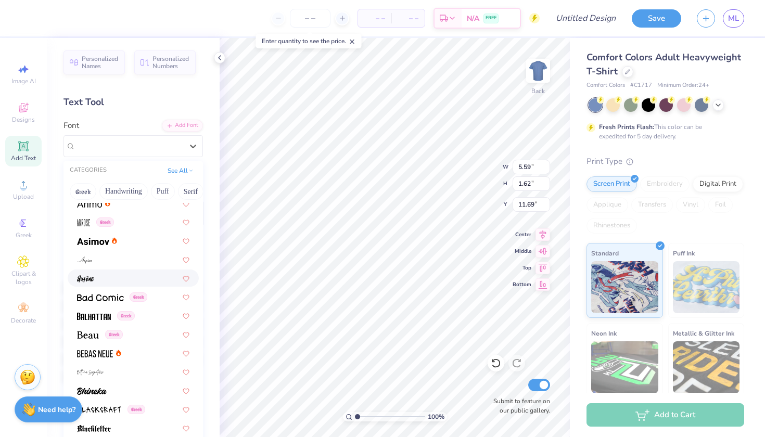
scroll to position [363, 0]
click at [88, 188] on button "Greek" at bounding box center [83, 191] width 27 height 17
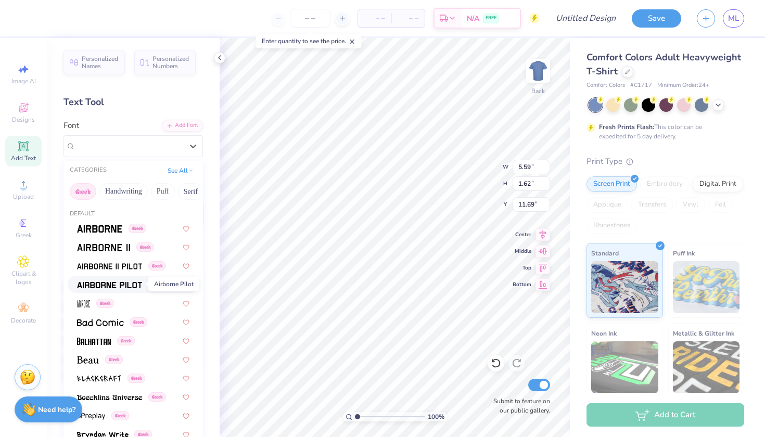
scroll to position [84, 0]
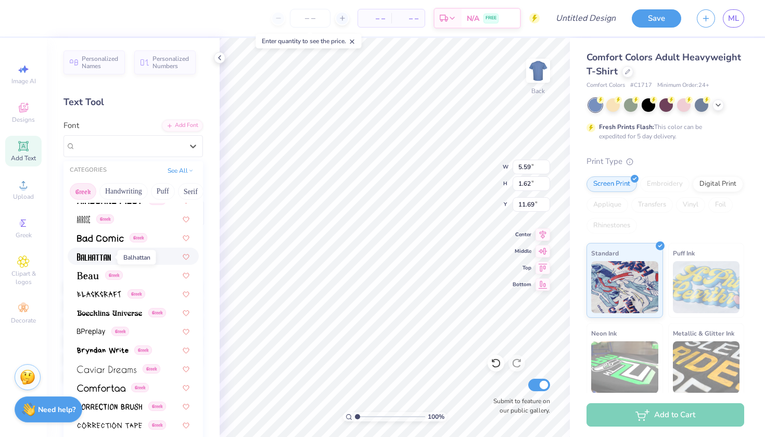
click at [104, 260] on img at bounding box center [94, 256] width 34 height 7
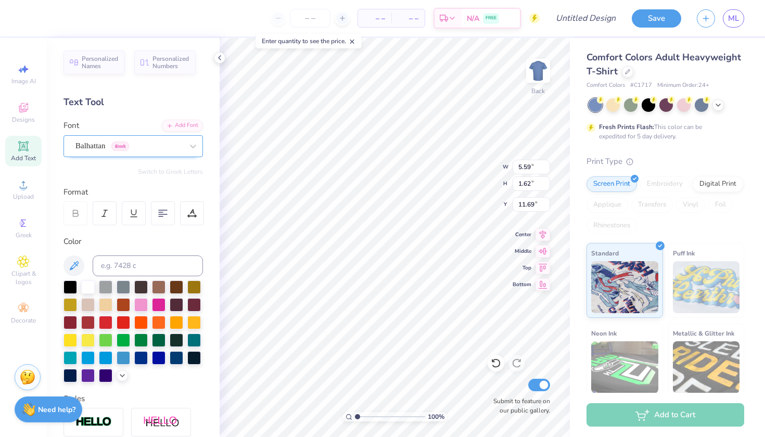
click at [160, 147] on div "Balhattan Greek" at bounding box center [128, 146] width 109 height 16
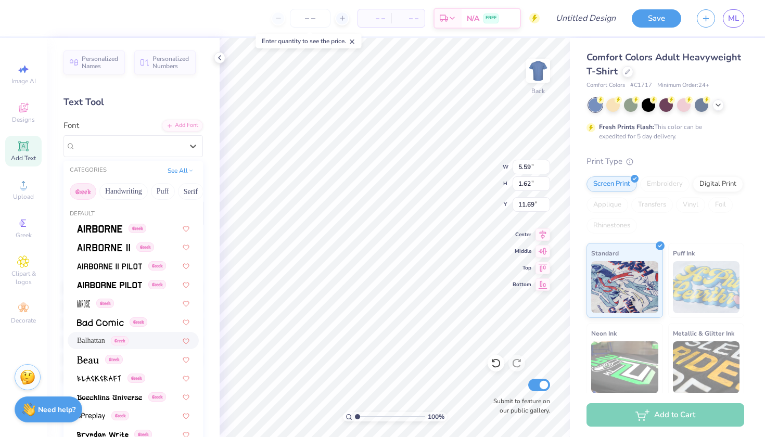
scroll to position [0, 0]
click at [173, 195] on button "Puff" at bounding box center [163, 191] width 24 height 17
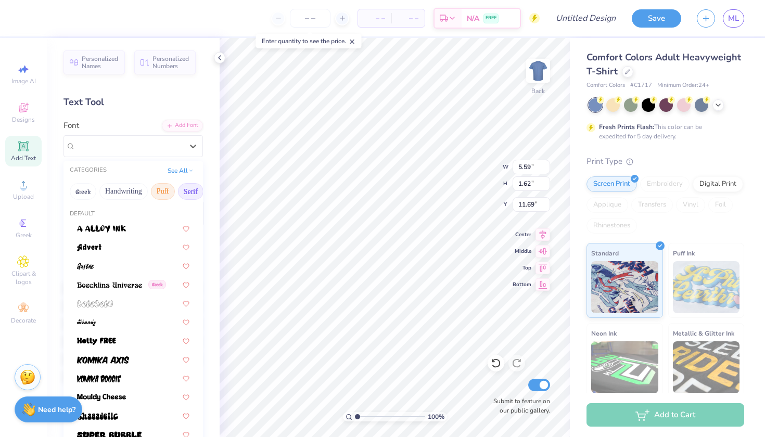
click at [183, 195] on button "Serif" at bounding box center [190, 191] width 25 height 17
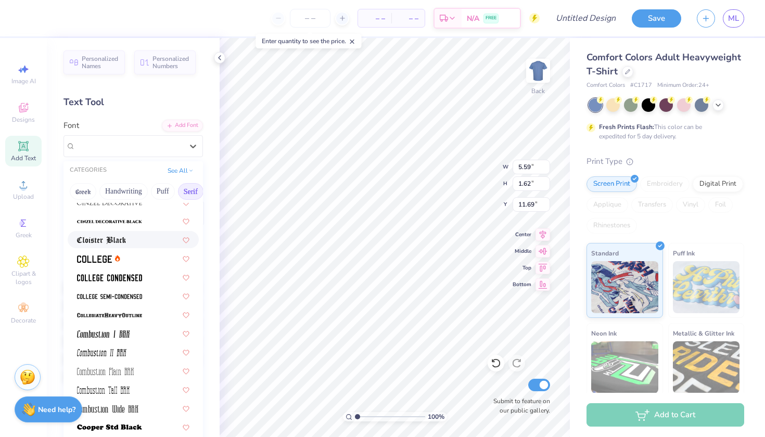
scroll to position [261, 0]
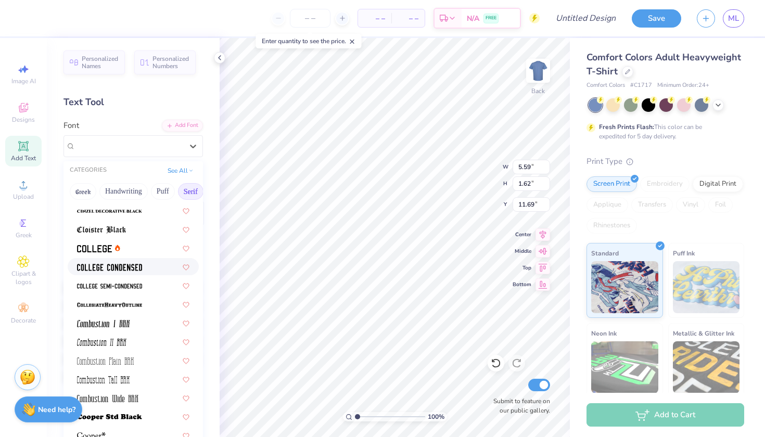
click at [141, 271] on img at bounding box center [109, 267] width 65 height 7
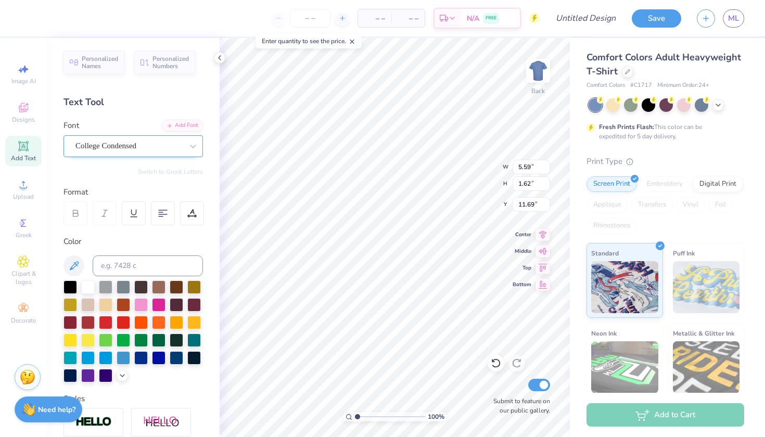
click at [152, 143] on div "College Condensed" at bounding box center [128, 146] width 109 height 16
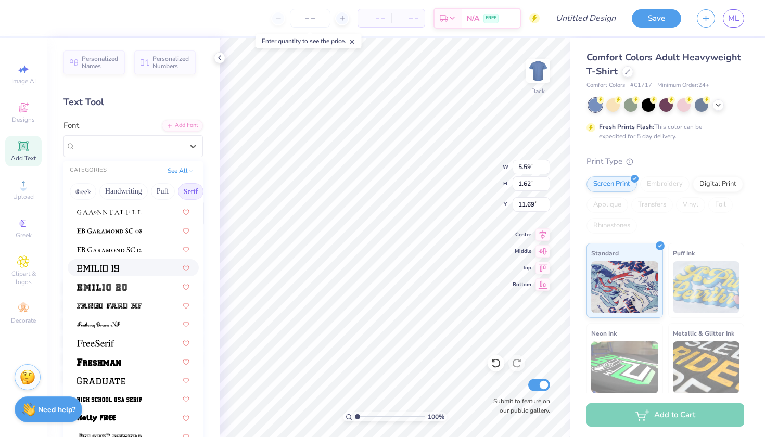
scroll to position [768, 0]
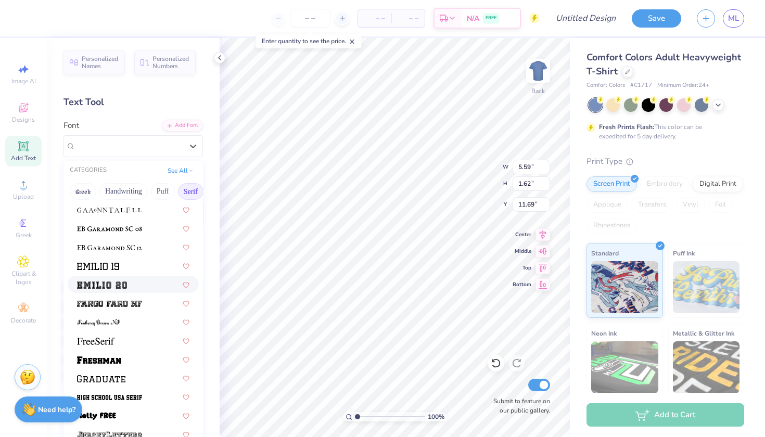
click at [144, 286] on div at bounding box center [133, 284] width 112 height 11
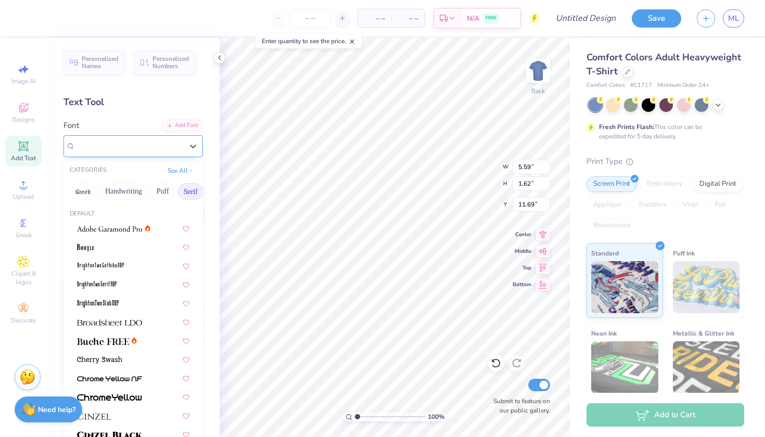
click at [133, 147] on div "Emilio 20" at bounding box center [128, 146] width 109 height 16
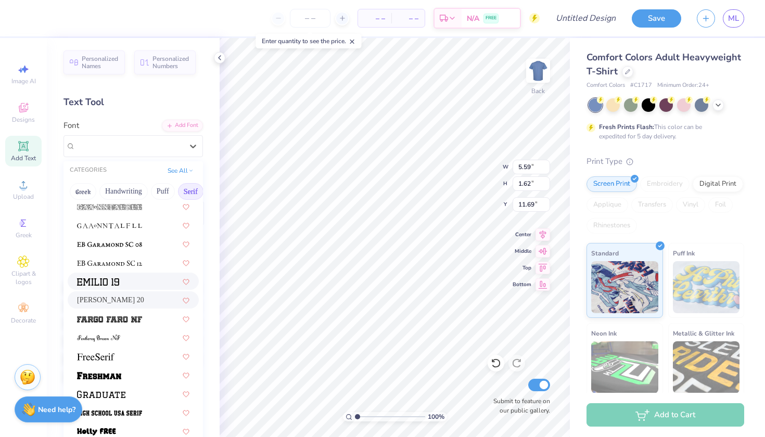
scroll to position [791, 0]
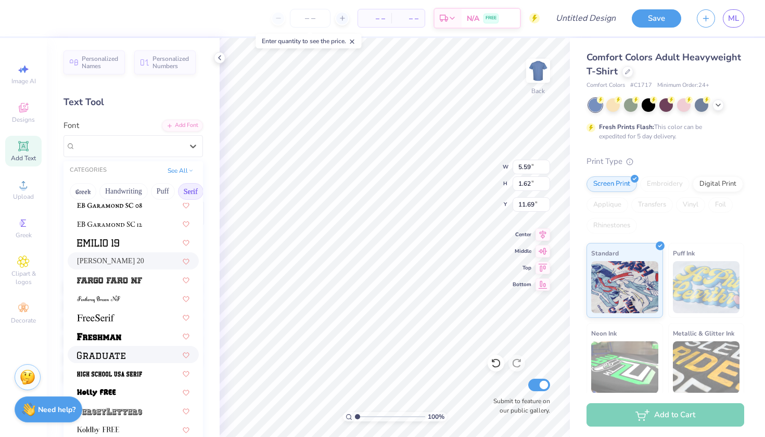
click at [135, 350] on div at bounding box center [133, 354] width 131 height 17
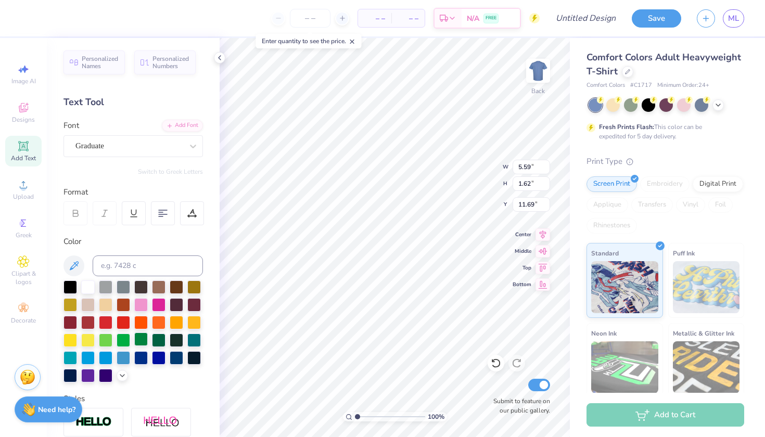
type input "6.50"
type input "7.51"
click at [100, 16] on div at bounding box center [103, 17] width 15 height 15
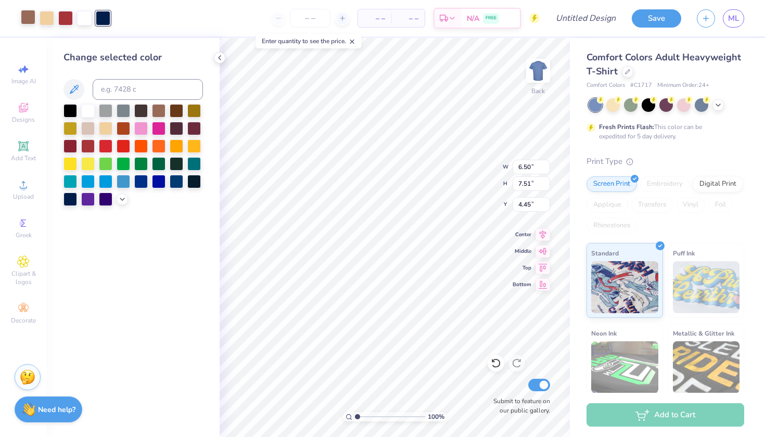
click at [27, 18] on div at bounding box center [28, 17] width 15 height 15
click at [160, 132] on div at bounding box center [159, 128] width 14 height 14
click at [146, 129] on div at bounding box center [141, 128] width 14 height 14
click at [144, 182] on div at bounding box center [141, 181] width 14 height 14
click at [160, 186] on div at bounding box center [159, 181] width 14 height 14
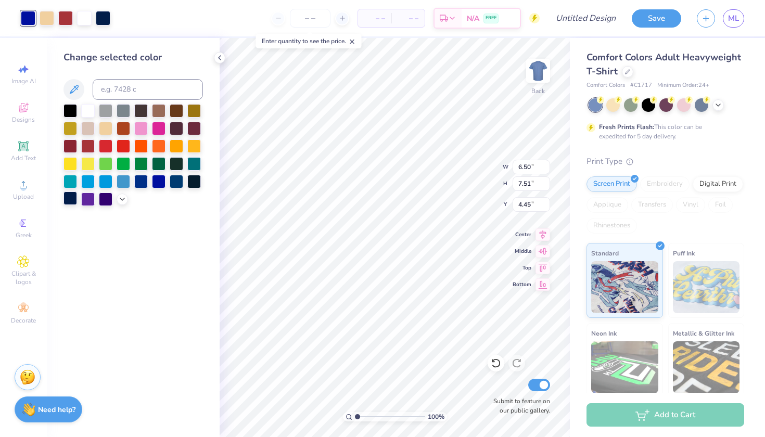
click at [73, 201] on div at bounding box center [70, 198] width 14 height 14
click at [51, 16] on div at bounding box center [47, 17] width 15 height 15
click at [60, 18] on div at bounding box center [65, 17] width 15 height 15
click at [106, 144] on div at bounding box center [106, 145] width 14 height 14
click at [86, 20] on div at bounding box center [84, 17] width 15 height 15
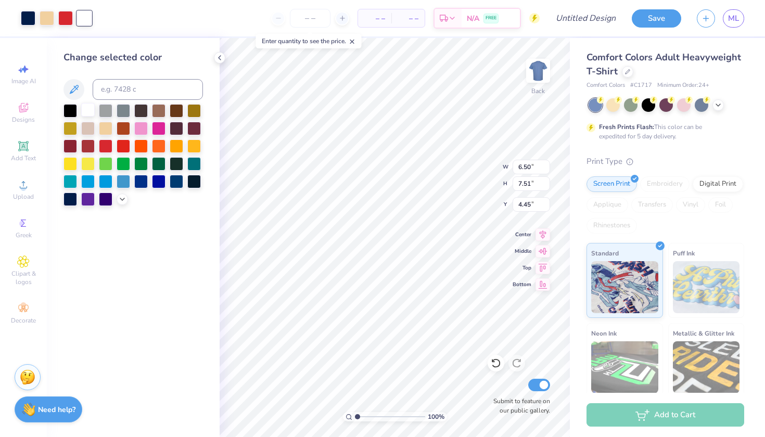
click at [86, 112] on div at bounding box center [88, 110] width 14 height 14
click at [21, 22] on div at bounding box center [28, 17] width 15 height 15
type input "4.01"
type input "9.34"
type input "1.50"
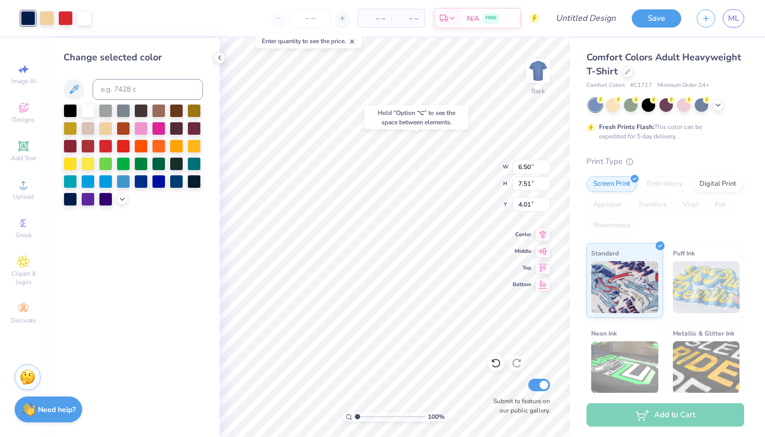
type input "11.75"
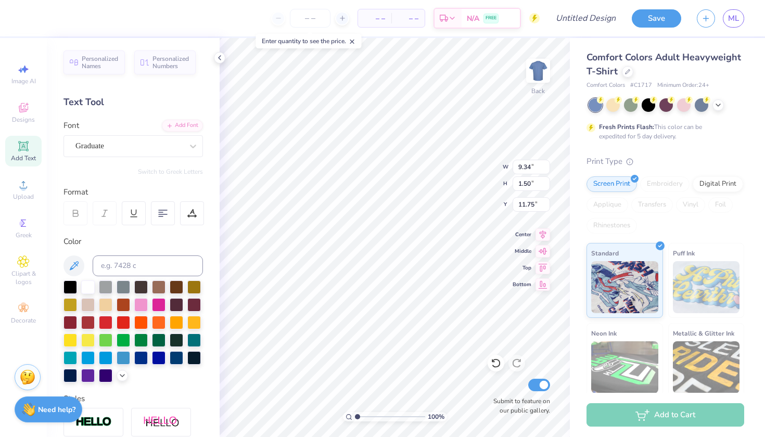
type input "2.04"
type input "0.33"
type input "7.77"
click at [629, 72] on icon at bounding box center [627, 70] width 5 height 5
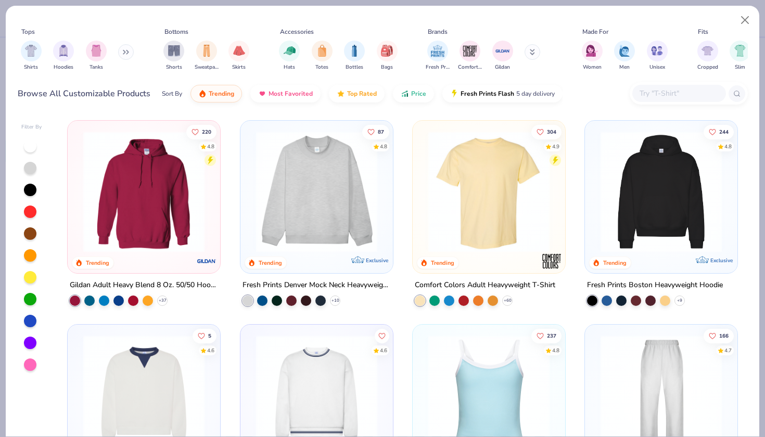
click at [127, 54] on icon at bounding box center [126, 51] width 6 height 5
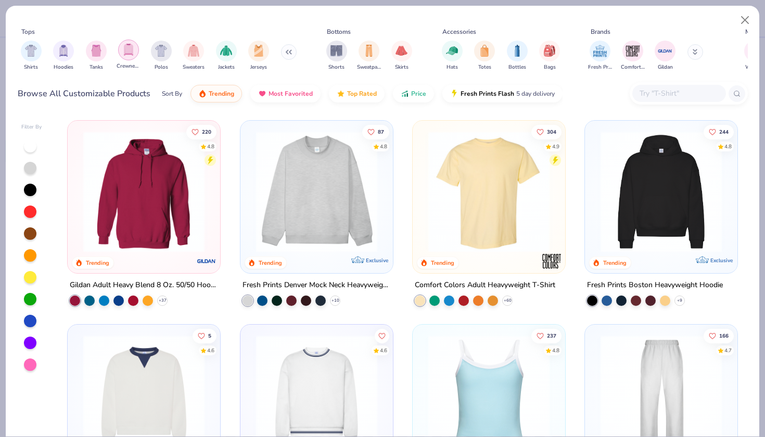
click at [134, 55] on div "filter for Crewnecks" at bounding box center [128, 50] width 21 height 21
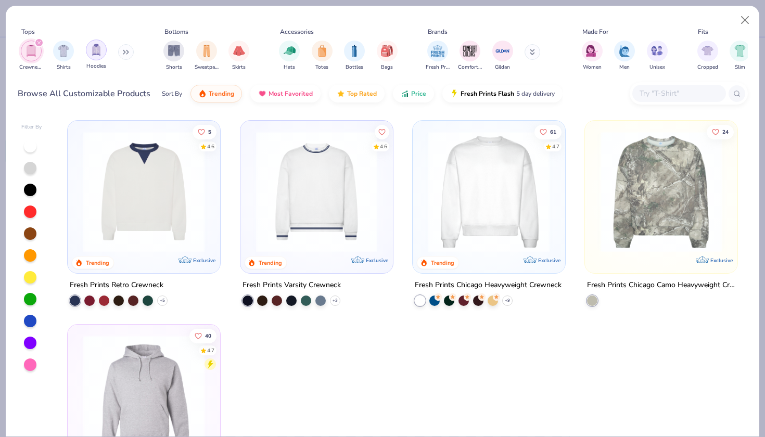
click at [100, 50] on img "filter for Hoodies" at bounding box center [96, 50] width 11 height 12
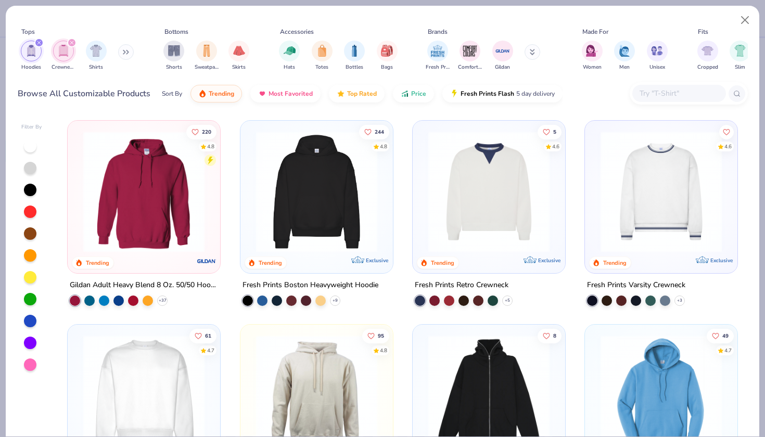
click at [660, 88] on input "text" at bounding box center [678, 93] width 80 height 12
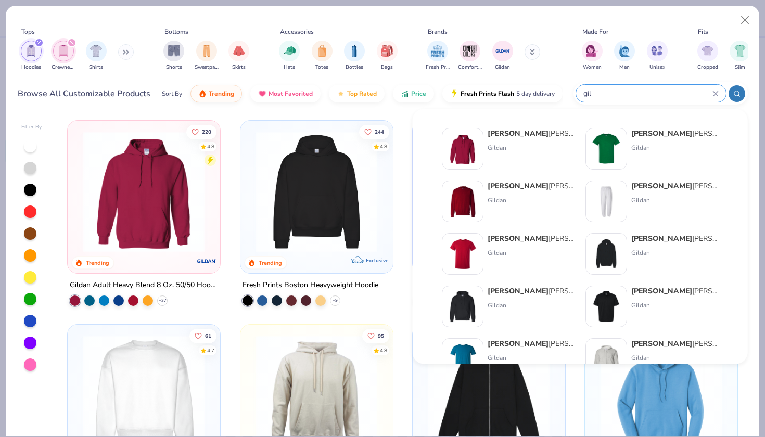
type input "gil"
click at [550, 178] on div "Gil dan Adult Heavy Blend 8 Oz. 50/50 Hooded Sweatshirt Gildan" at bounding box center [508, 154] width 133 height 52
click at [452, 200] on img at bounding box center [462, 201] width 32 height 32
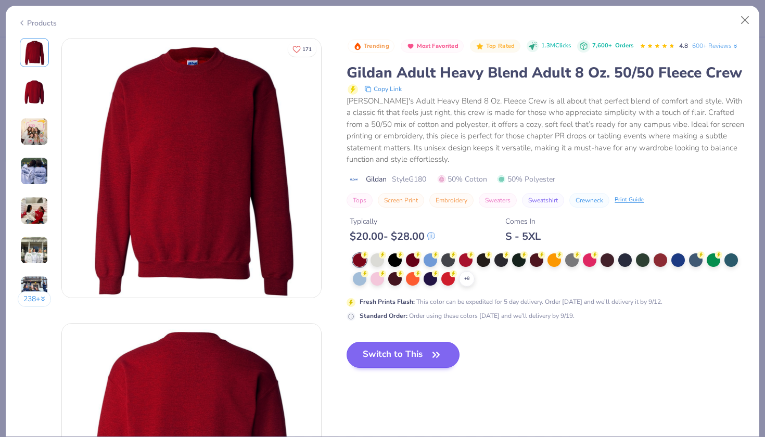
click at [433, 350] on icon "button" at bounding box center [436, 354] width 15 height 15
click at [411, 354] on button "Switch to This" at bounding box center [402, 355] width 113 height 26
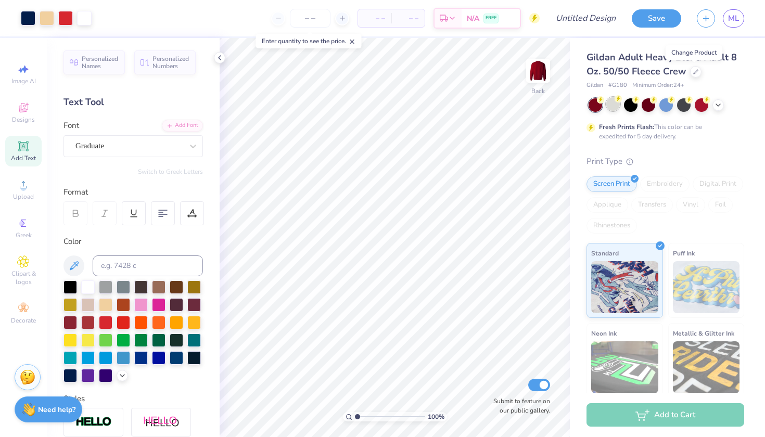
click at [617, 105] on div at bounding box center [613, 104] width 14 height 14
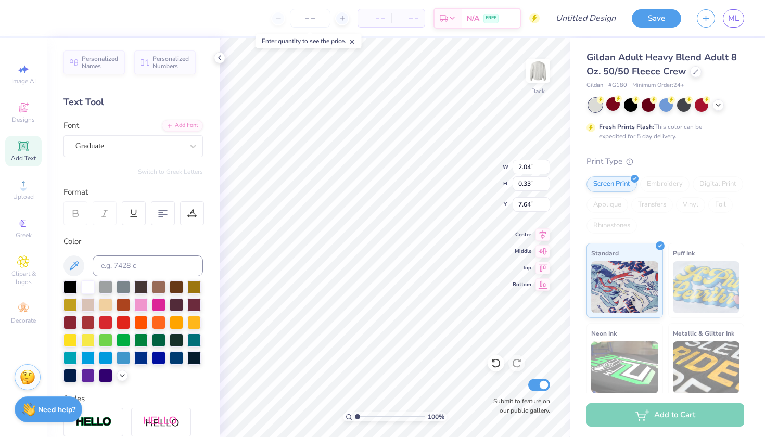
type input "6.50"
type input "7.51"
type input "3.89"
type input "2.04"
type input "0.33"
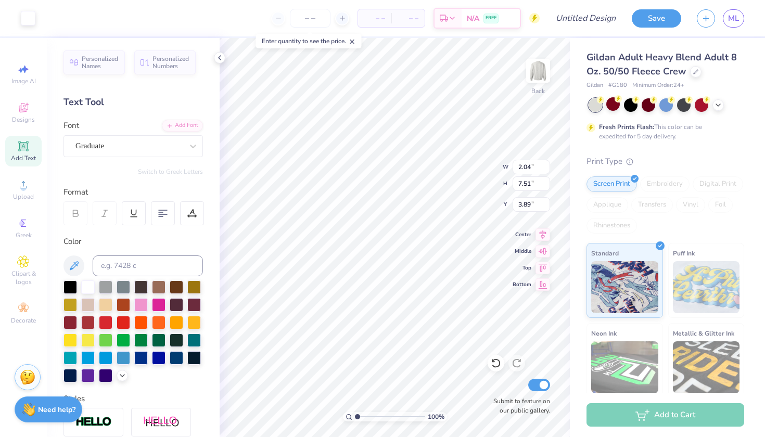
type input "7.64"
click at [27, 157] on span "Add Text" at bounding box center [23, 158] width 25 height 8
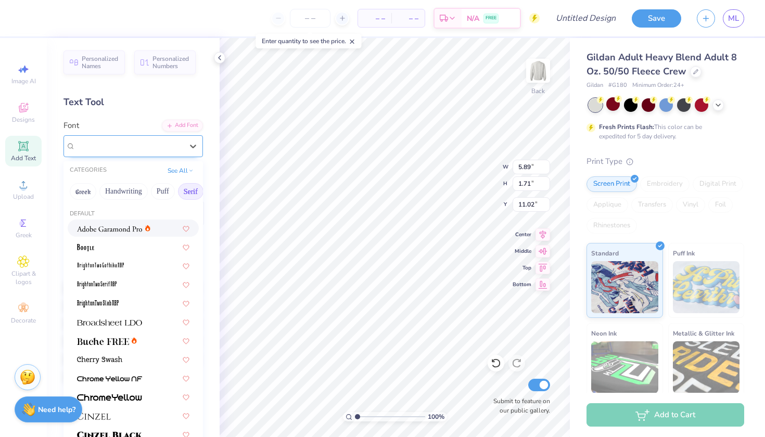
click at [141, 151] on div at bounding box center [128, 146] width 107 height 14
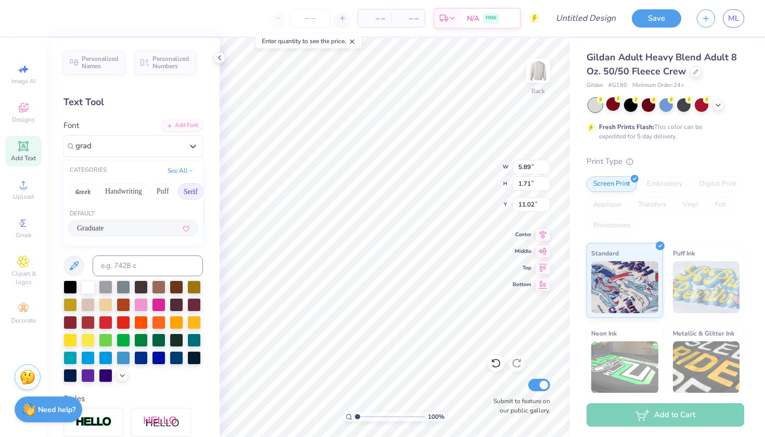
click at [131, 231] on div "Graduate" at bounding box center [133, 228] width 112 height 11
type input "grad"
type input "5.86"
type input "1.83"
type input "10.96"
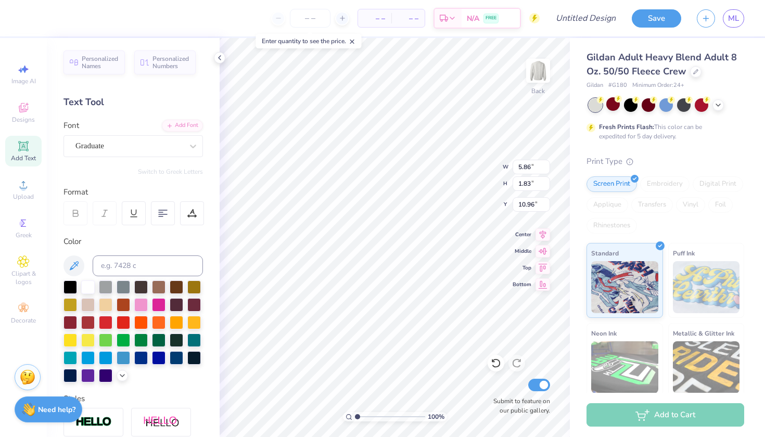
scroll to position [0, 6]
type textarea "SMU Dedman school of law"
type input "9.63"
type input "0.47"
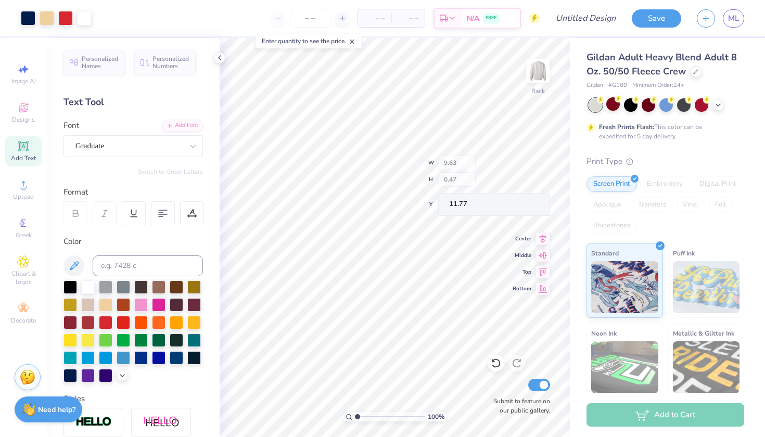
type input "11.77"
type input "11.88"
click at [72, 376] on div at bounding box center [70, 375] width 14 height 14
click at [73, 377] on div at bounding box center [70, 375] width 14 height 14
click at [601, 21] on input "Design Title" at bounding box center [598, 18] width 51 height 21
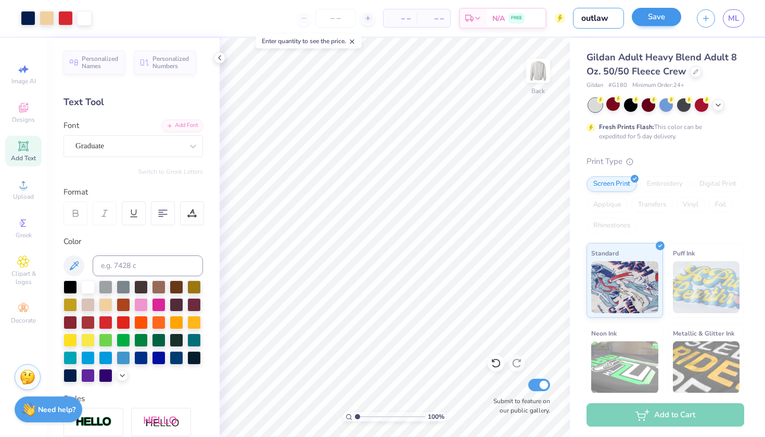
type input "outlaw"
click at [662, 17] on button "Save" at bounding box center [656, 17] width 49 height 18
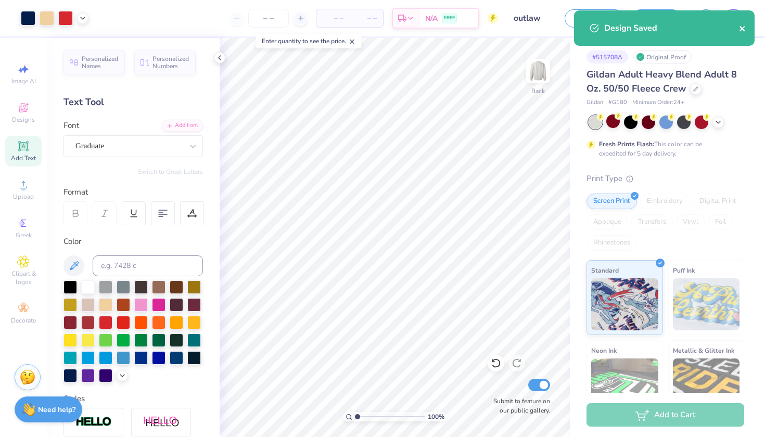
click at [740, 28] on icon "close" at bounding box center [742, 28] width 7 height 8
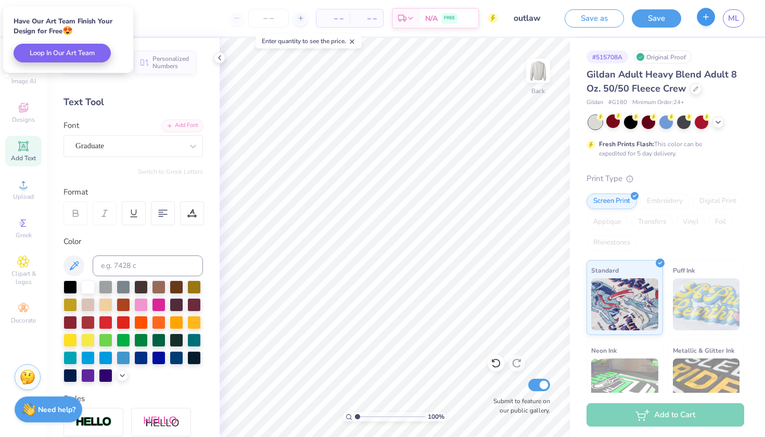
click at [703, 20] on icon "button" at bounding box center [705, 16] width 9 height 9
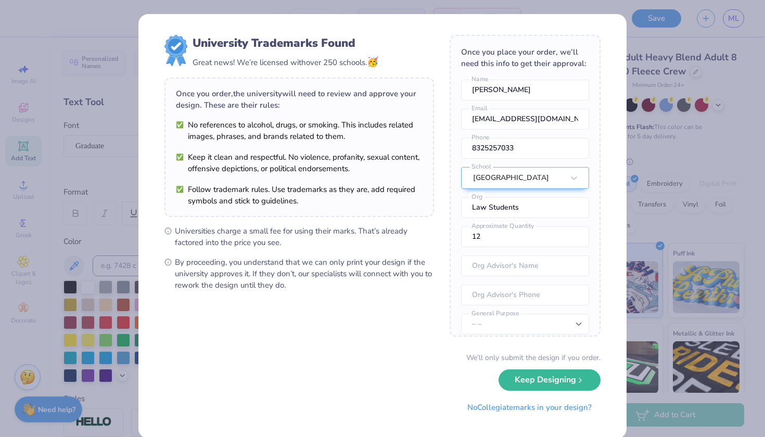
click at [725, 153] on div "University Trademarks Found Great news! We’re licensed with over 250 schools. 🥳…" at bounding box center [382, 218] width 765 height 437
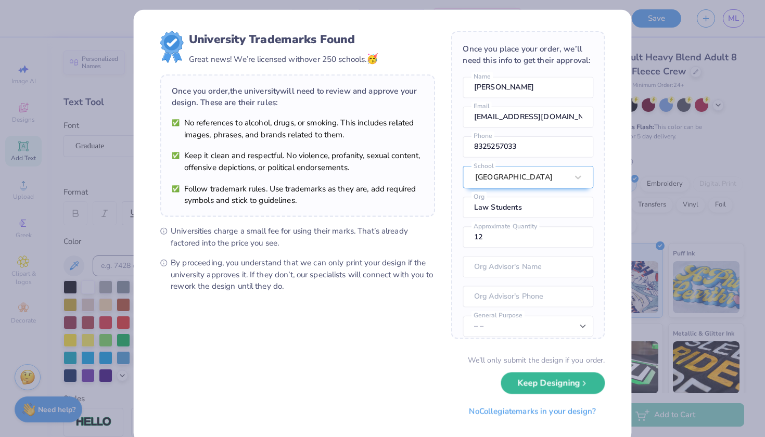
click at [115, 131] on div "University Trademarks Found Great news! We’re licensed with over 250 schools. 🥳…" at bounding box center [382, 218] width 765 height 437
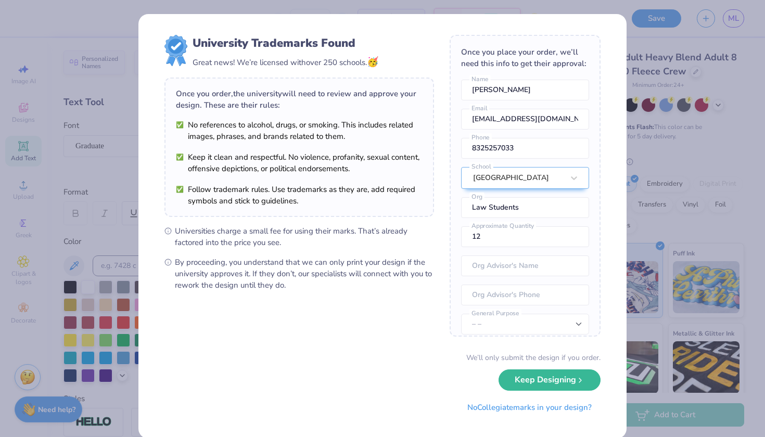
click at [661, 16] on div "University Trademarks Found Great news! We’re licensed with over 250 schools. 🥳…" at bounding box center [382, 218] width 765 height 437
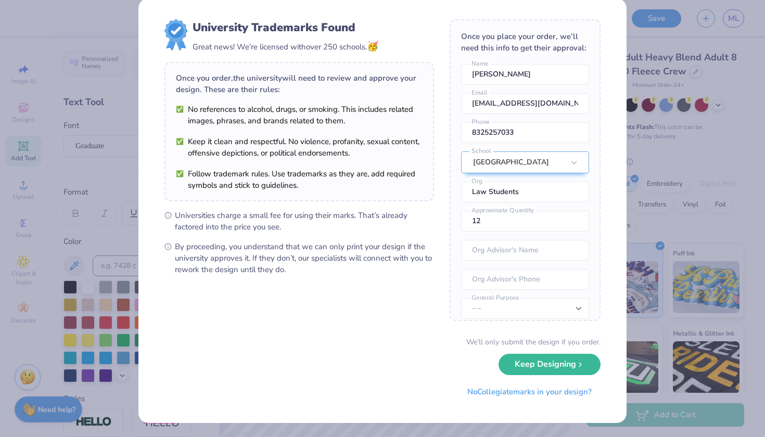
click at [544, 368] on button "Keep Designing" at bounding box center [549, 364] width 102 height 21
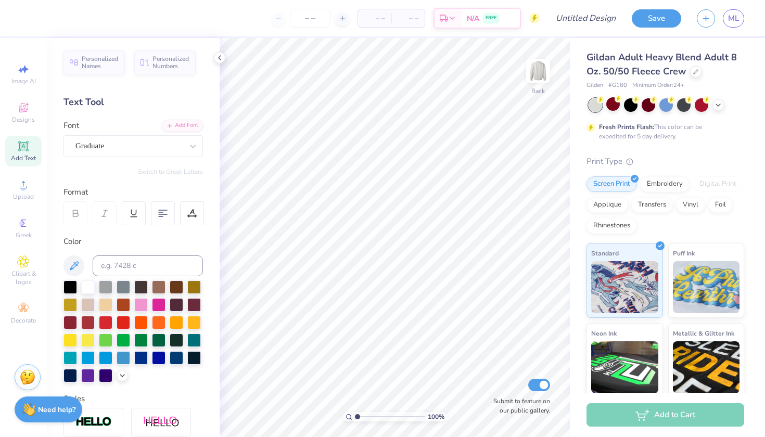
click at [590, 364] on div "Licensed Marks Found No references to alcohol, drugs, or smoking. This includes…" at bounding box center [382, 218] width 765 height 437
